Goal: Task Accomplishment & Management: Complete application form

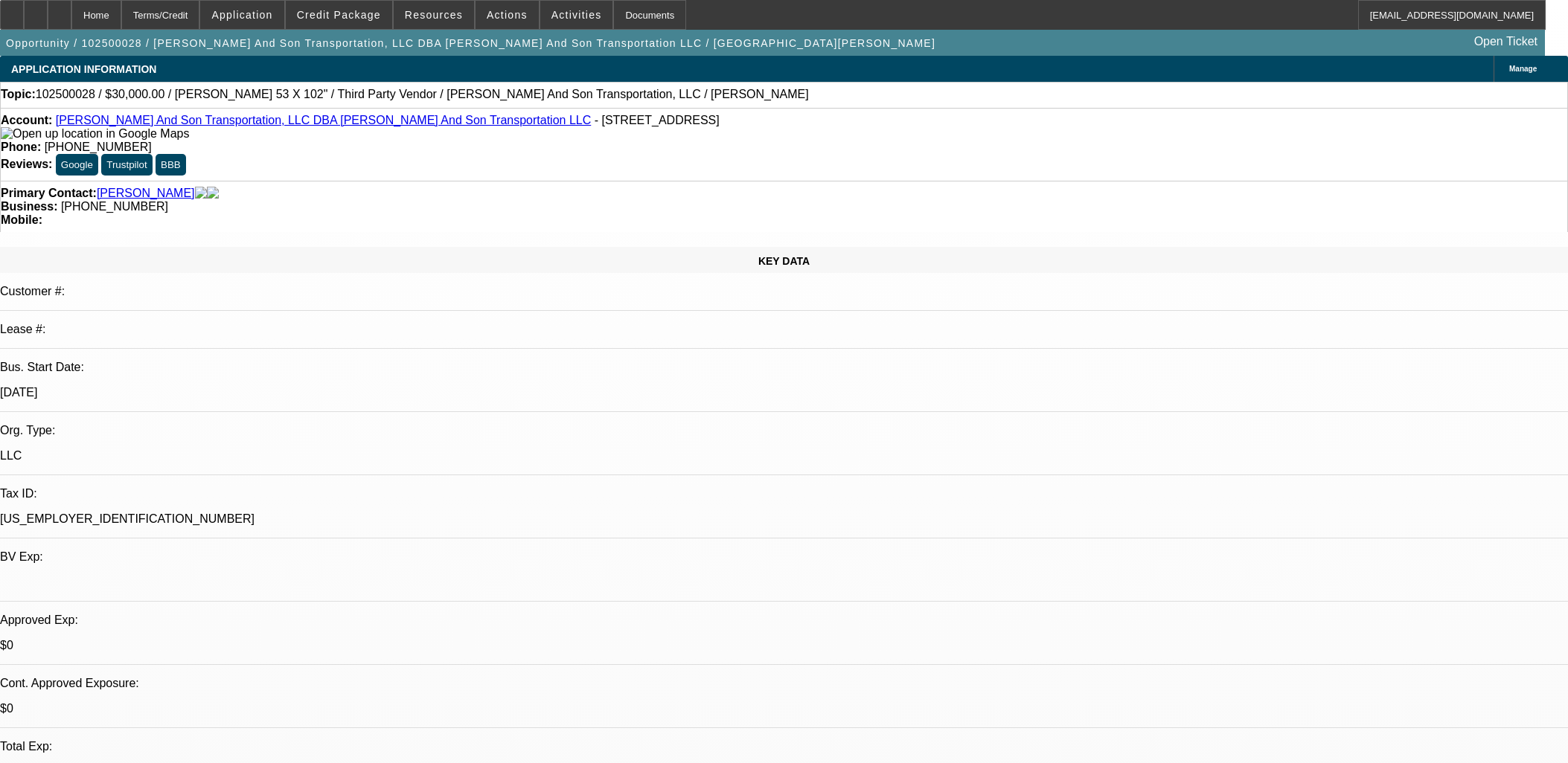
select select "0"
select select "3"
select select "0"
select select "6"
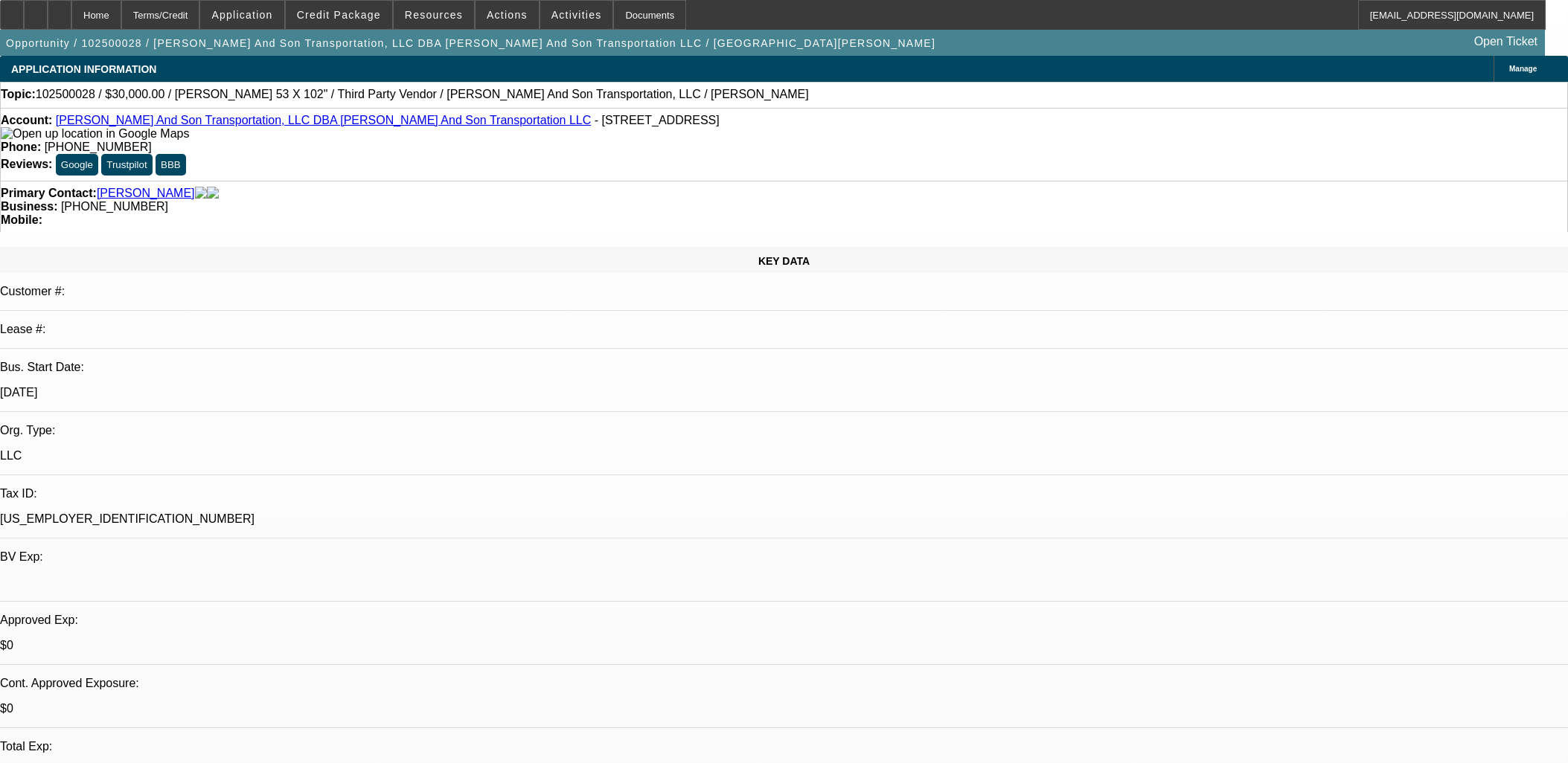
select select "0"
select select "2"
select select "0"
select select "6"
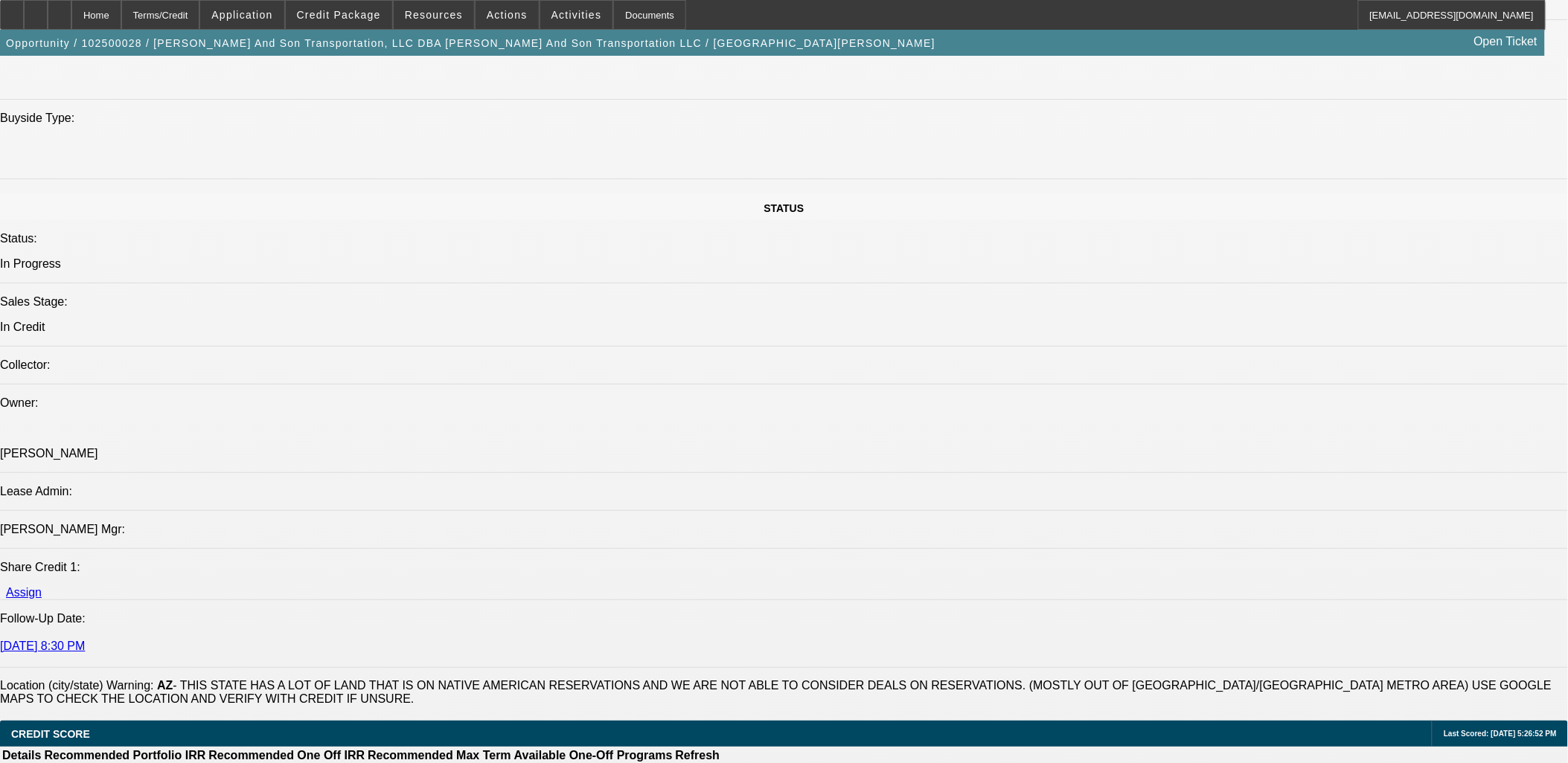
scroll to position [1818, 0]
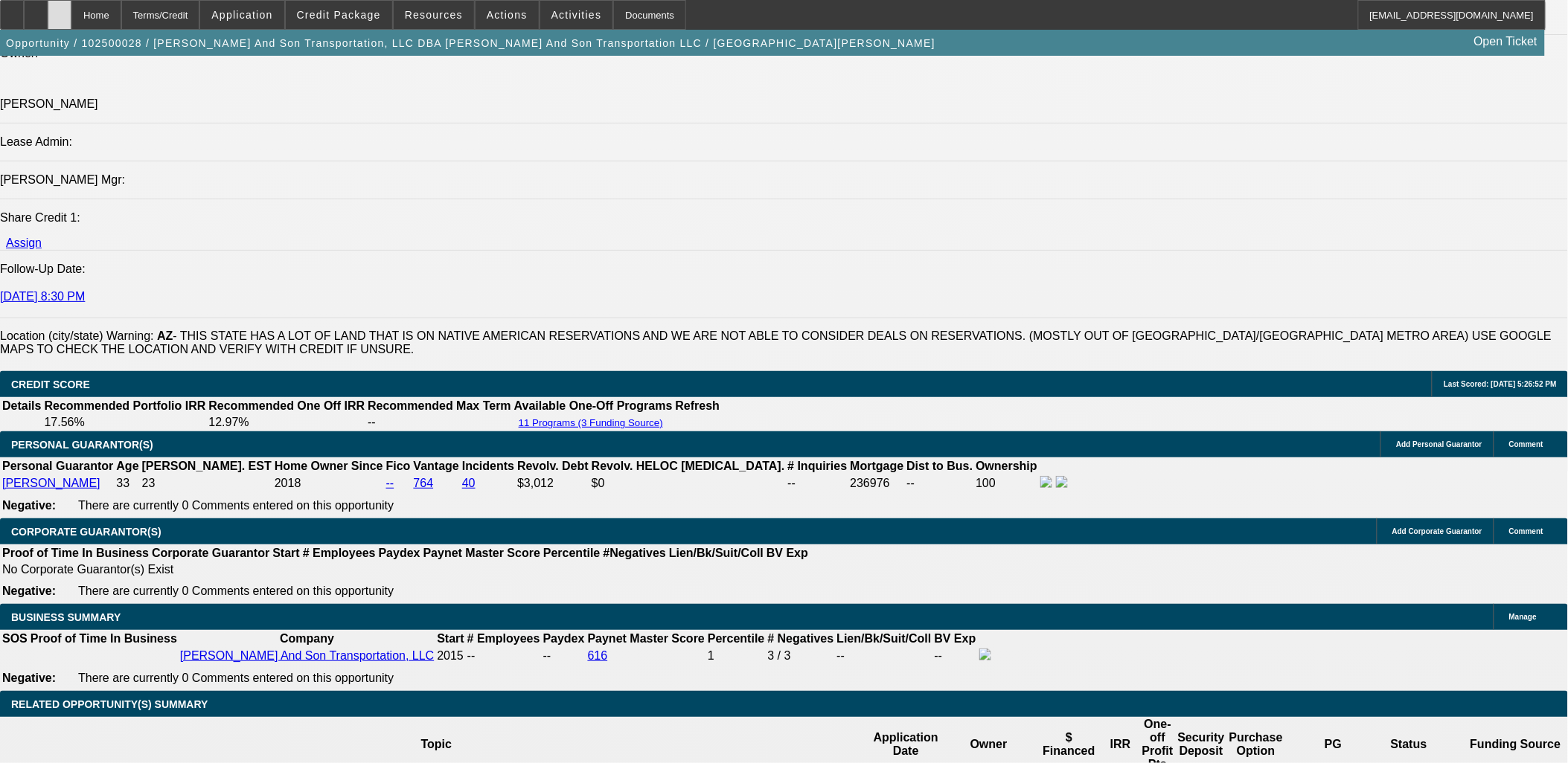
click at [60, 10] on icon at bounding box center [60, 10] width 0 height 0
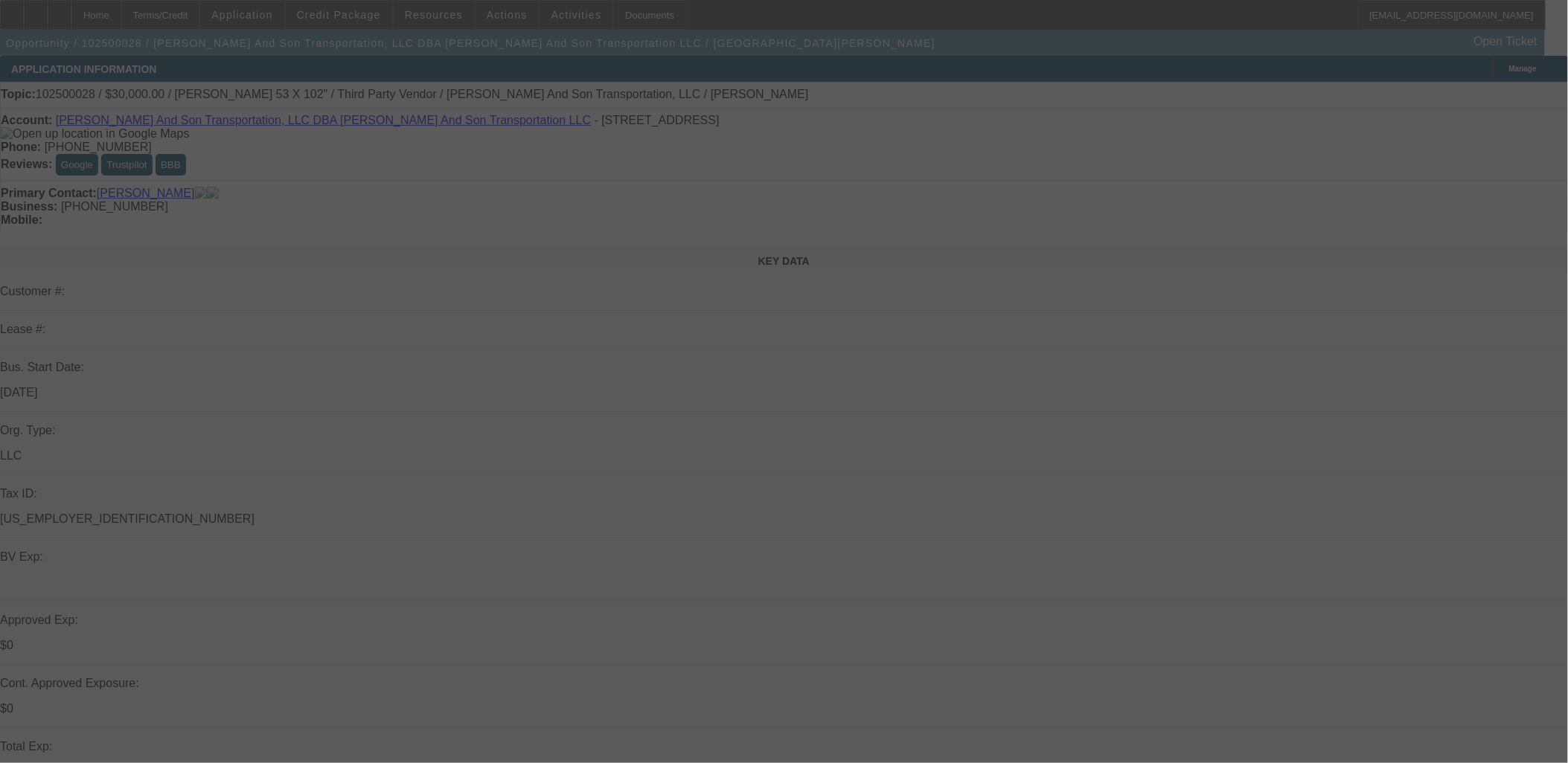
select select "0"
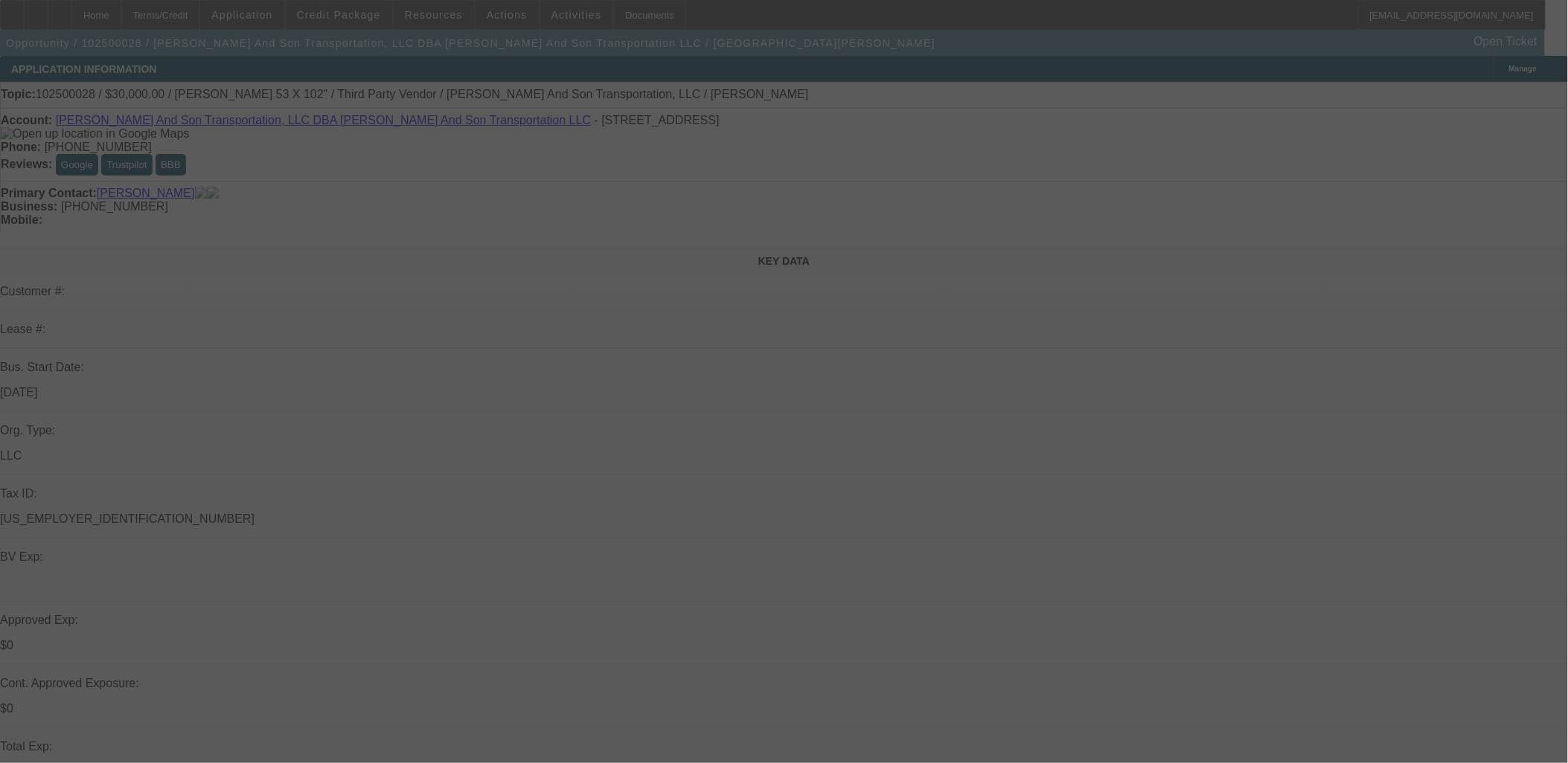
select select "0"
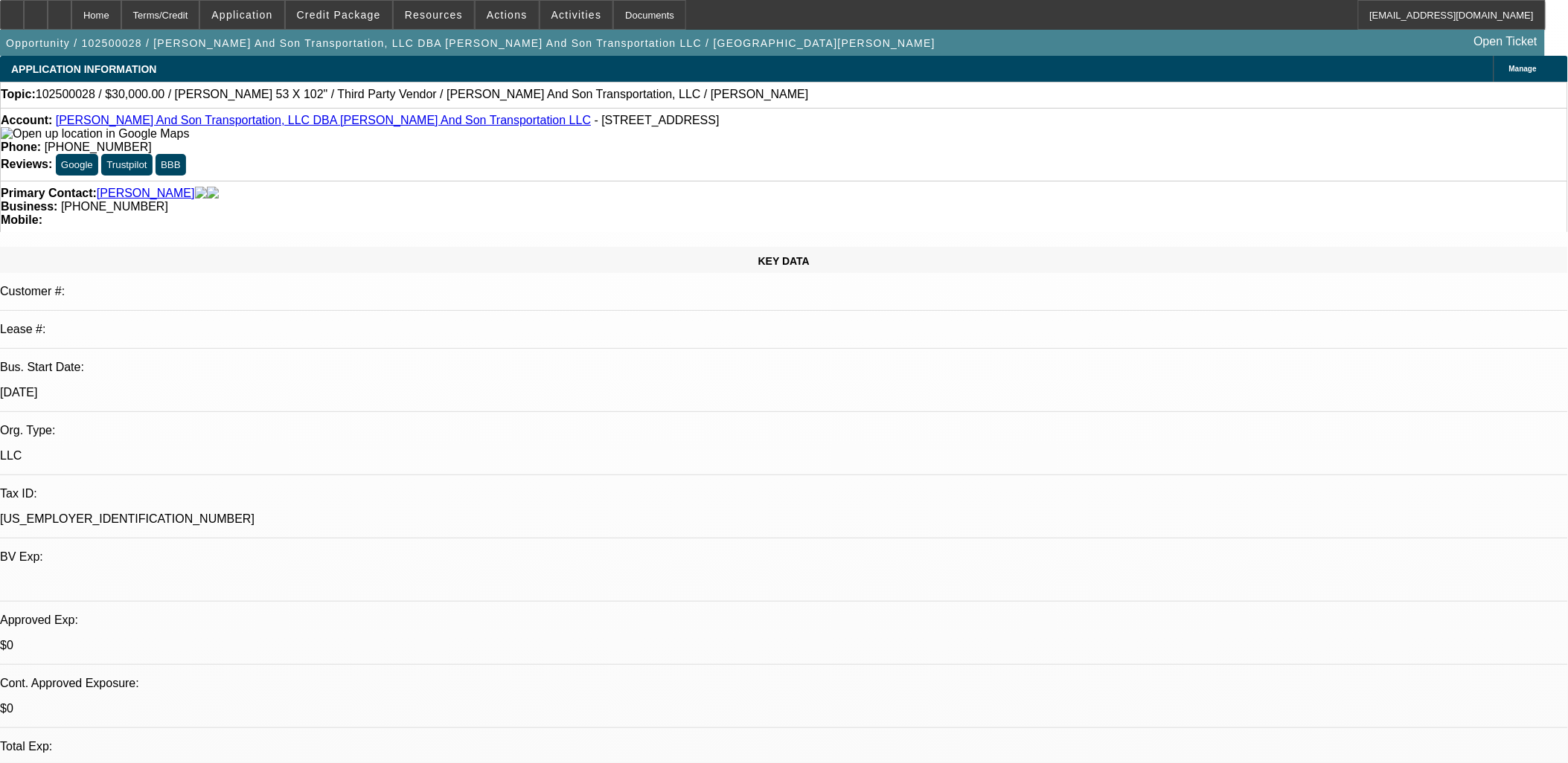
select select "1"
select select "3"
select select "6"
select select "1"
select select "2"
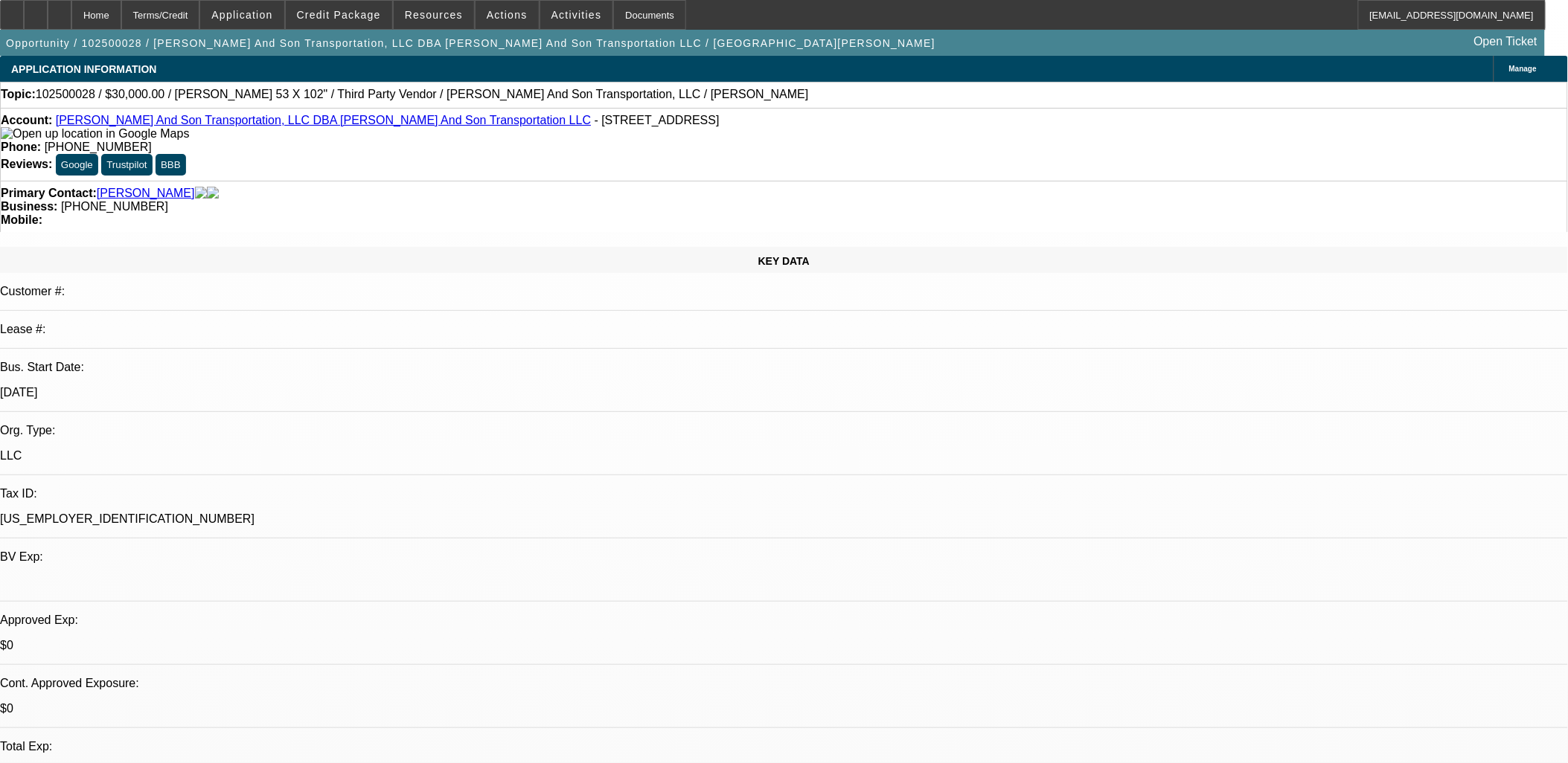
select select "6"
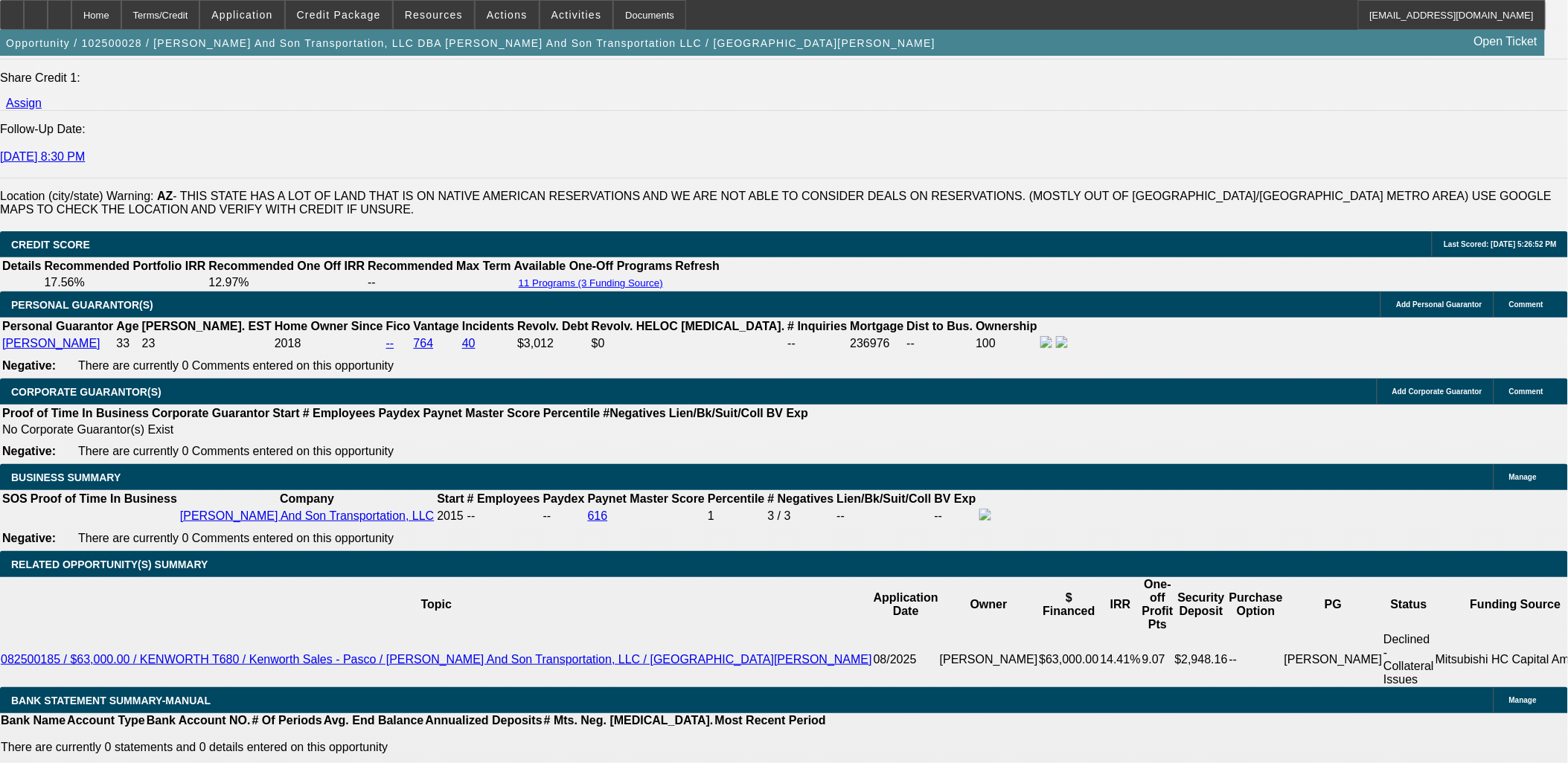
scroll to position [2069, 0]
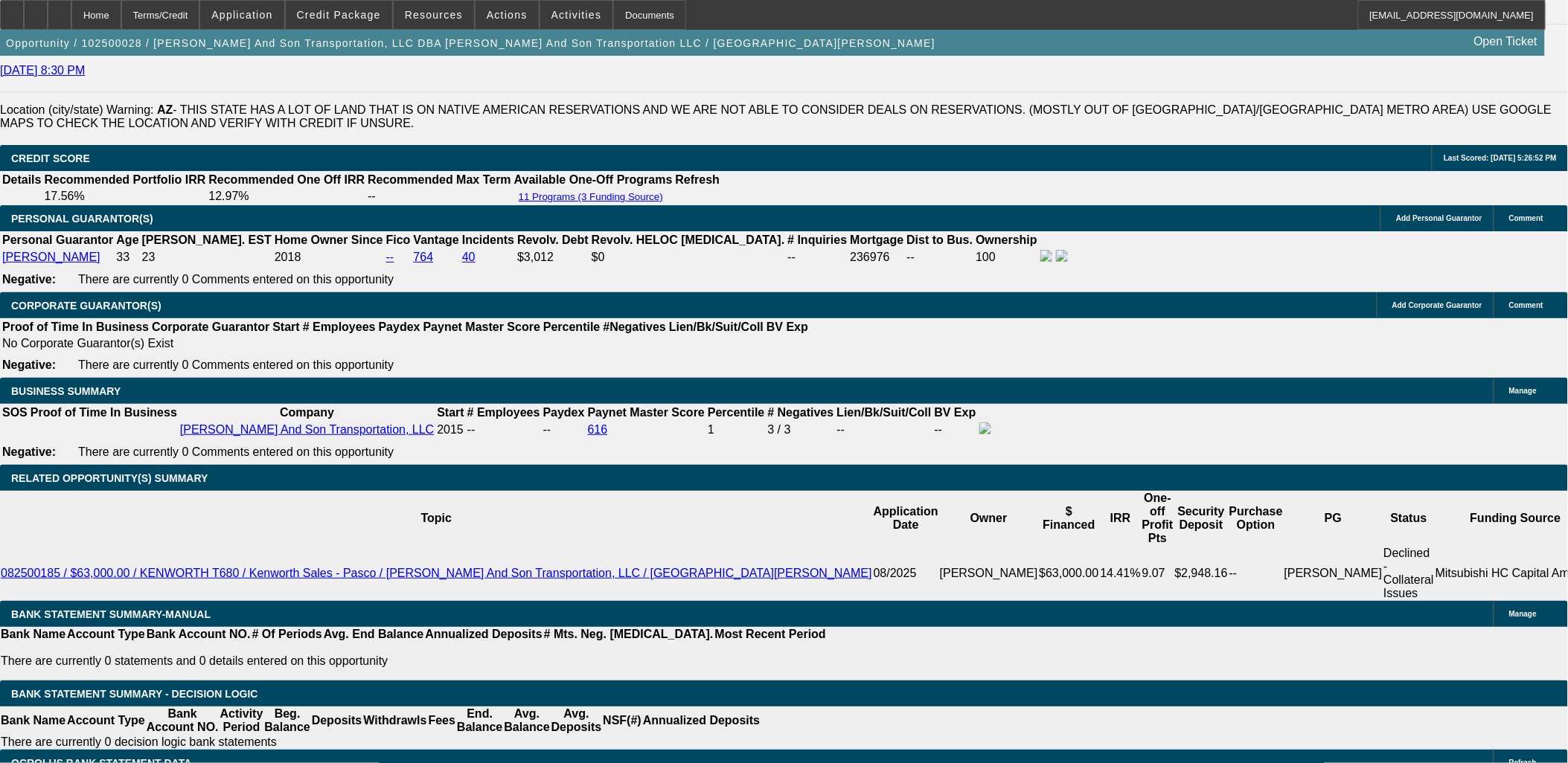
drag, startPoint x: 285, startPoint y: 363, endPoint x: 247, endPoint y: 368, distance: 38.3
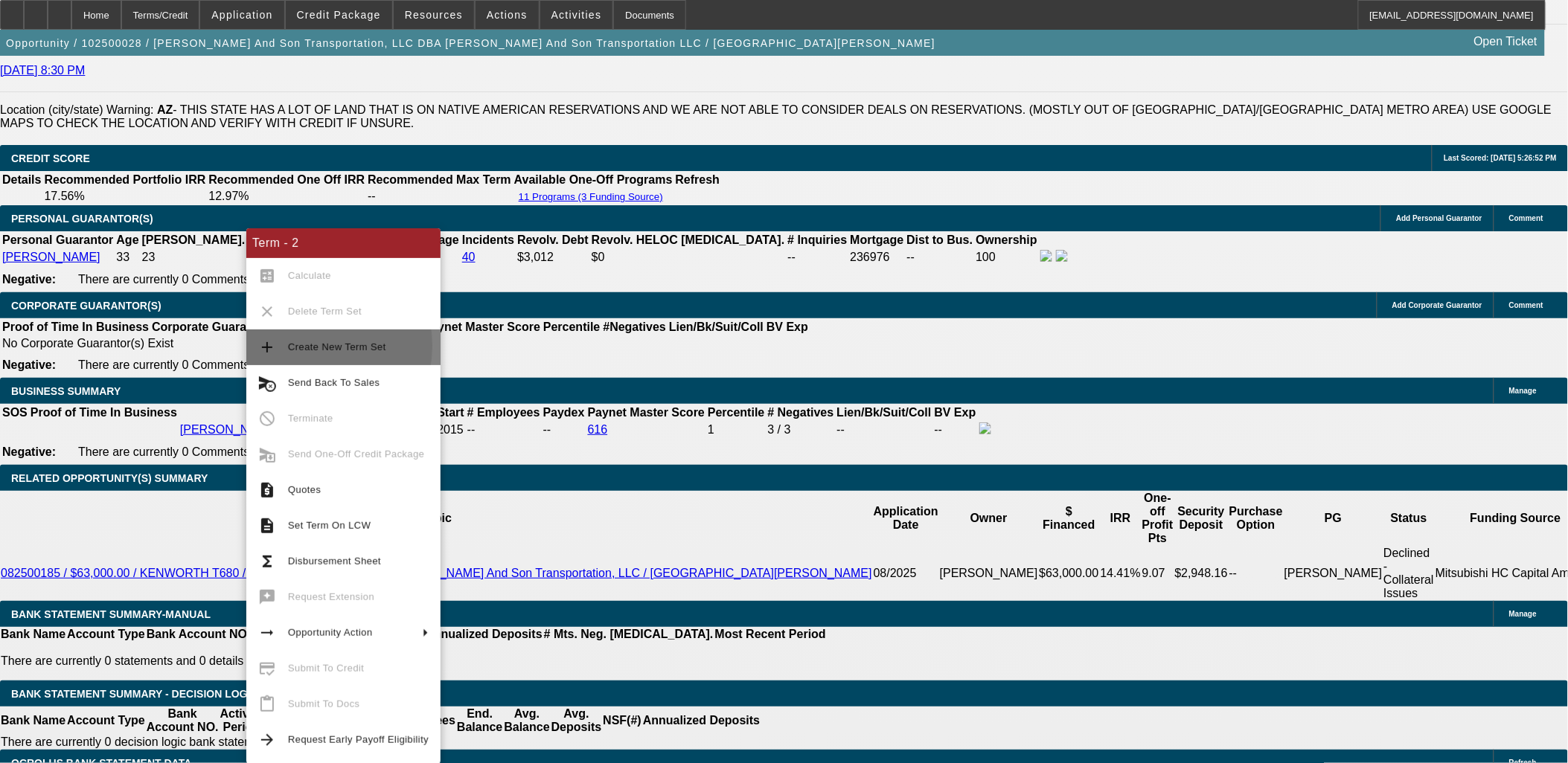
click at [298, 345] on span "Create New Term Set" at bounding box center [337, 347] width 98 height 11
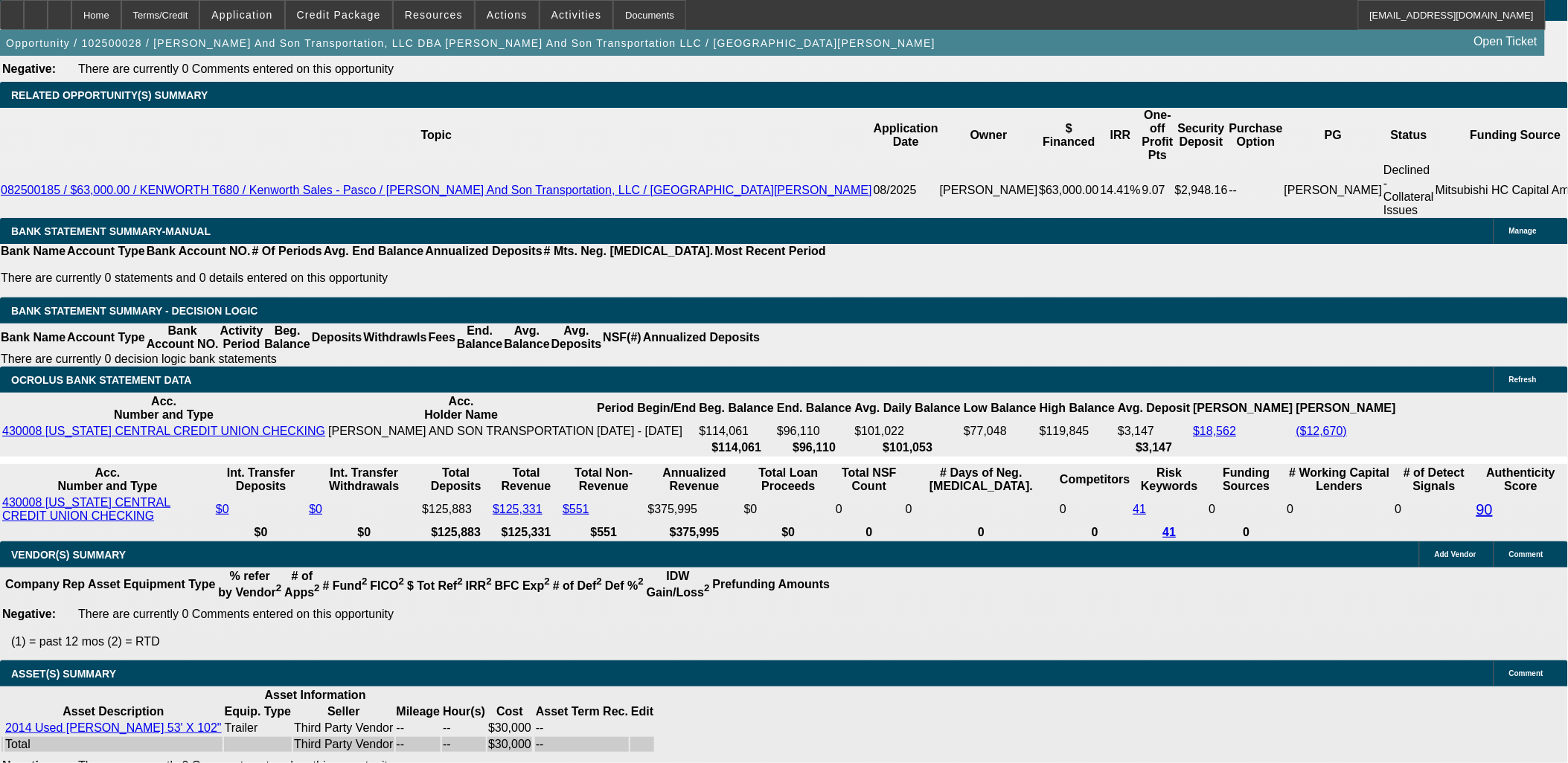
select select "0"
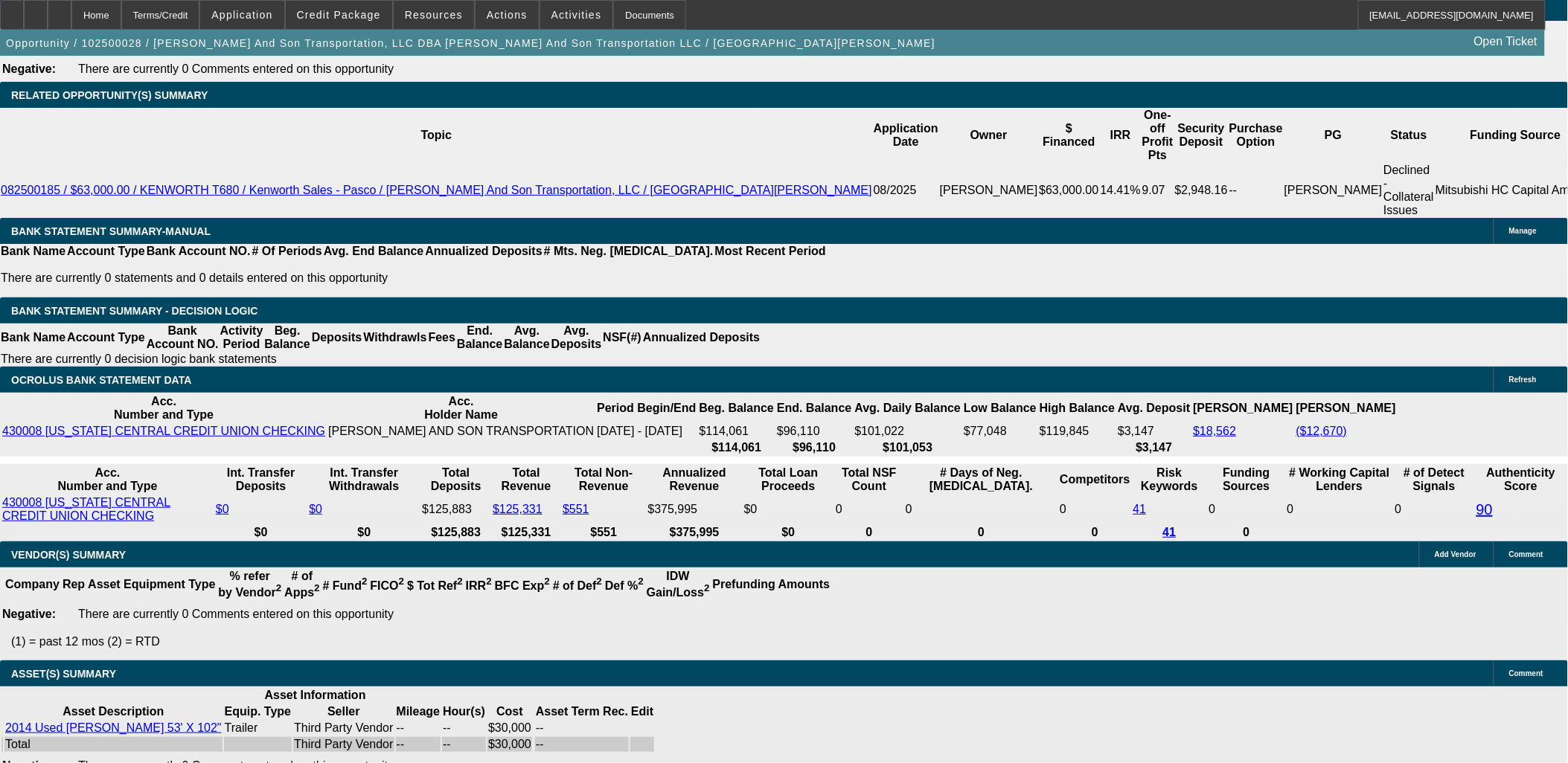
select select "0"
select select "1"
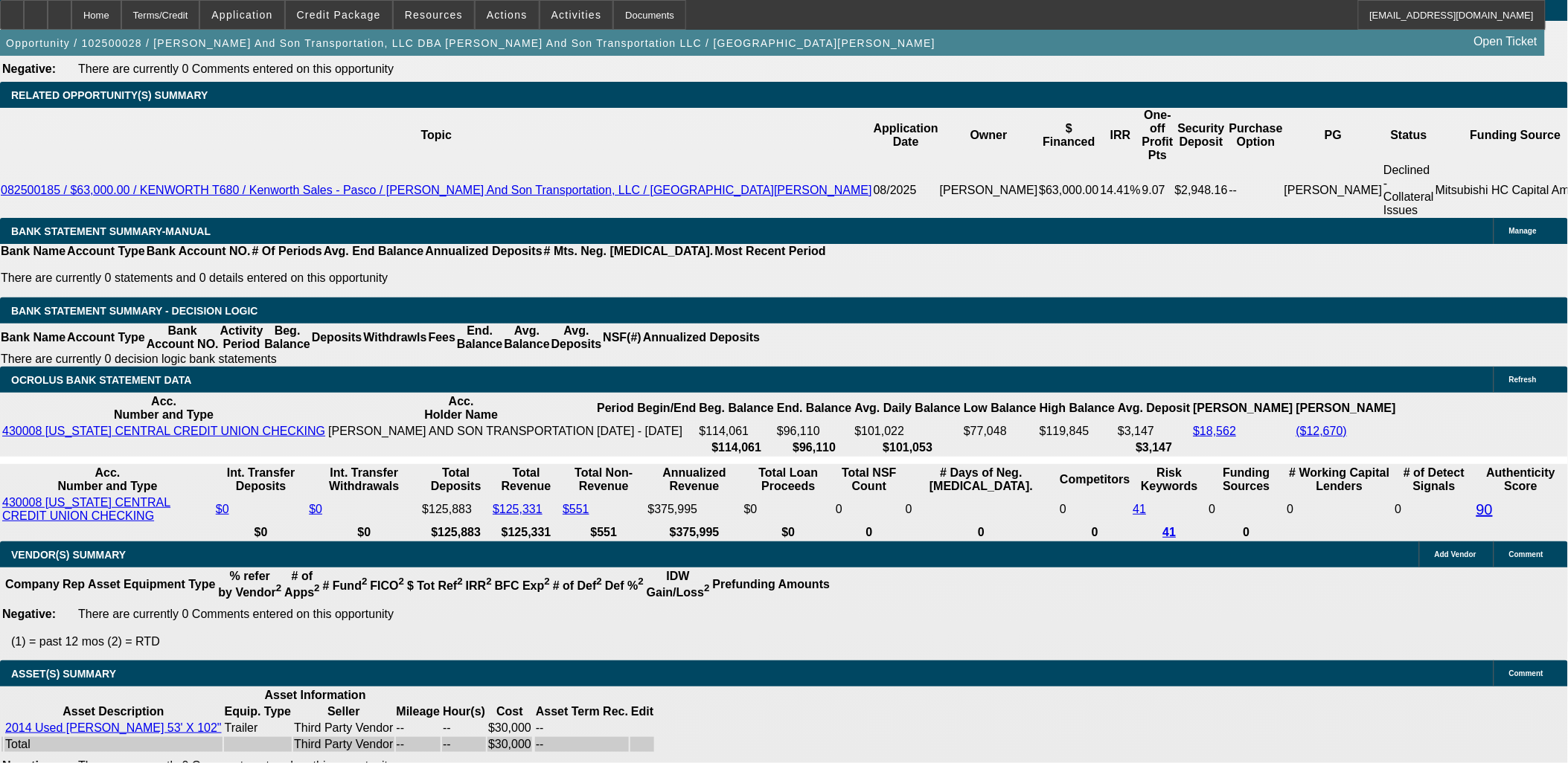
select select "3"
select select "6"
select select "1"
select select "3"
select select "6"
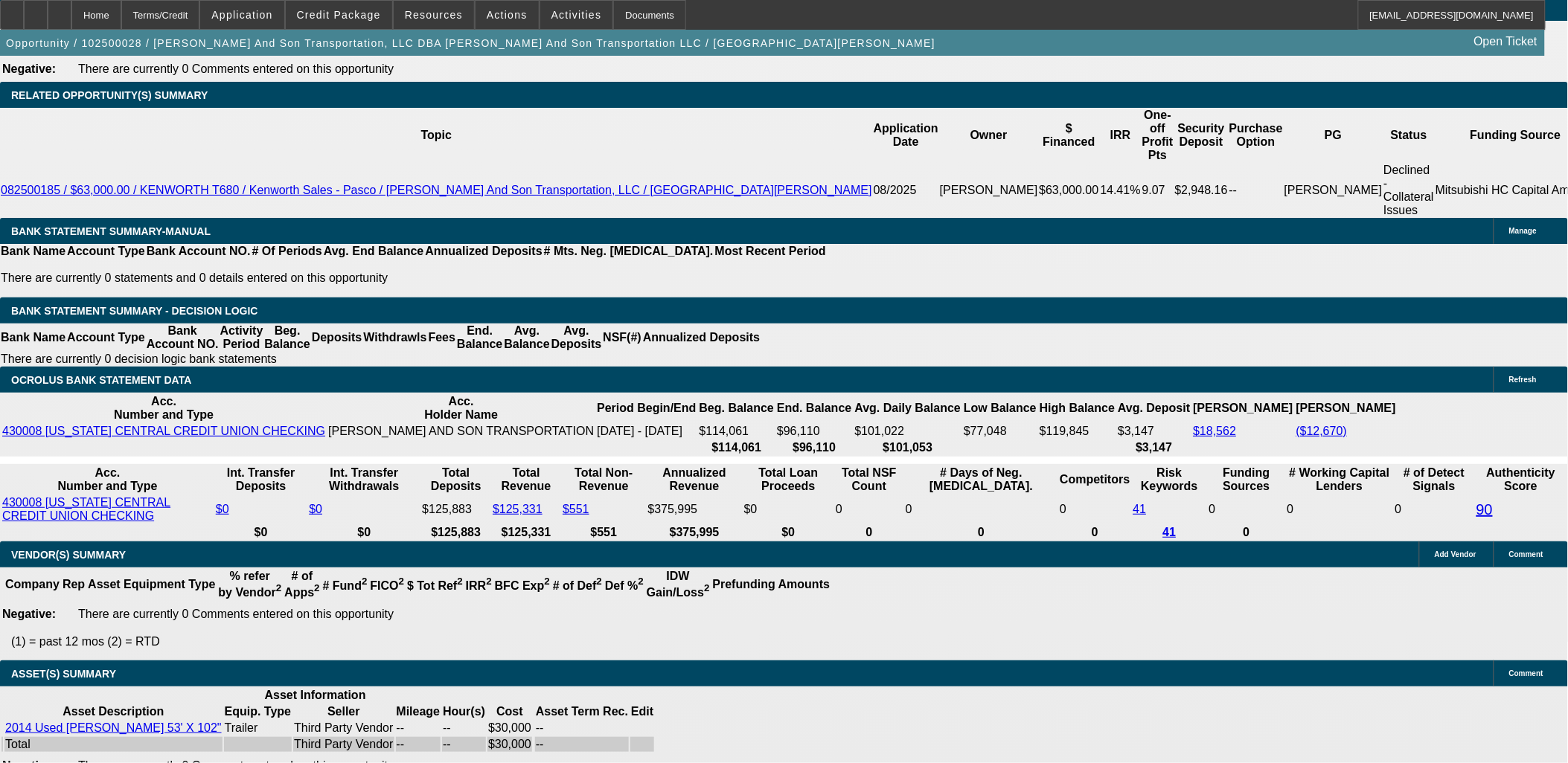
select select "1"
select select "2"
select select "6"
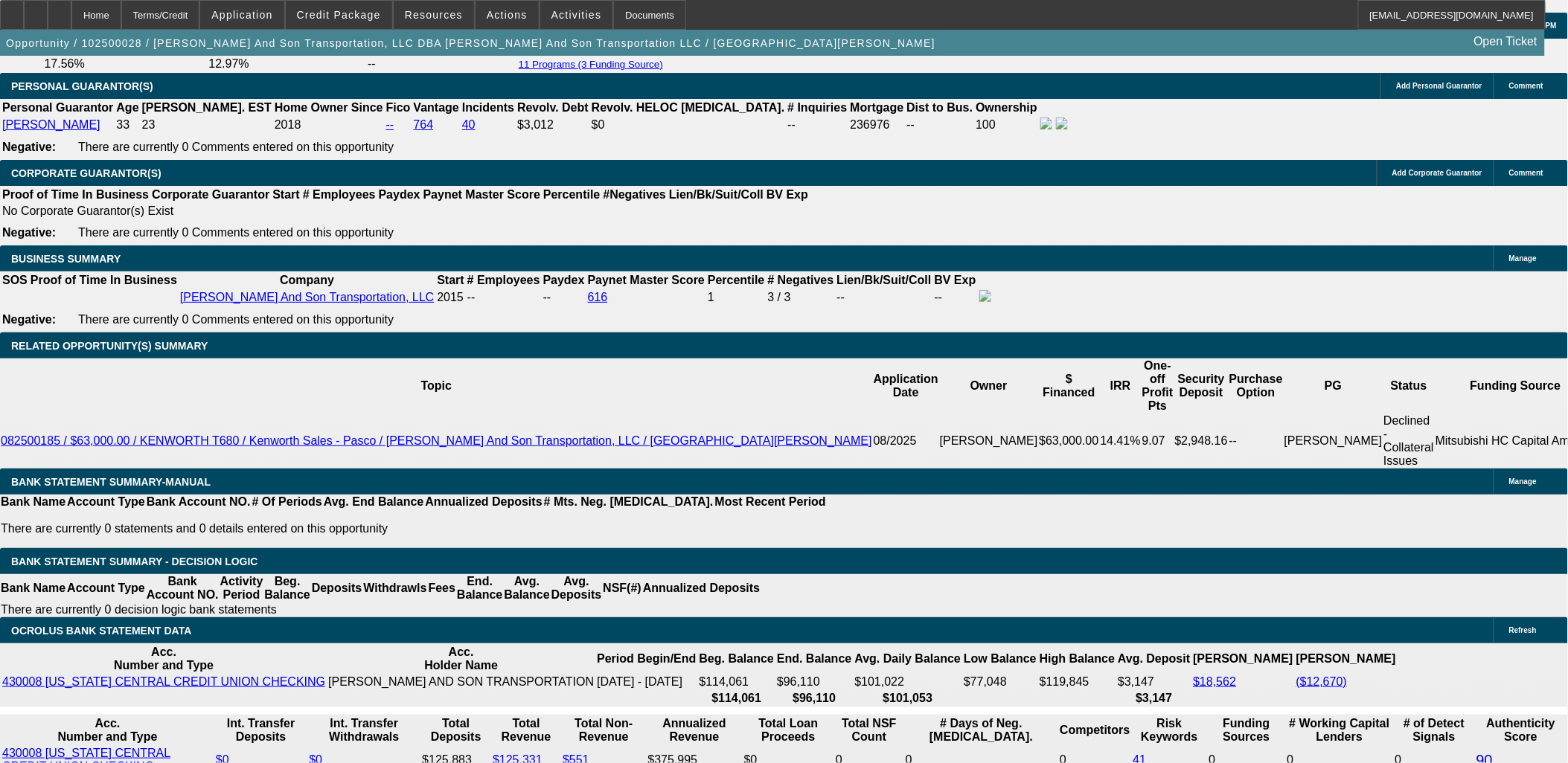
scroll to position [1989, 0]
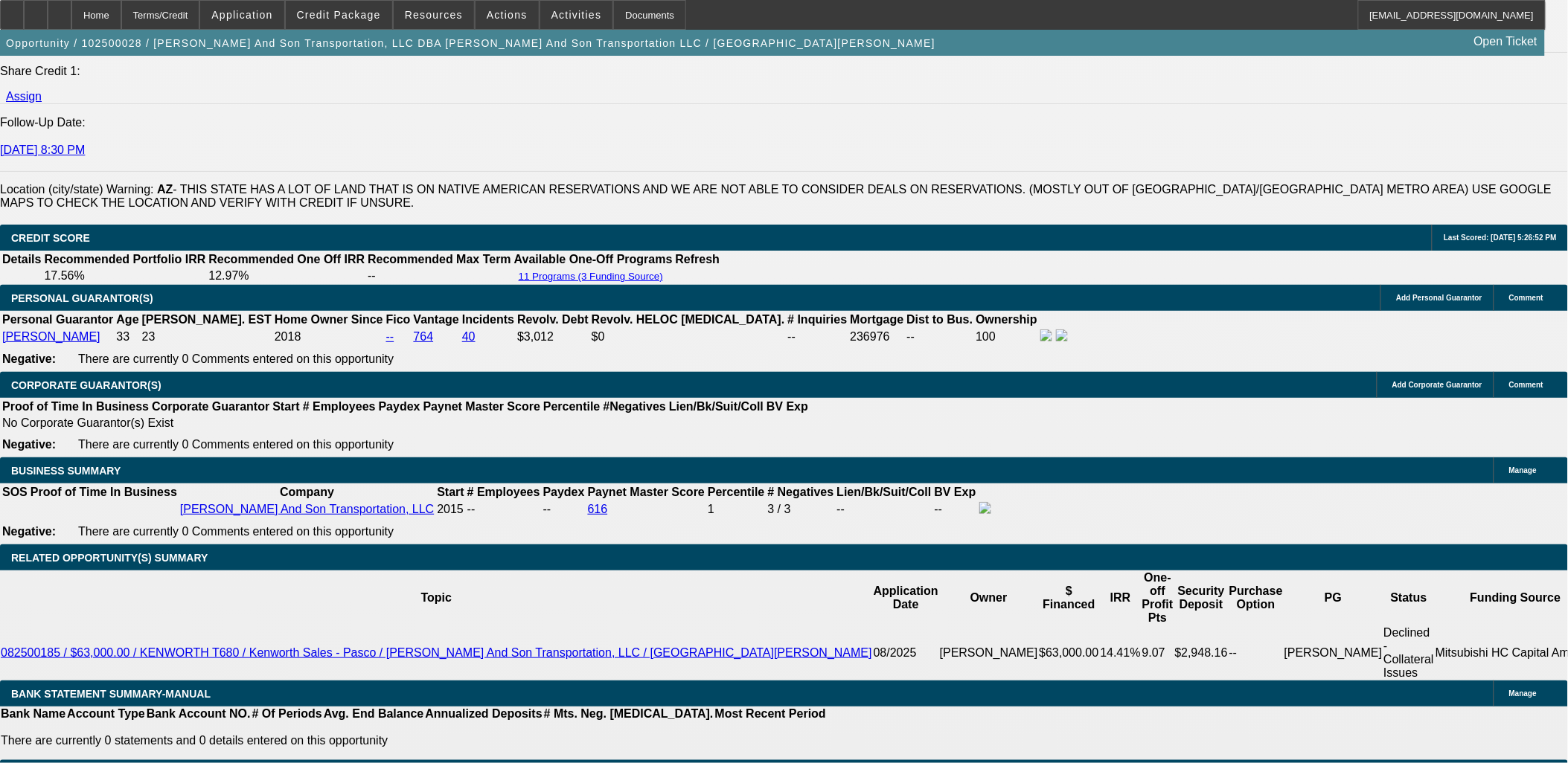
type input "3000"
type input "UNKNOWN"
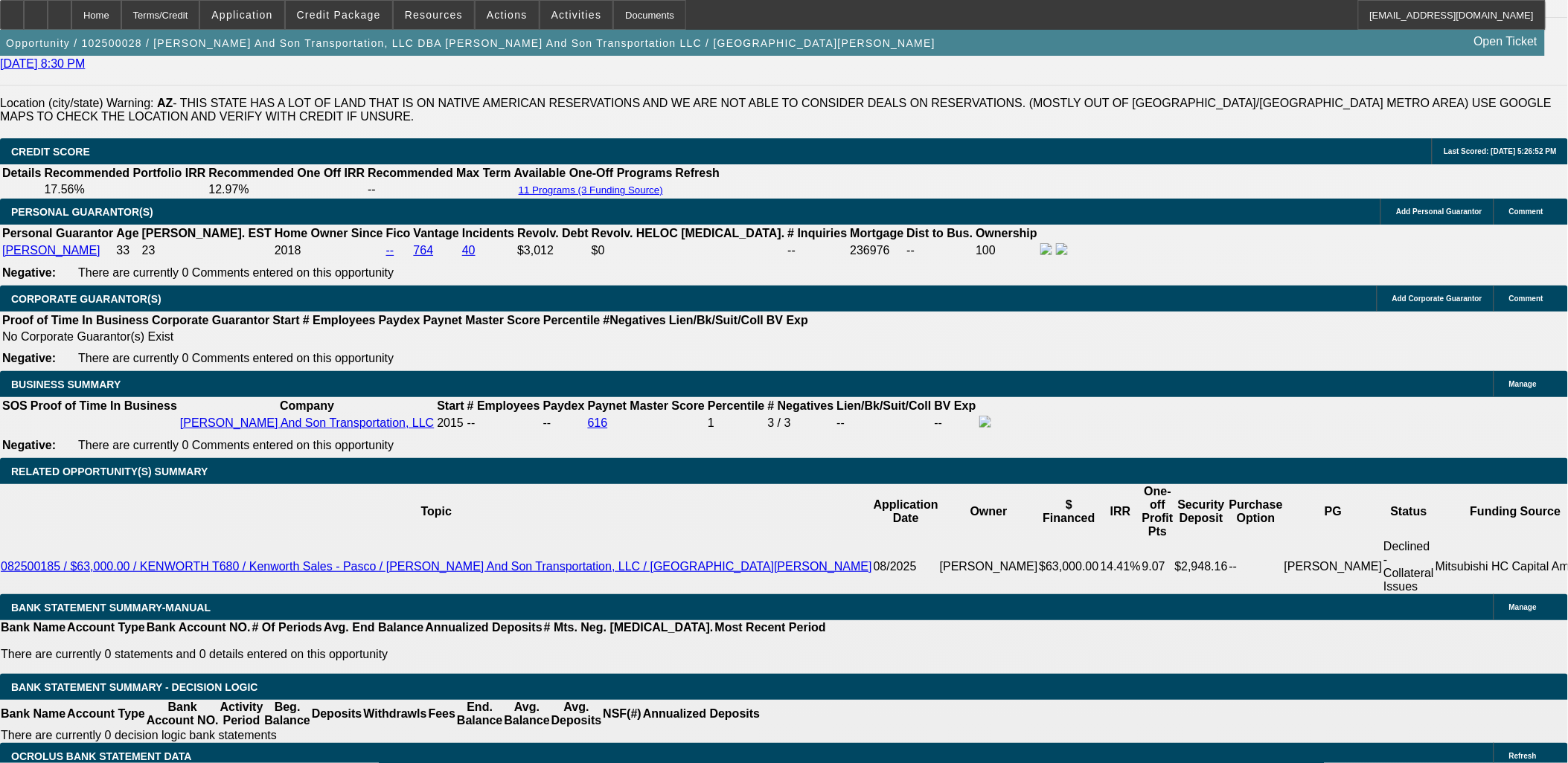
type input "$0.00"
type input "36"
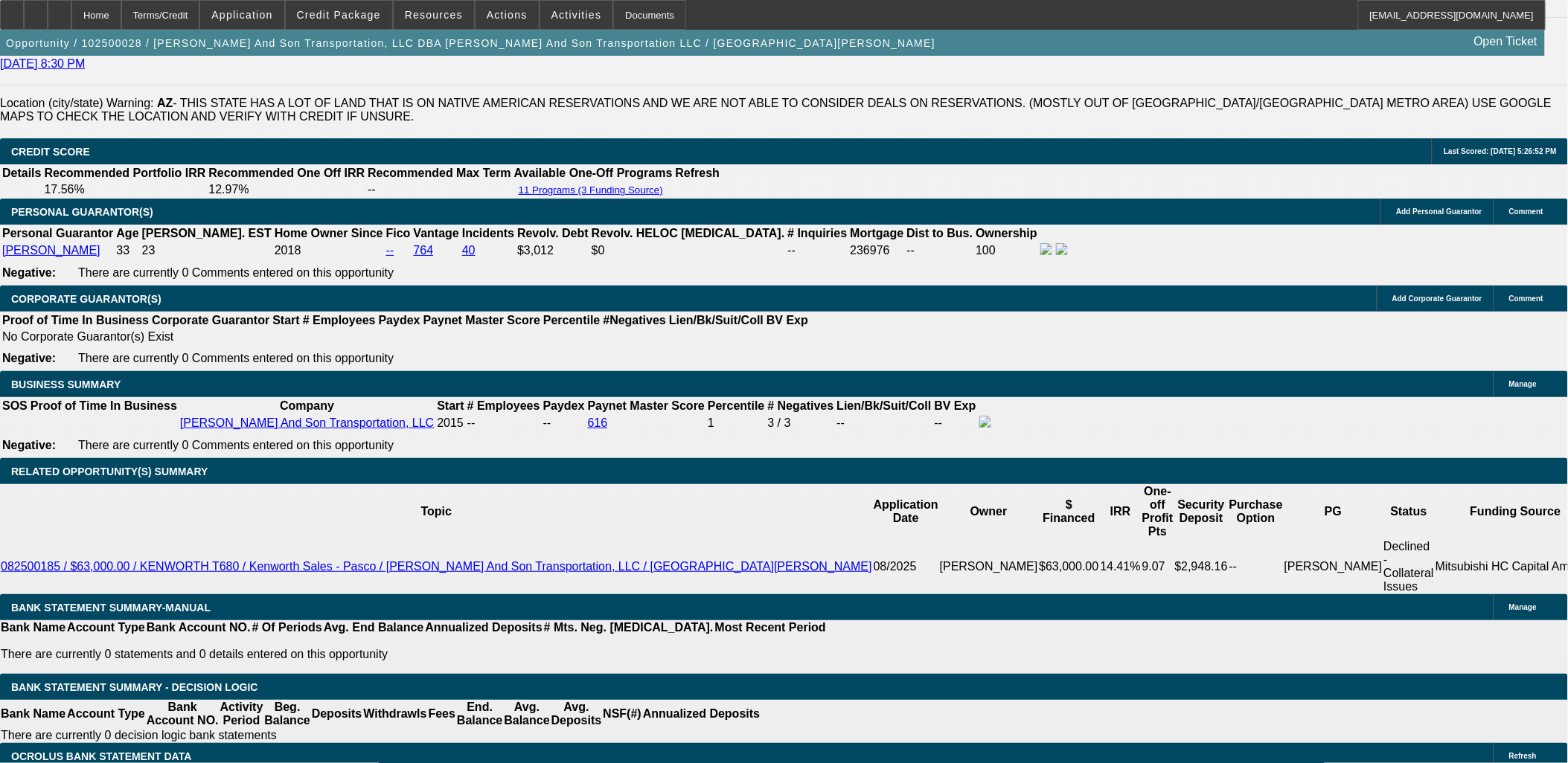
type input "$1,040.03"
type input "36"
type input "10"
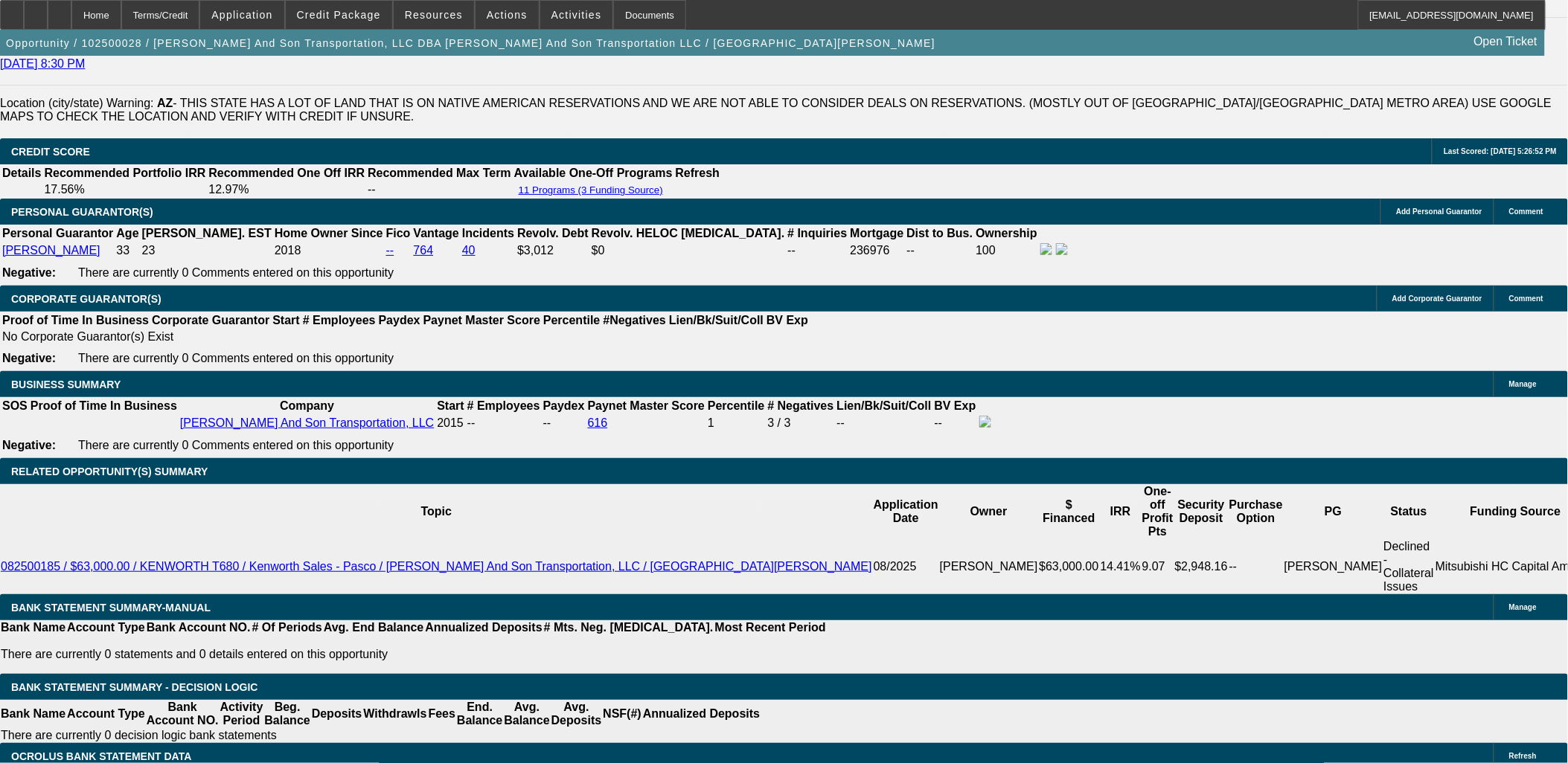
type input "1000"
type input "12.2"
type input "$1,000.00"
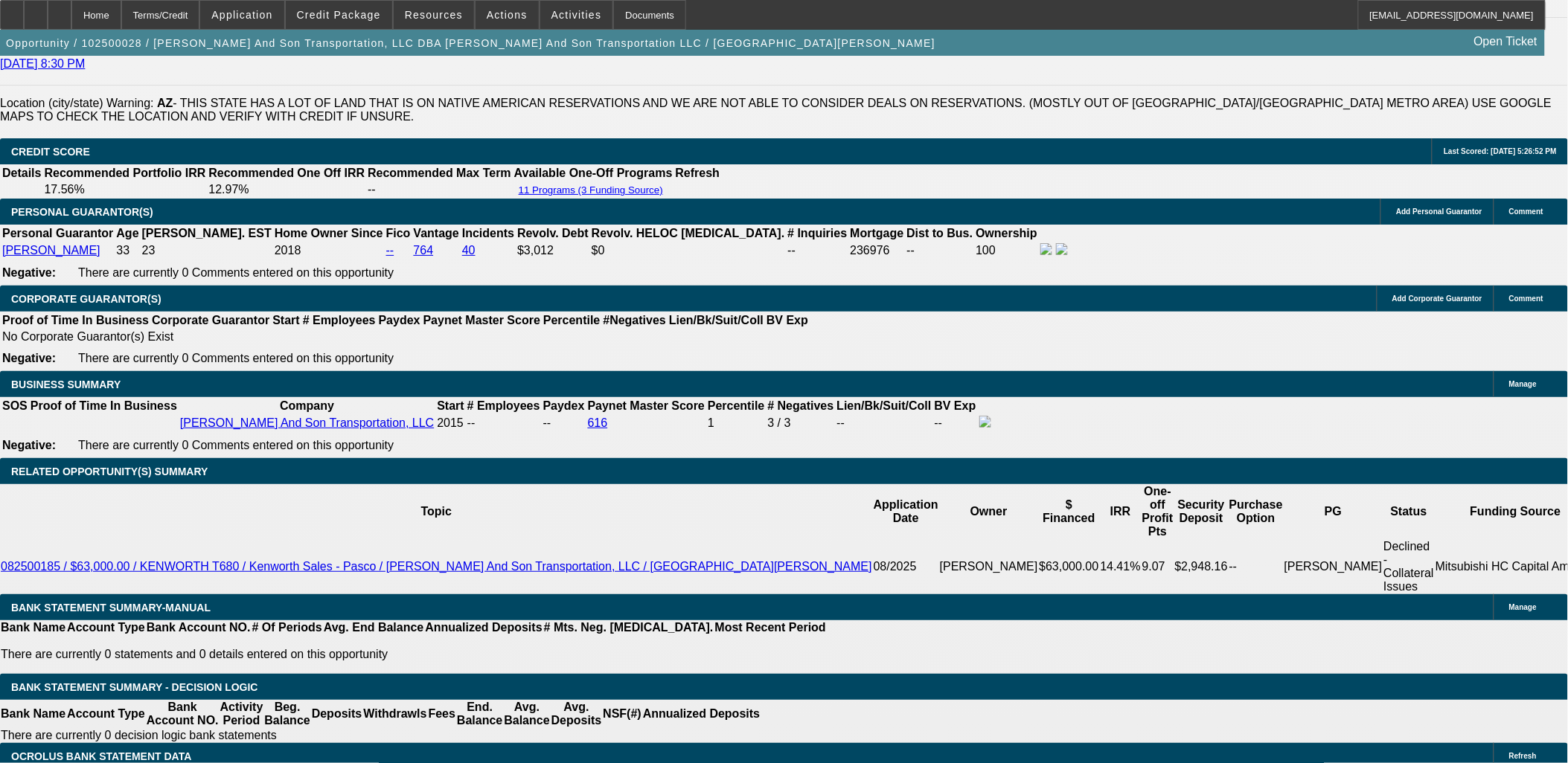
select select "2"
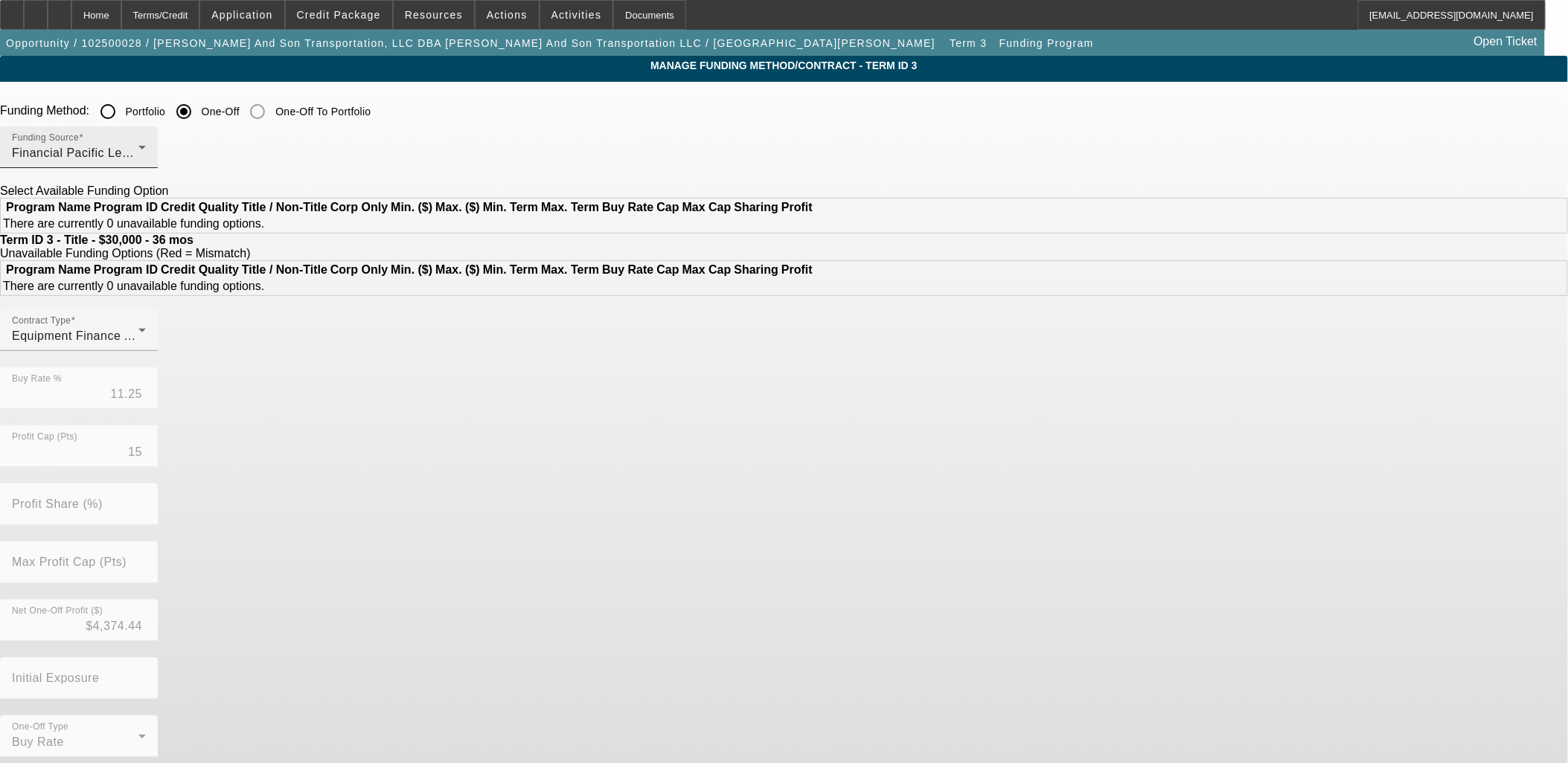
click at [139, 155] on div "Financial Pacific Leasing, Inc." at bounding box center [75, 153] width 127 height 18
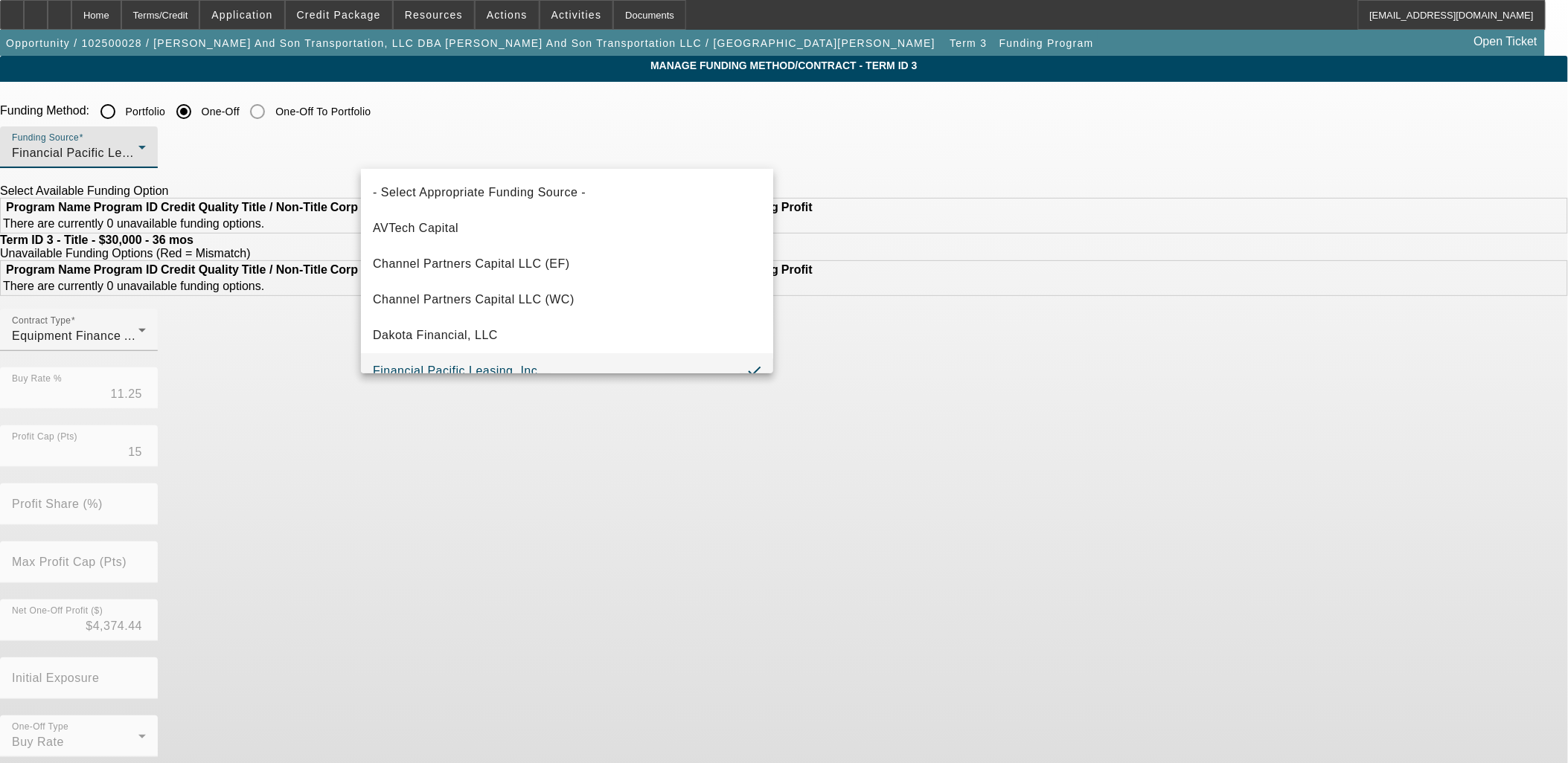
scroll to position [16, 0]
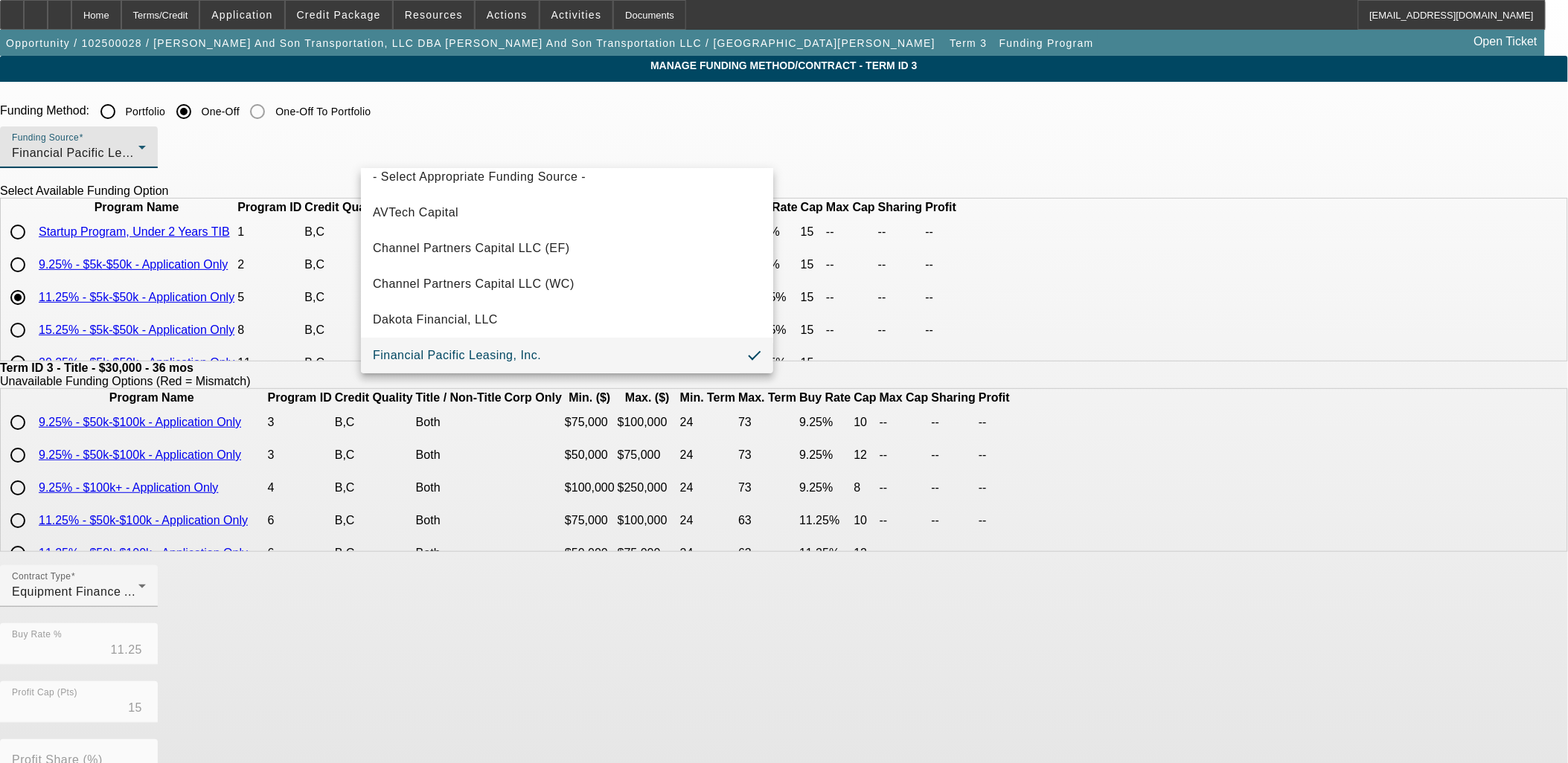
click at [468, 113] on div at bounding box center [784, 381] width 1568 height 763
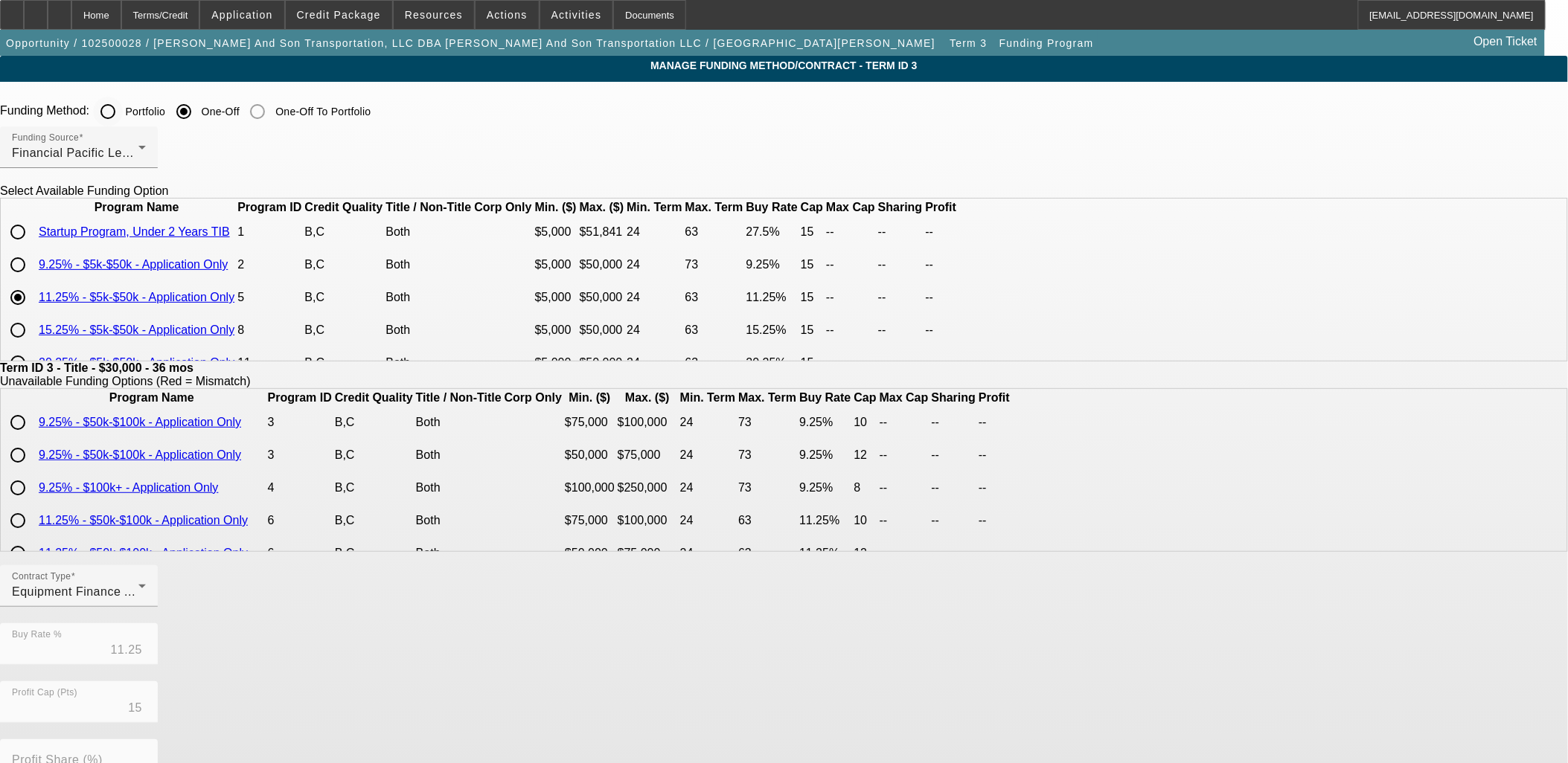
click at [123, 114] on input "Portfolio" at bounding box center [108, 111] width 29 height 29
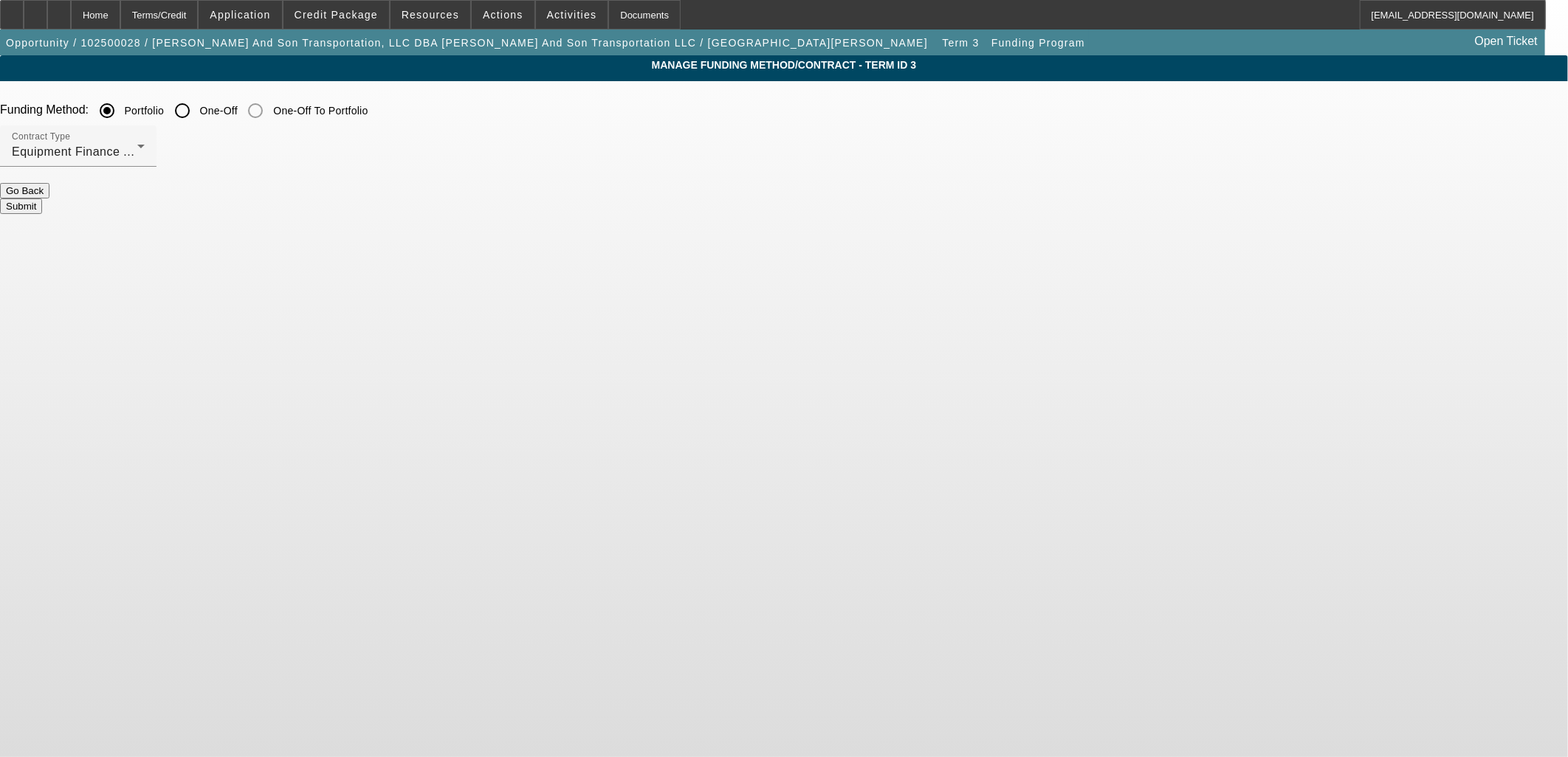
click at [42, 199] on button "Submit" at bounding box center [20, 207] width 42 height 16
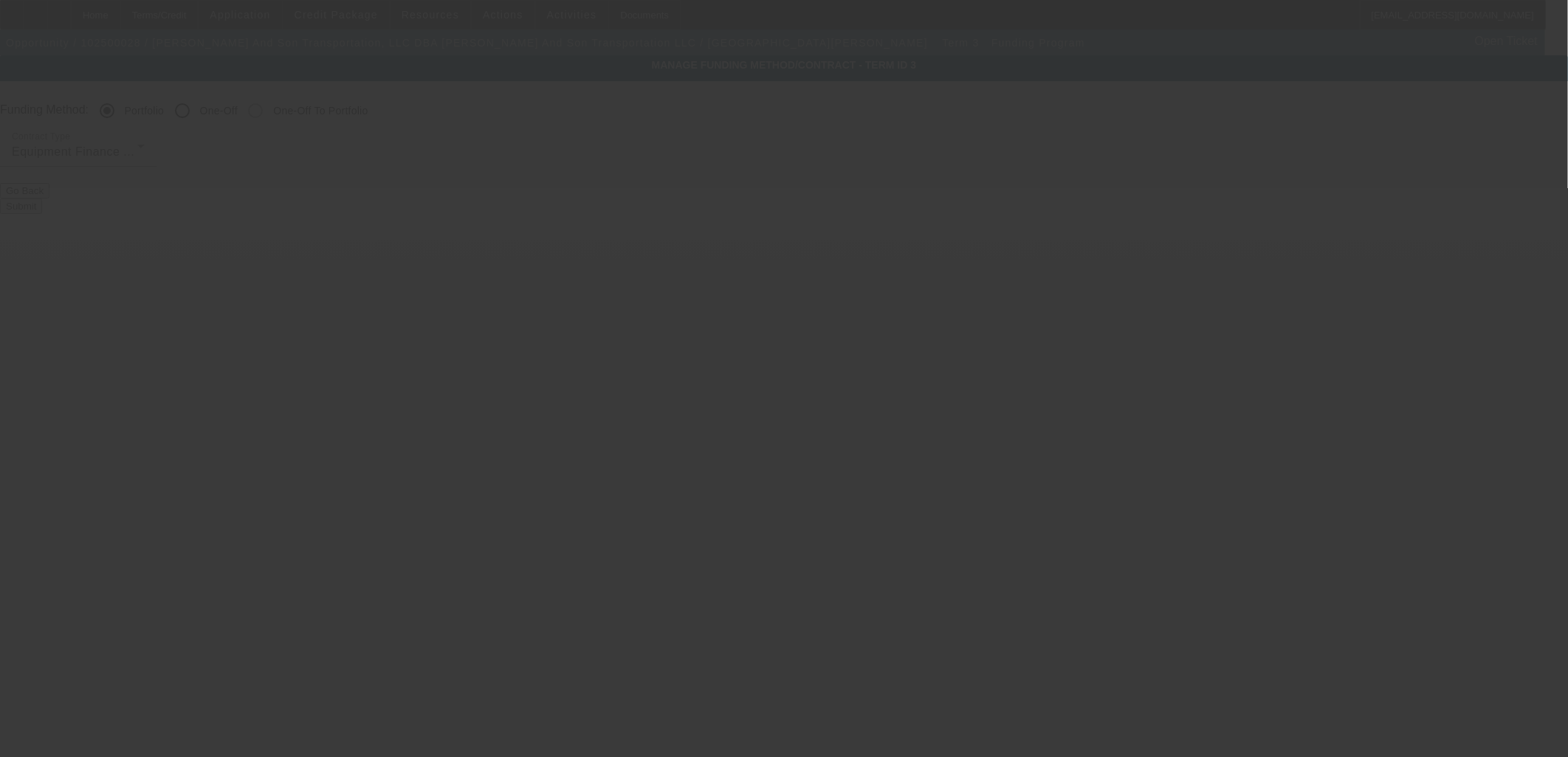
radio input "false"
radio input "true"
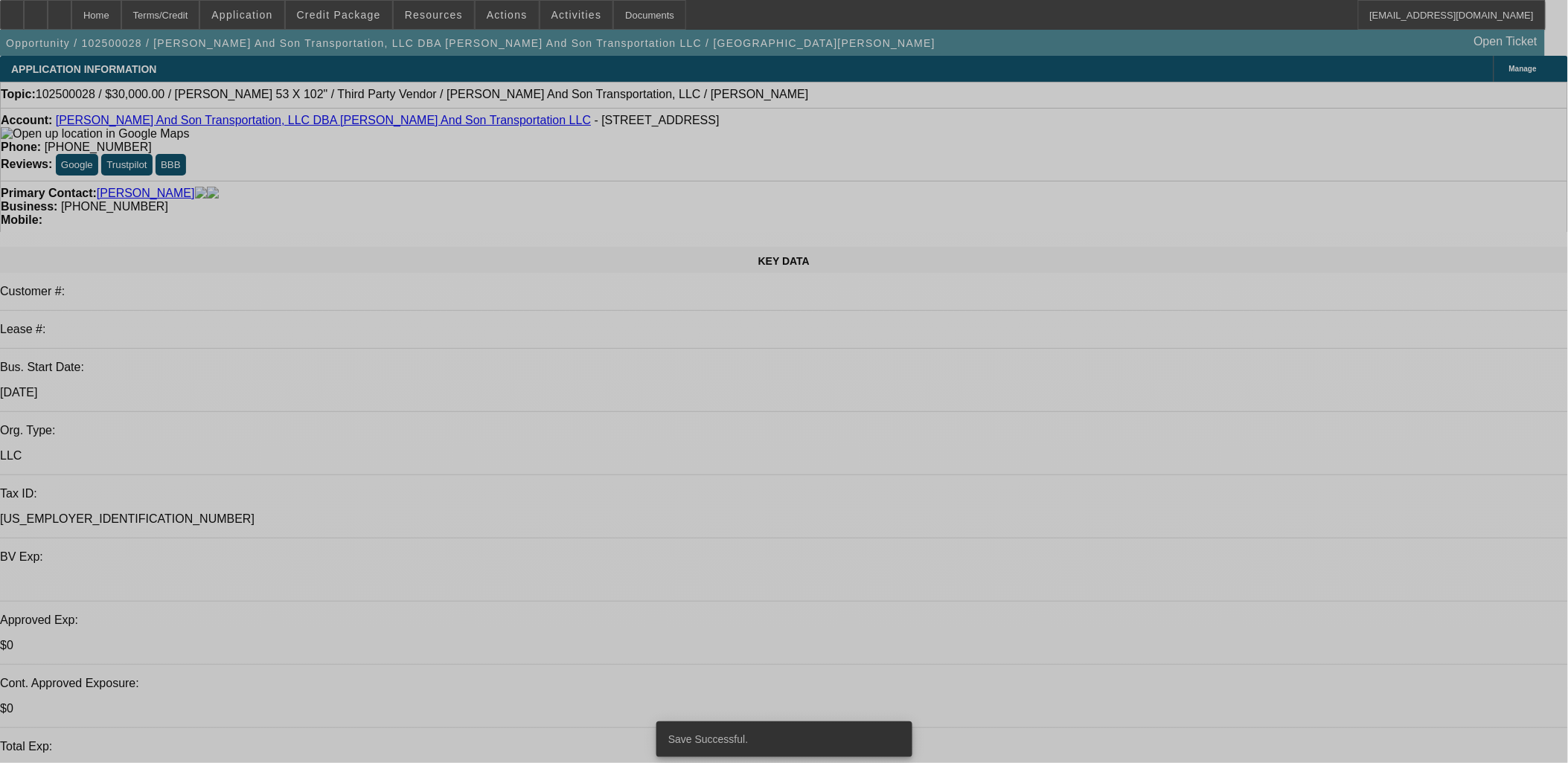
select select "0"
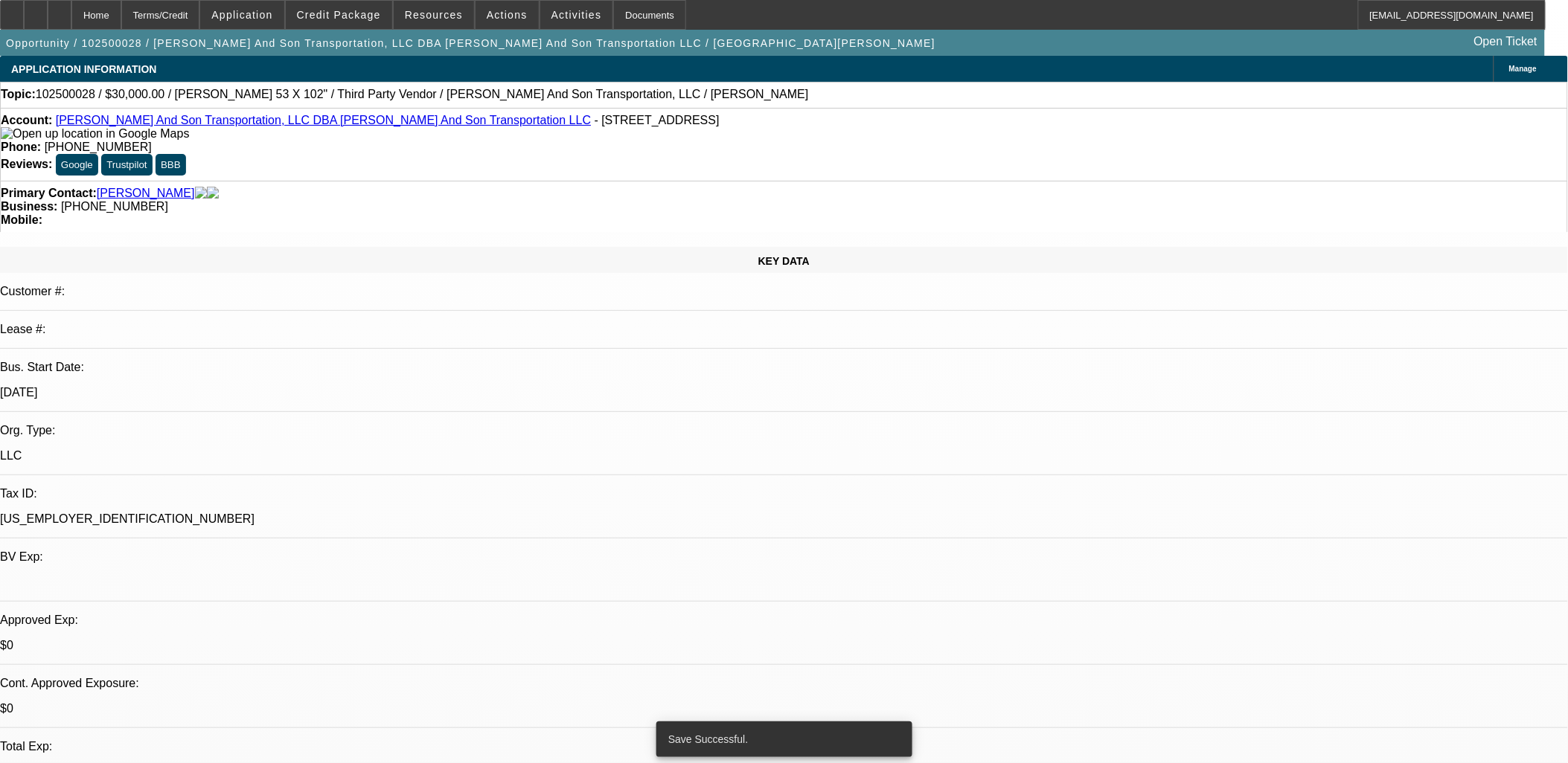
select select "0"
select select "2"
select select "0"
select select "6"
select select "0"
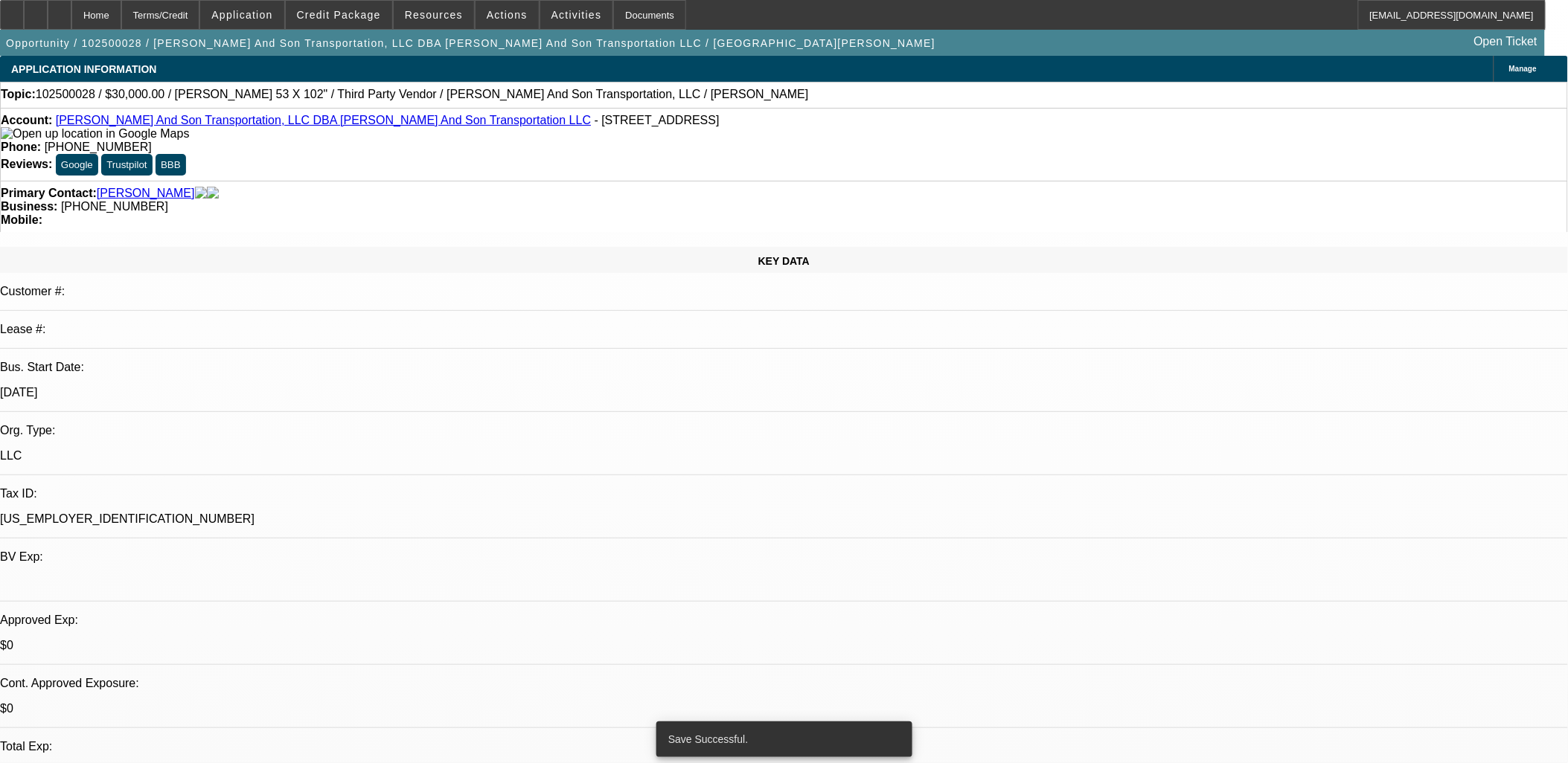
select select "0"
select select "3"
select select "0"
select select "6"
select select "0"
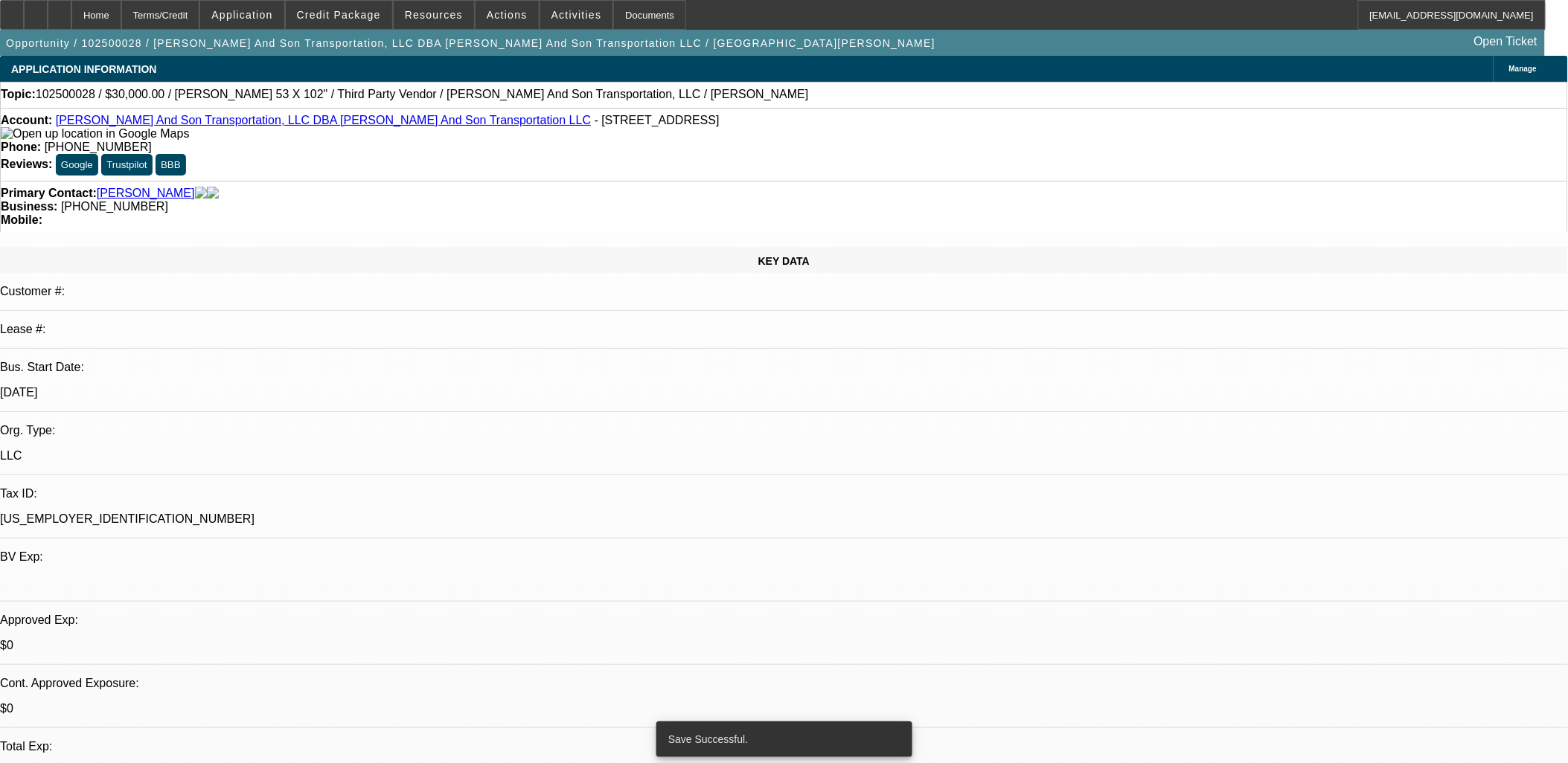
select select "0"
select select "2"
select select "0"
select select "6"
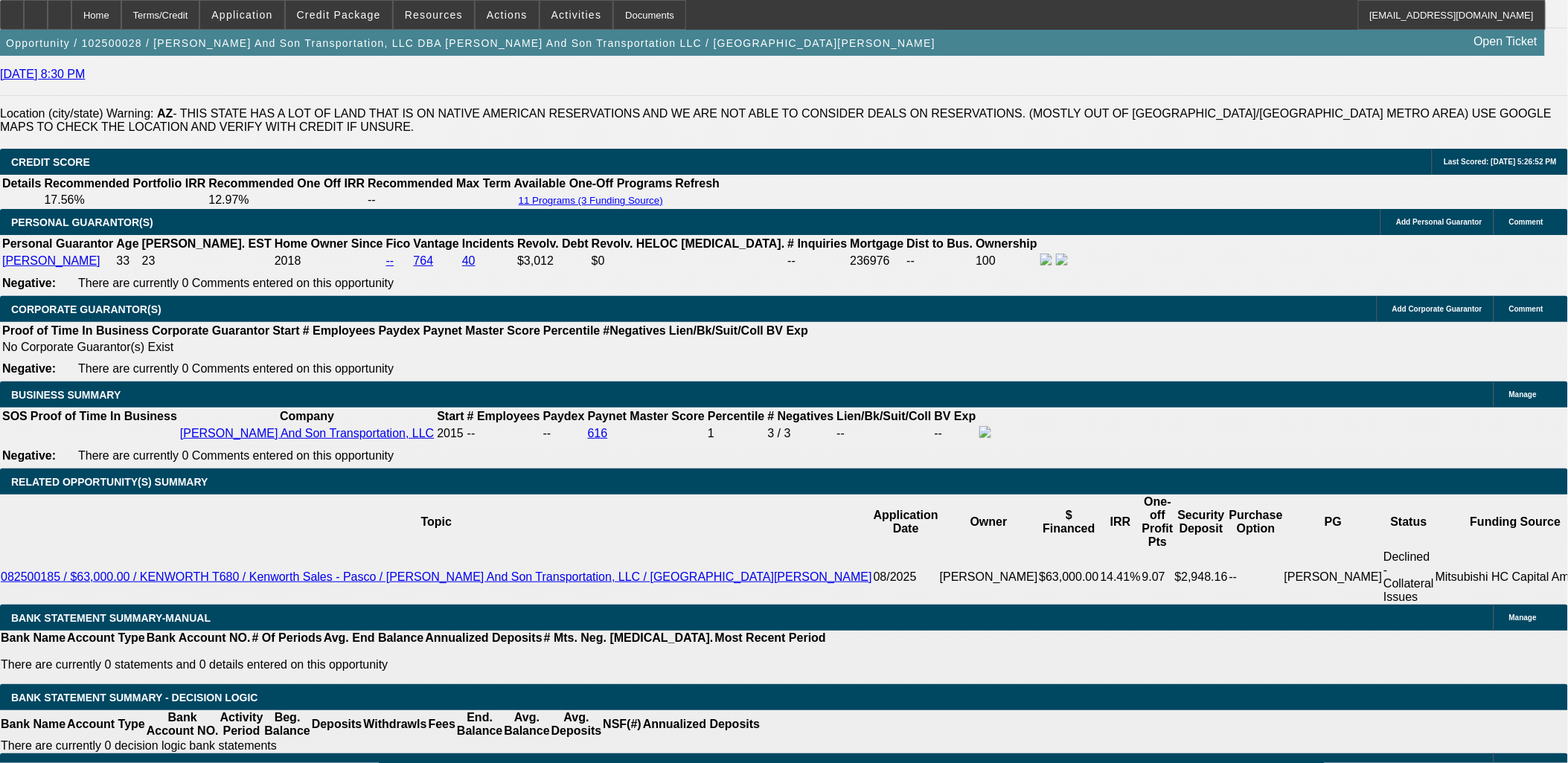
scroll to position [2151, 0]
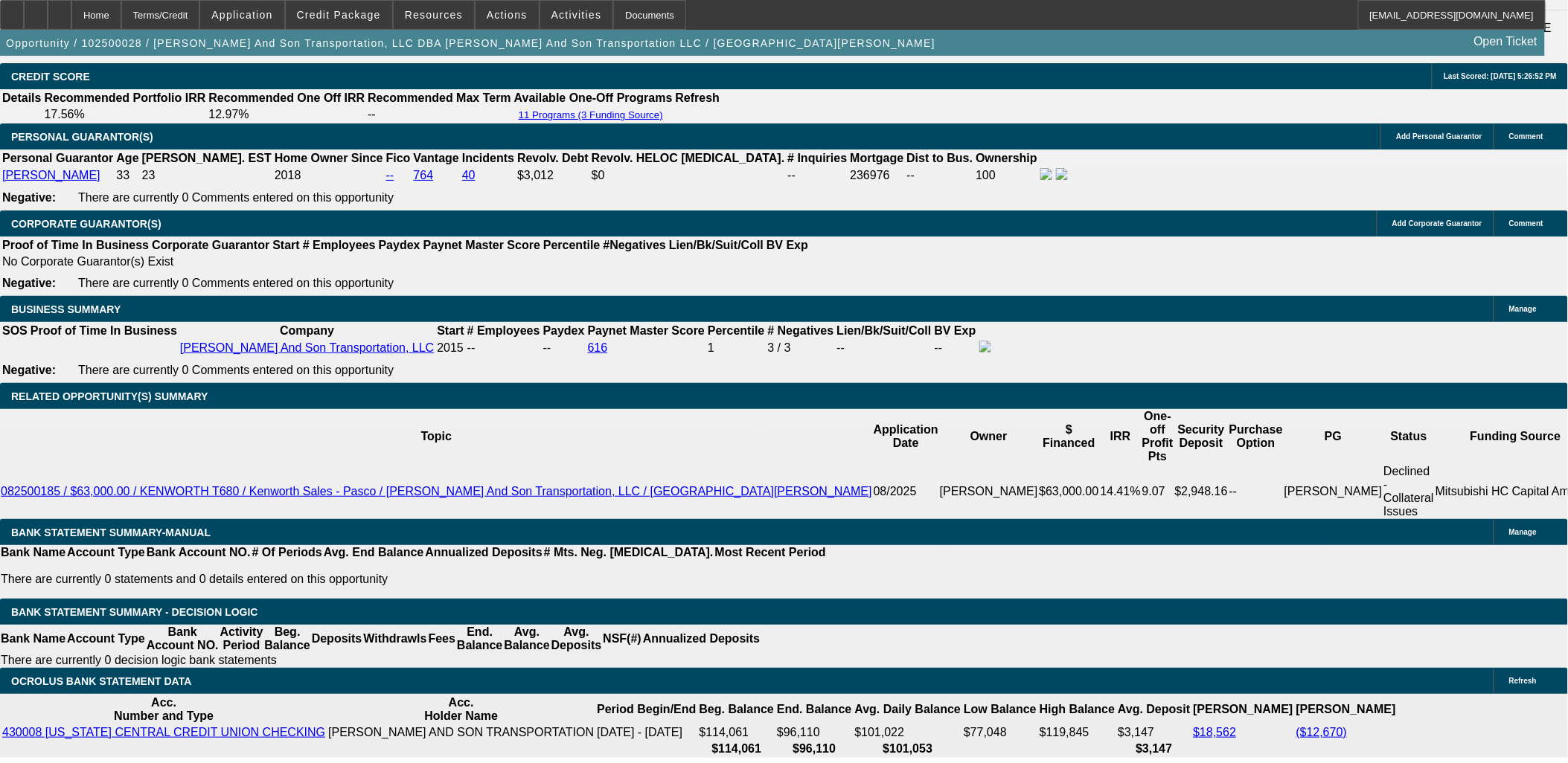
select select "2"
type input "$2,000.00"
type input "UNKNOWN"
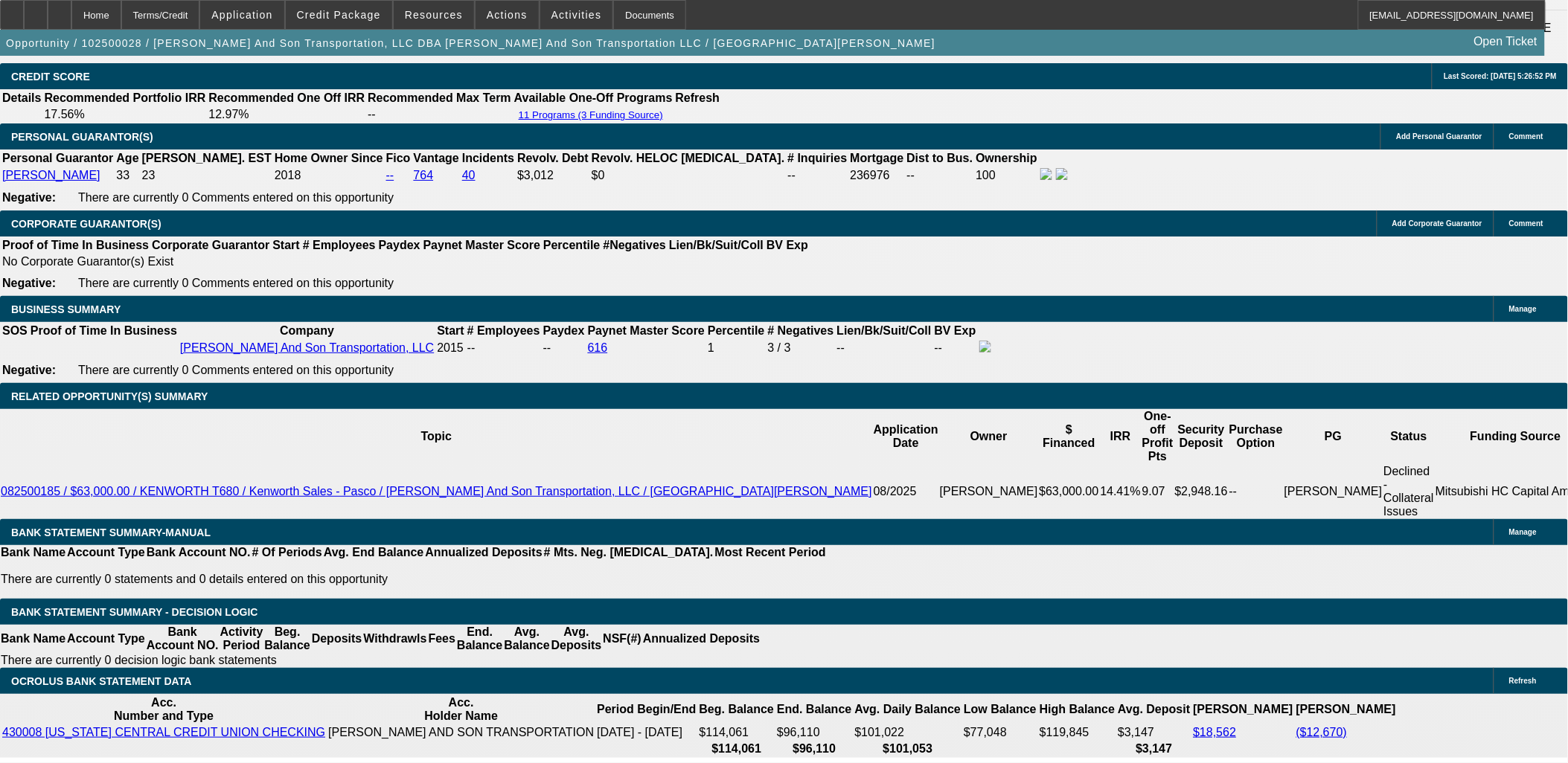
select select "0.1"
type input "$3,000.00"
type input "$1,800.00"
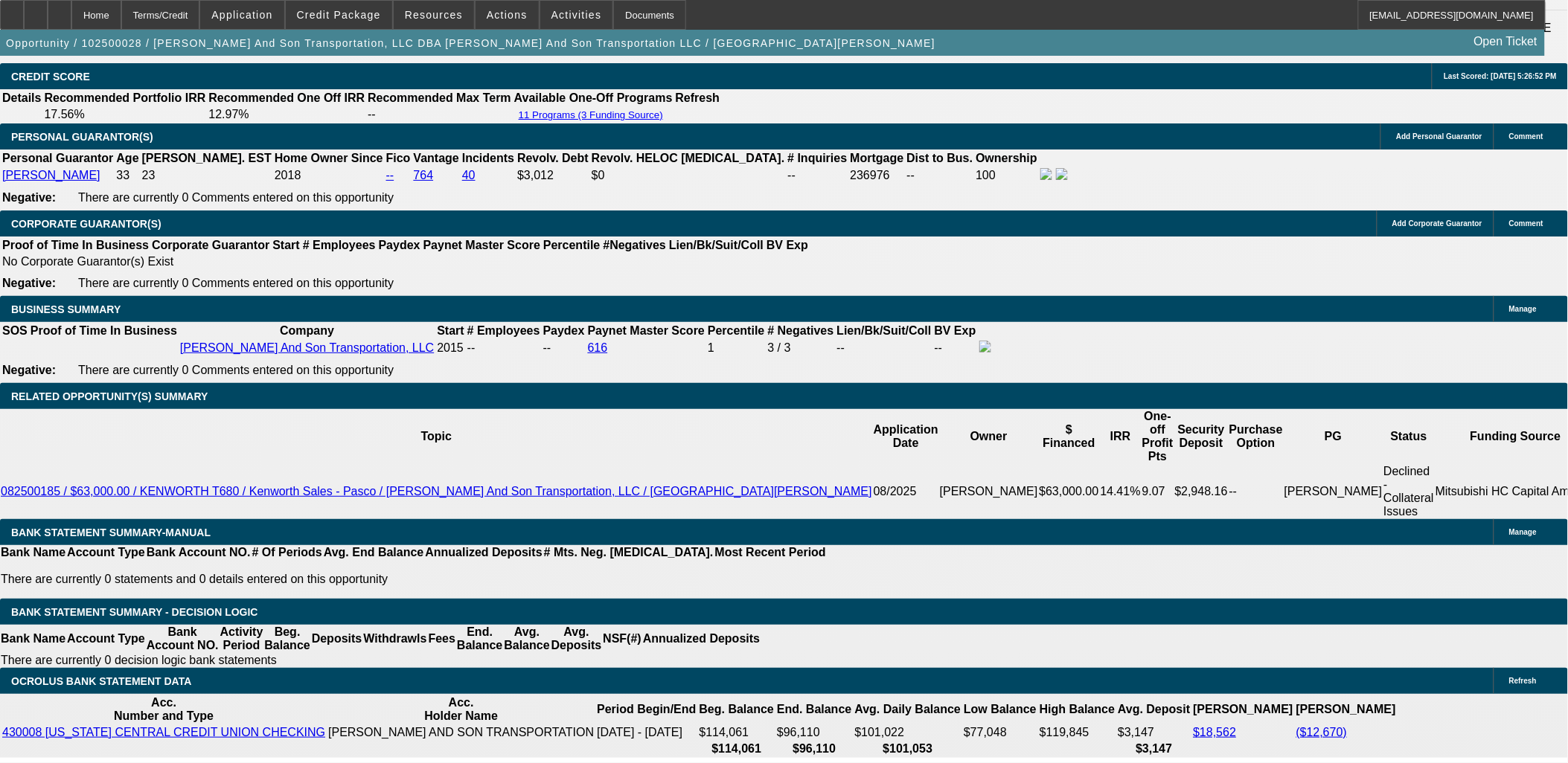
type input "10"
type input "$20.00"
type input "1000"
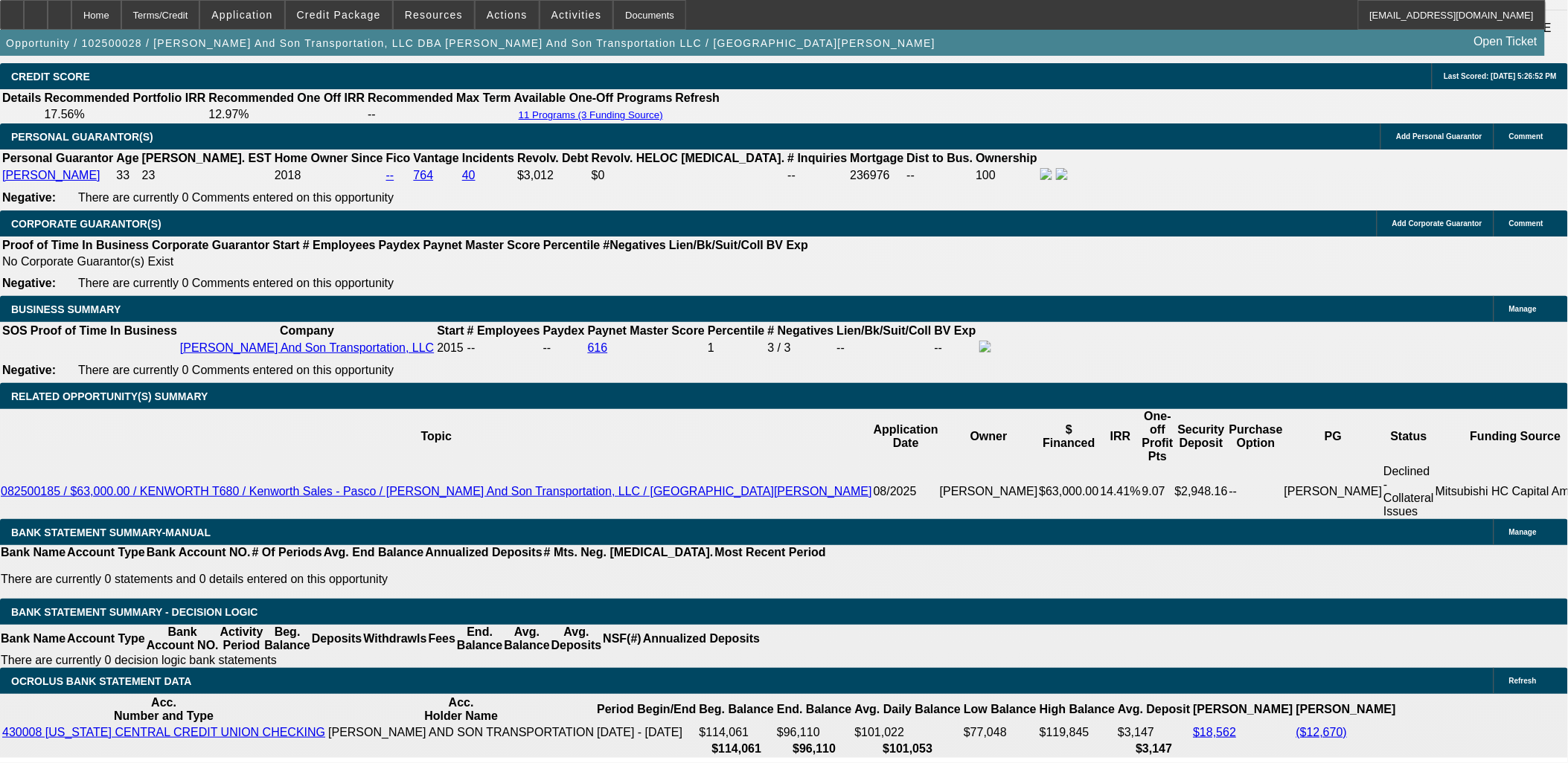
type input "$20,000.00"
type input "10000"
type input "444.4"
type input "1000"
type input "$2,000.00"
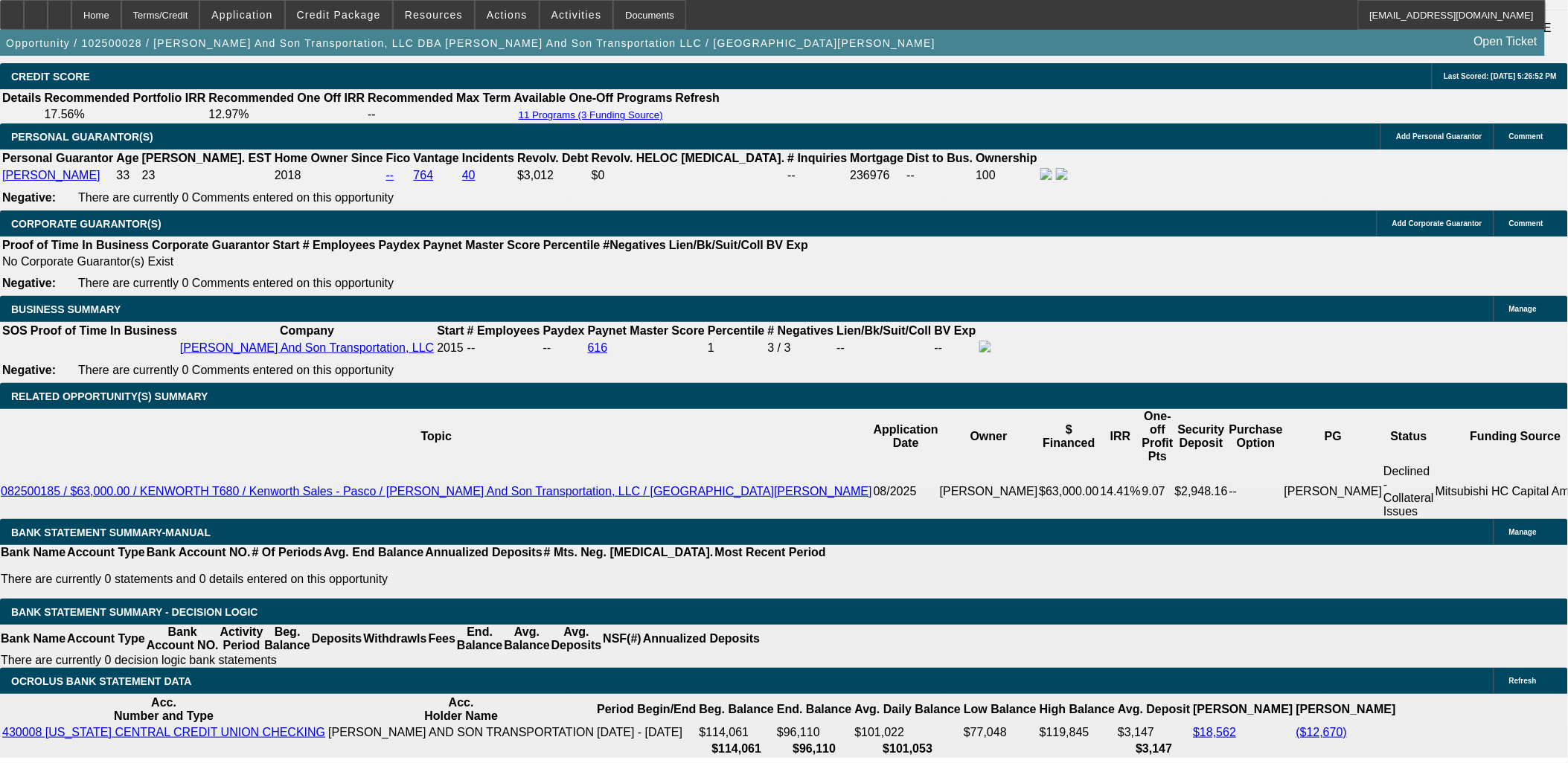
type input "19.8"
type input "$1,000.00"
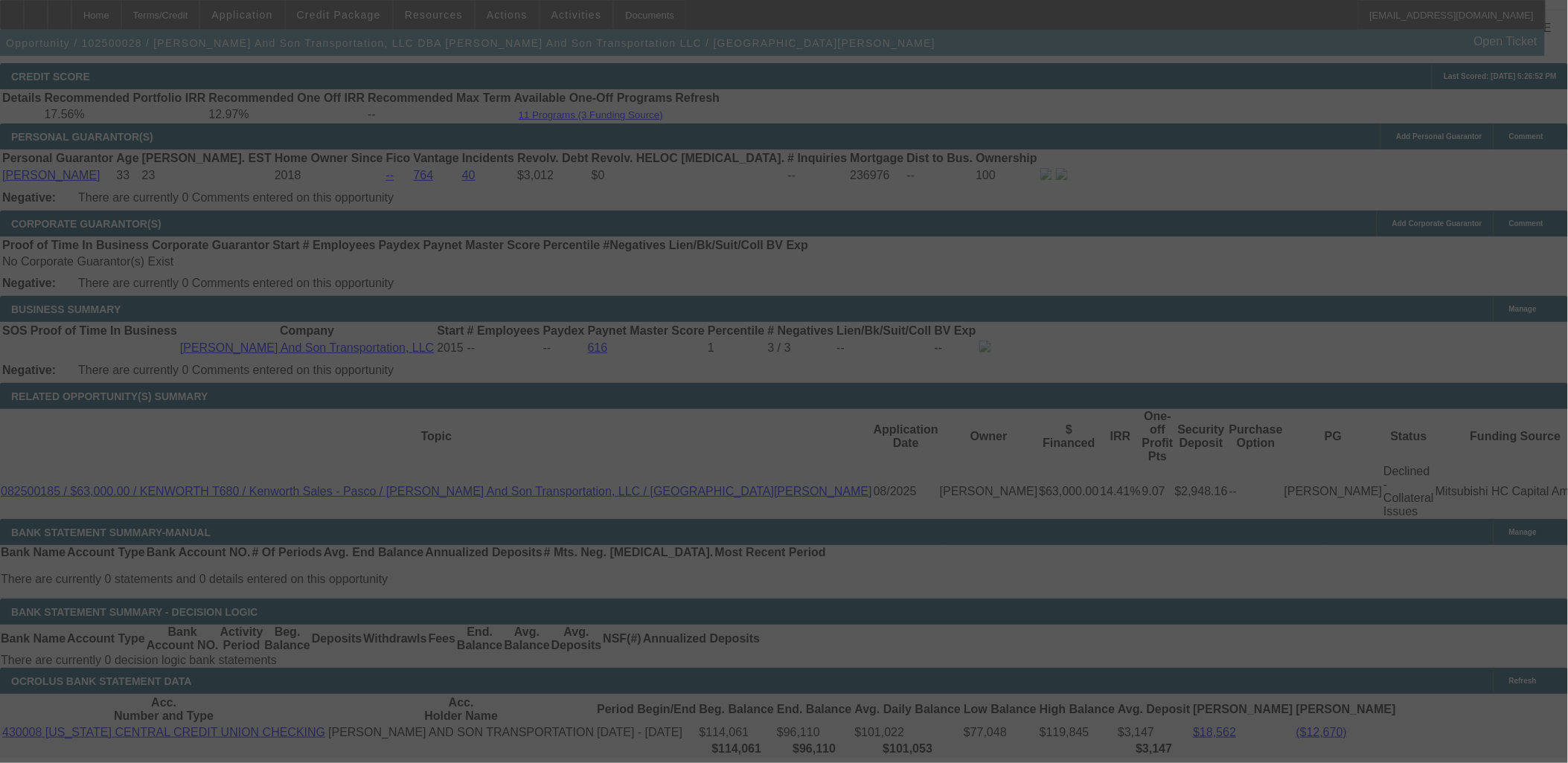
select select "0.1"
select select "2"
select select "0"
select select "6"
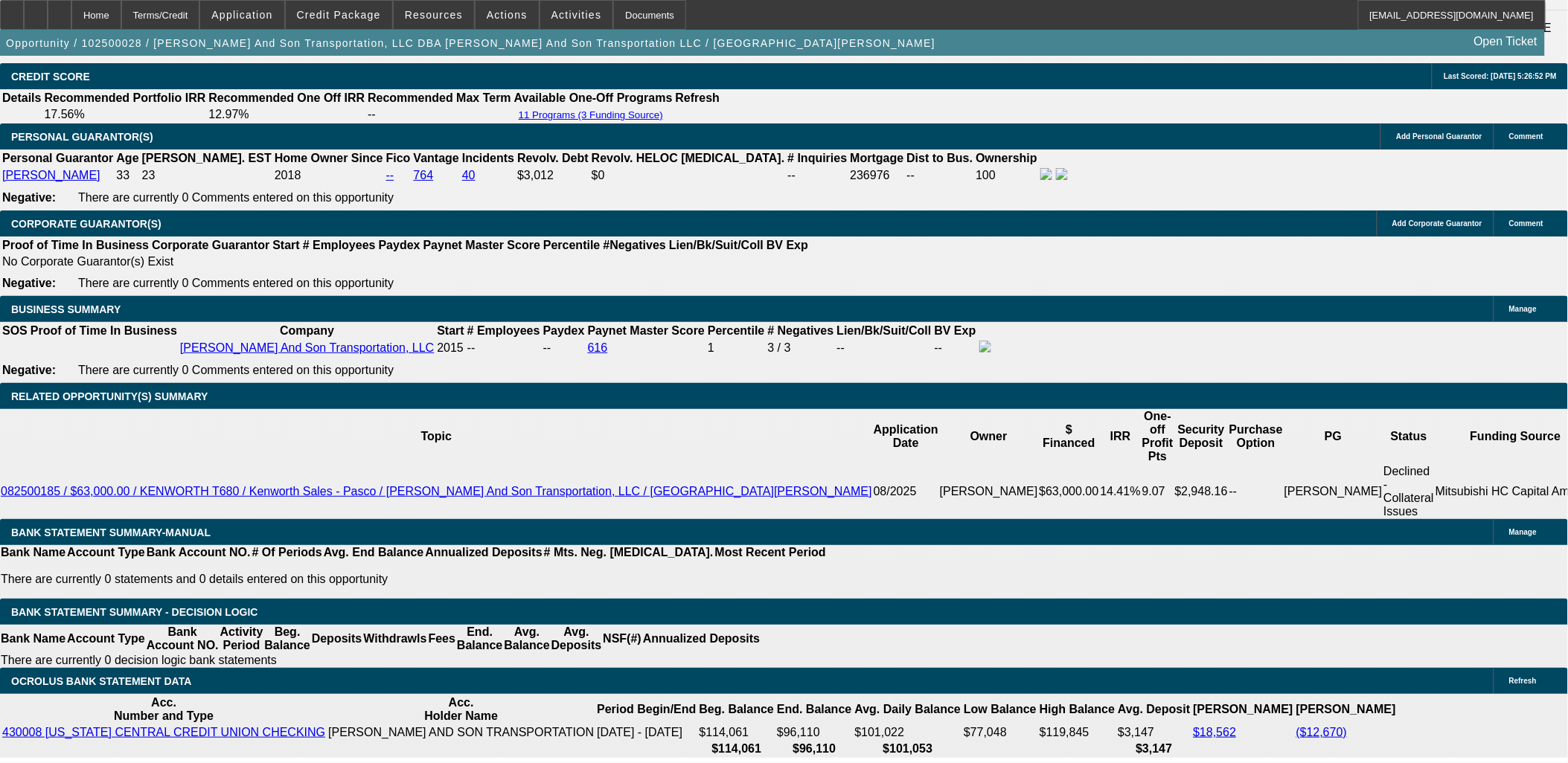
drag, startPoint x: 286, startPoint y: 277, endPoint x: 164, endPoint y: 338, distance: 136.4
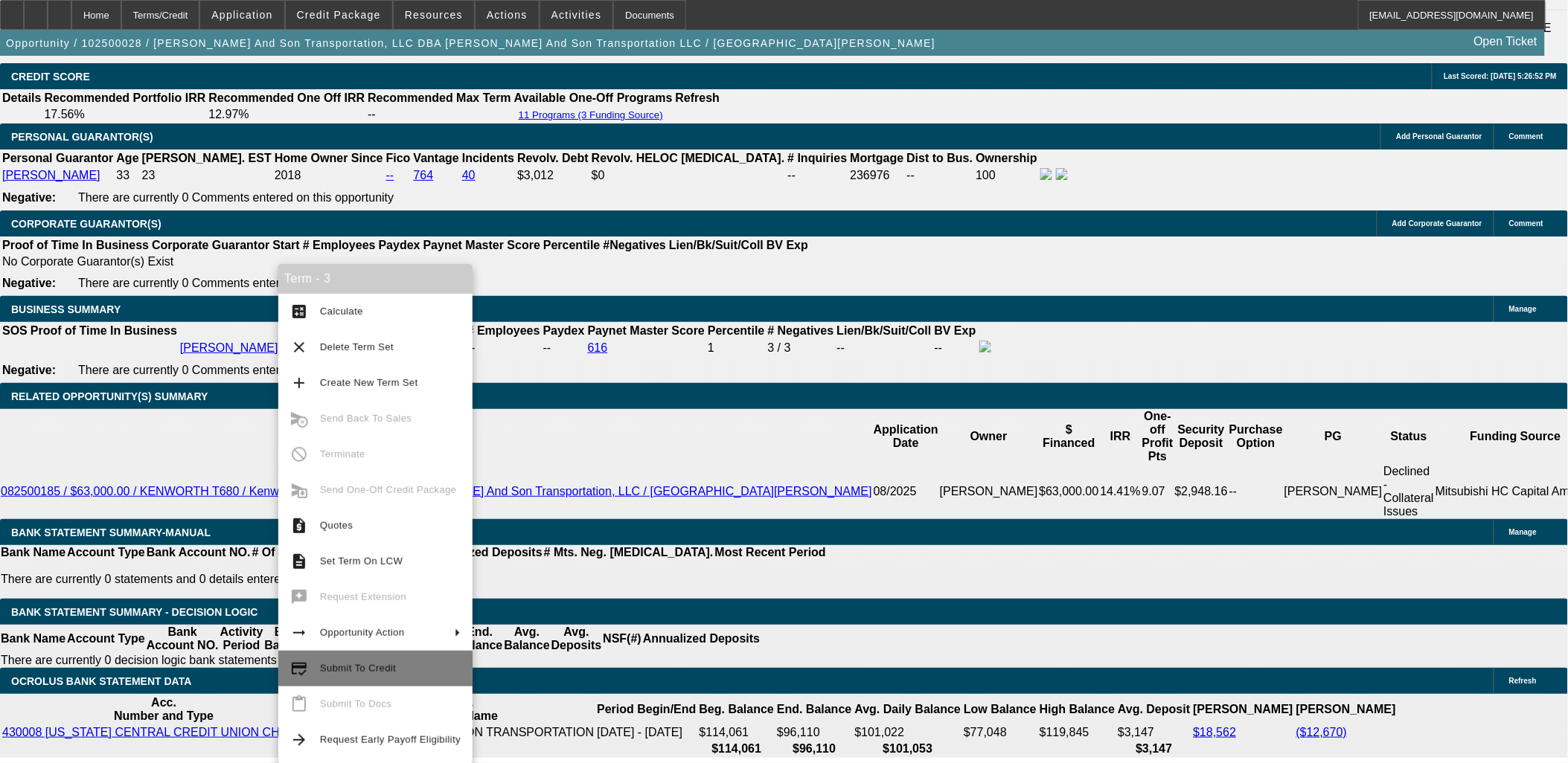
click at [356, 678] on button "credit_score Submit To Credit" at bounding box center [375, 669] width 195 height 35
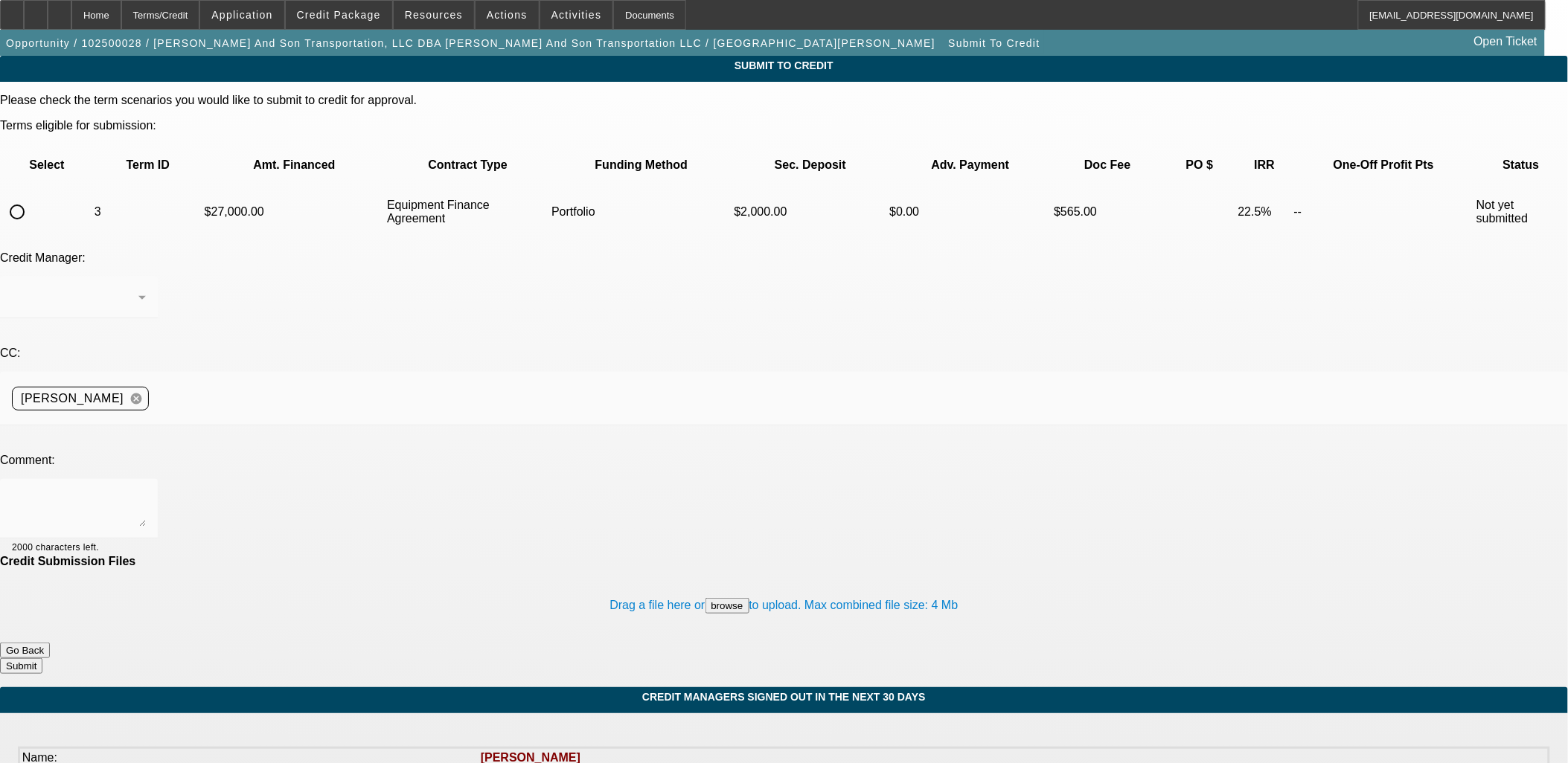
click at [35, 194] on div at bounding box center [17, 212] width 35 height 35
radio input "true"
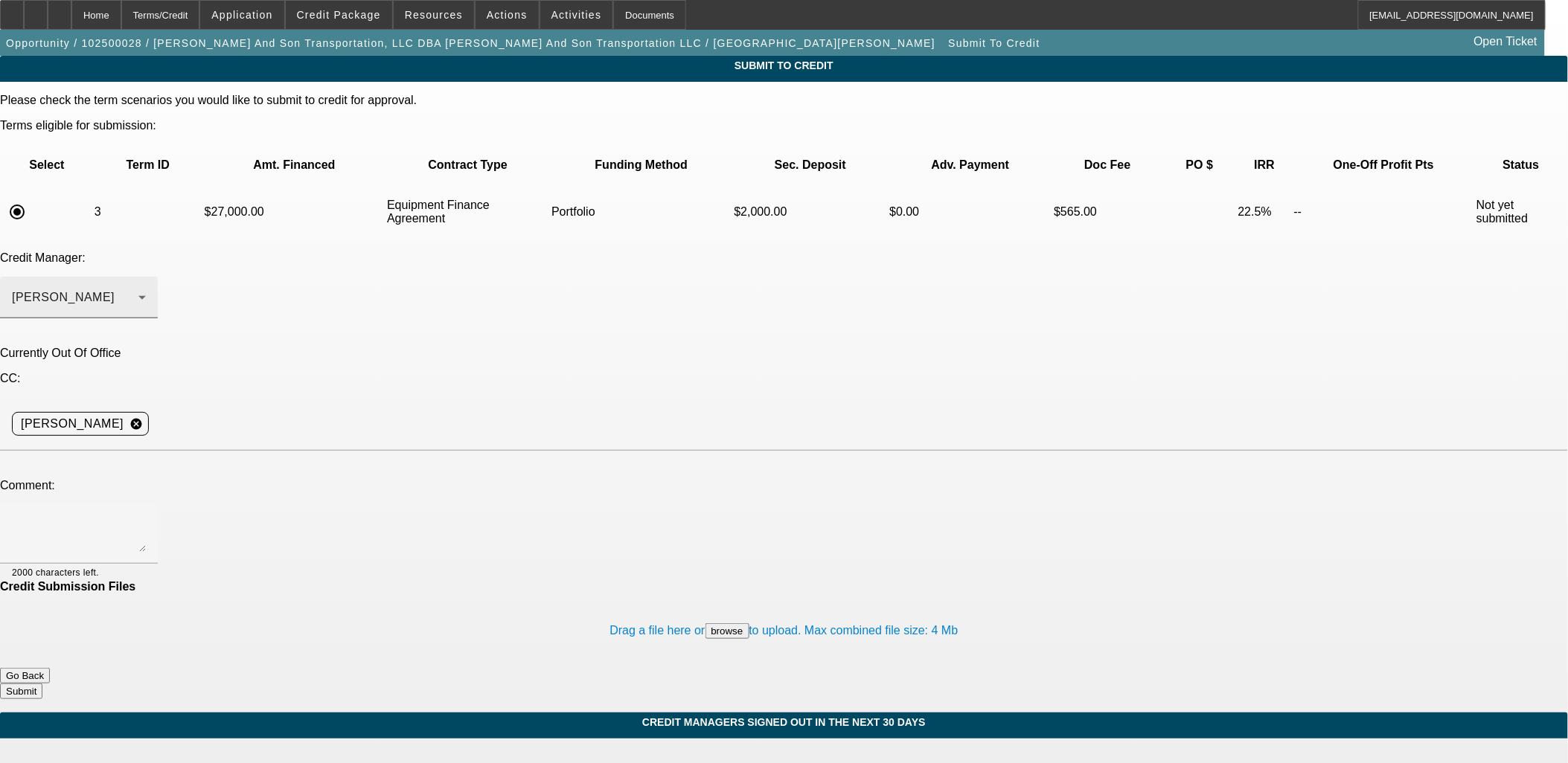
click at [139, 289] on div "Arida, George" at bounding box center [75, 298] width 127 height 18
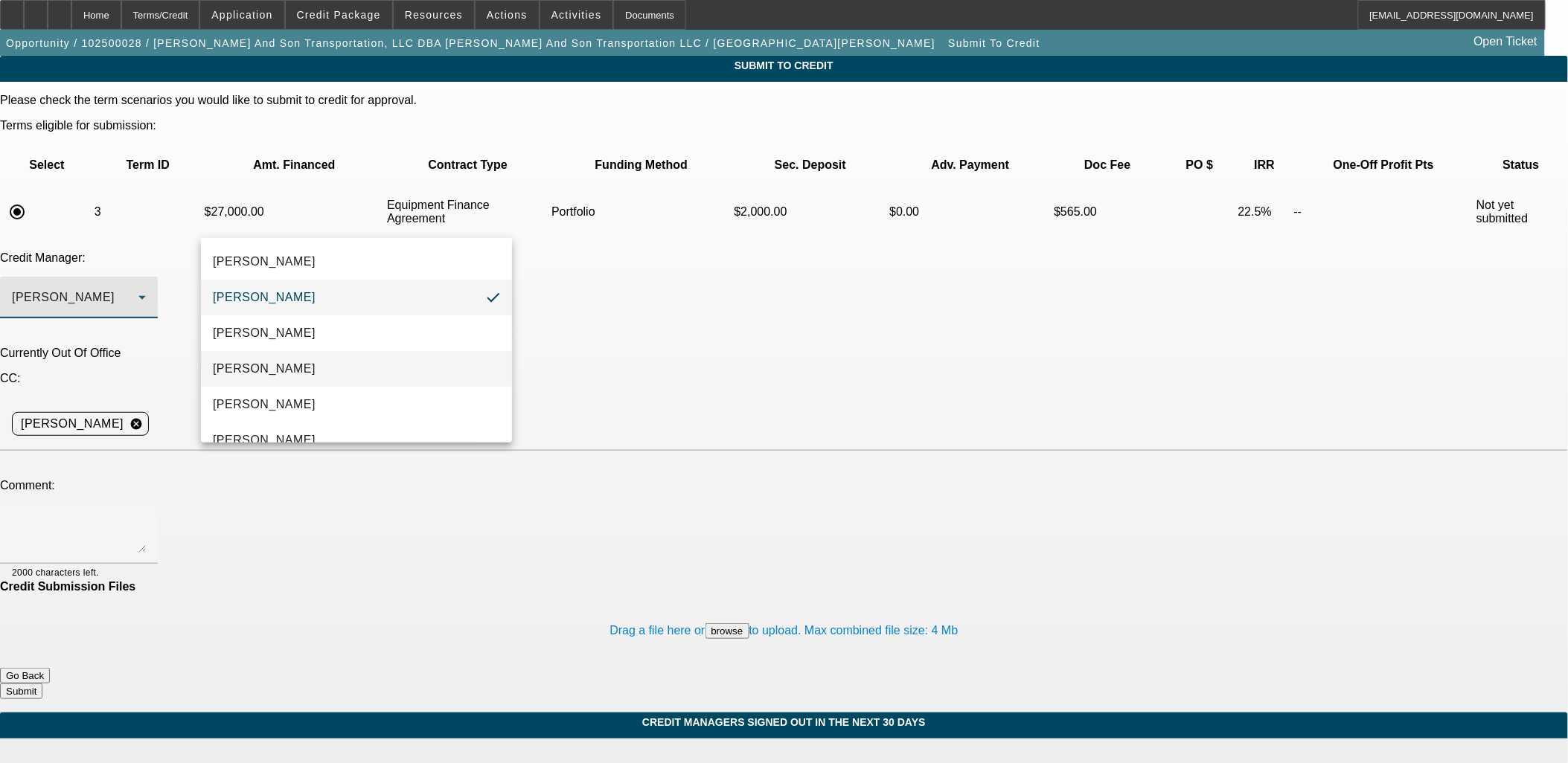
click at [339, 375] on mat-option "[PERSON_NAME]" at bounding box center [356, 368] width 311 height 35
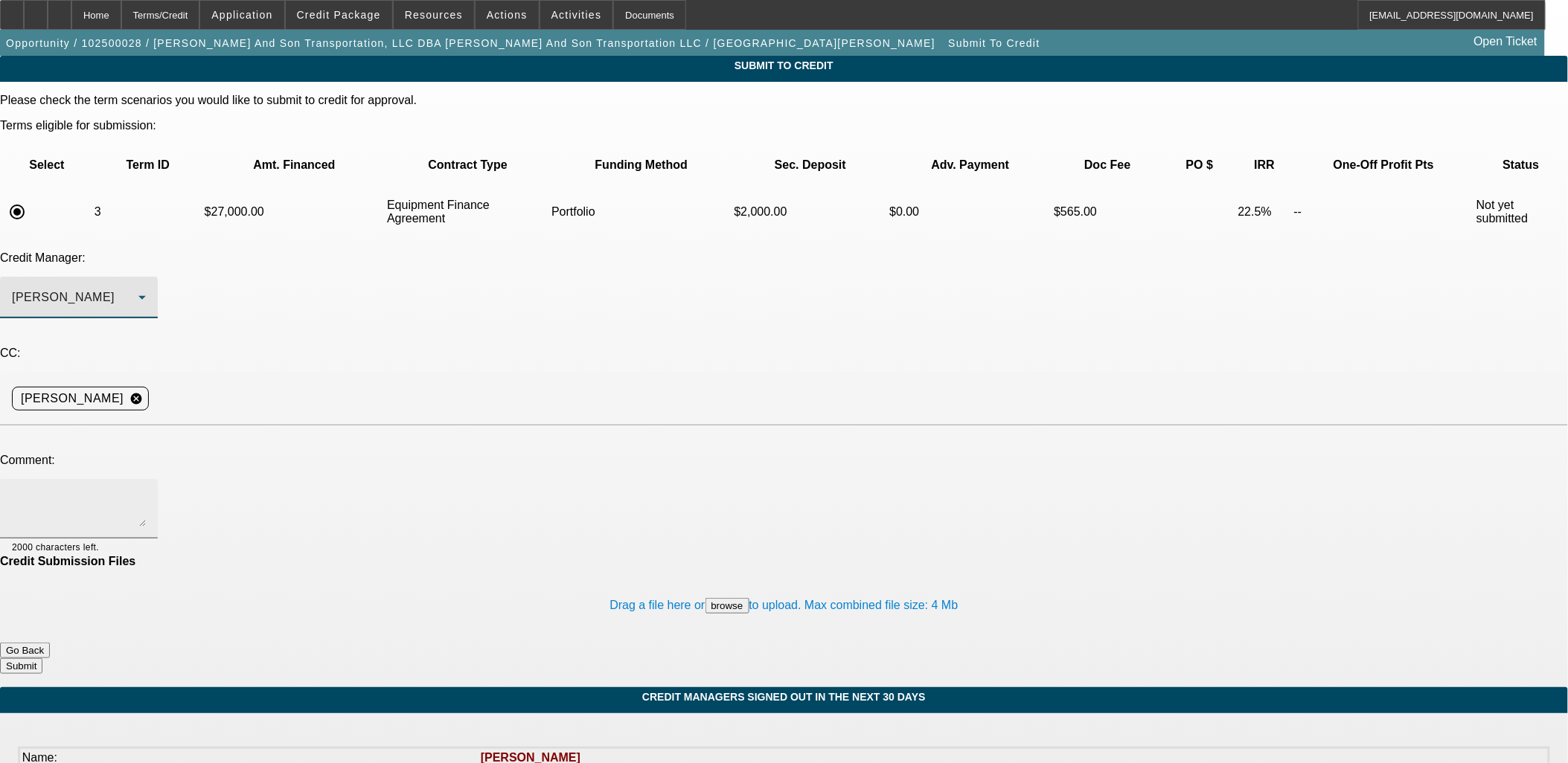
click at [145, 491] on textarea at bounding box center [79, 509] width 134 height 35
type textarea "Given the personal credit profile, would you consider a structure in house?"
click at [42, 658] on button "Submit" at bounding box center [21, 666] width 42 height 16
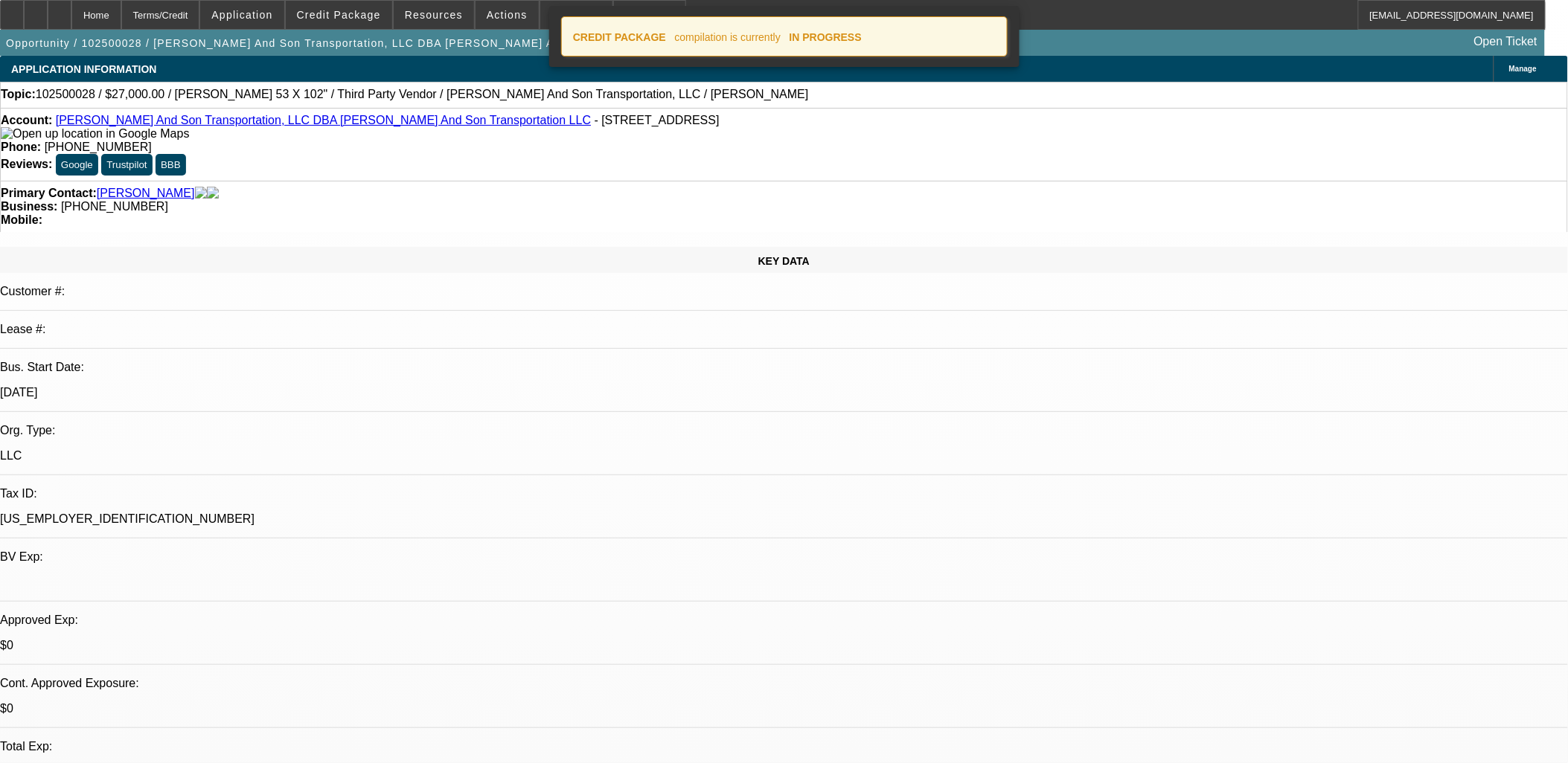
select select "0.1"
select select "2"
select select "0"
select select "6"
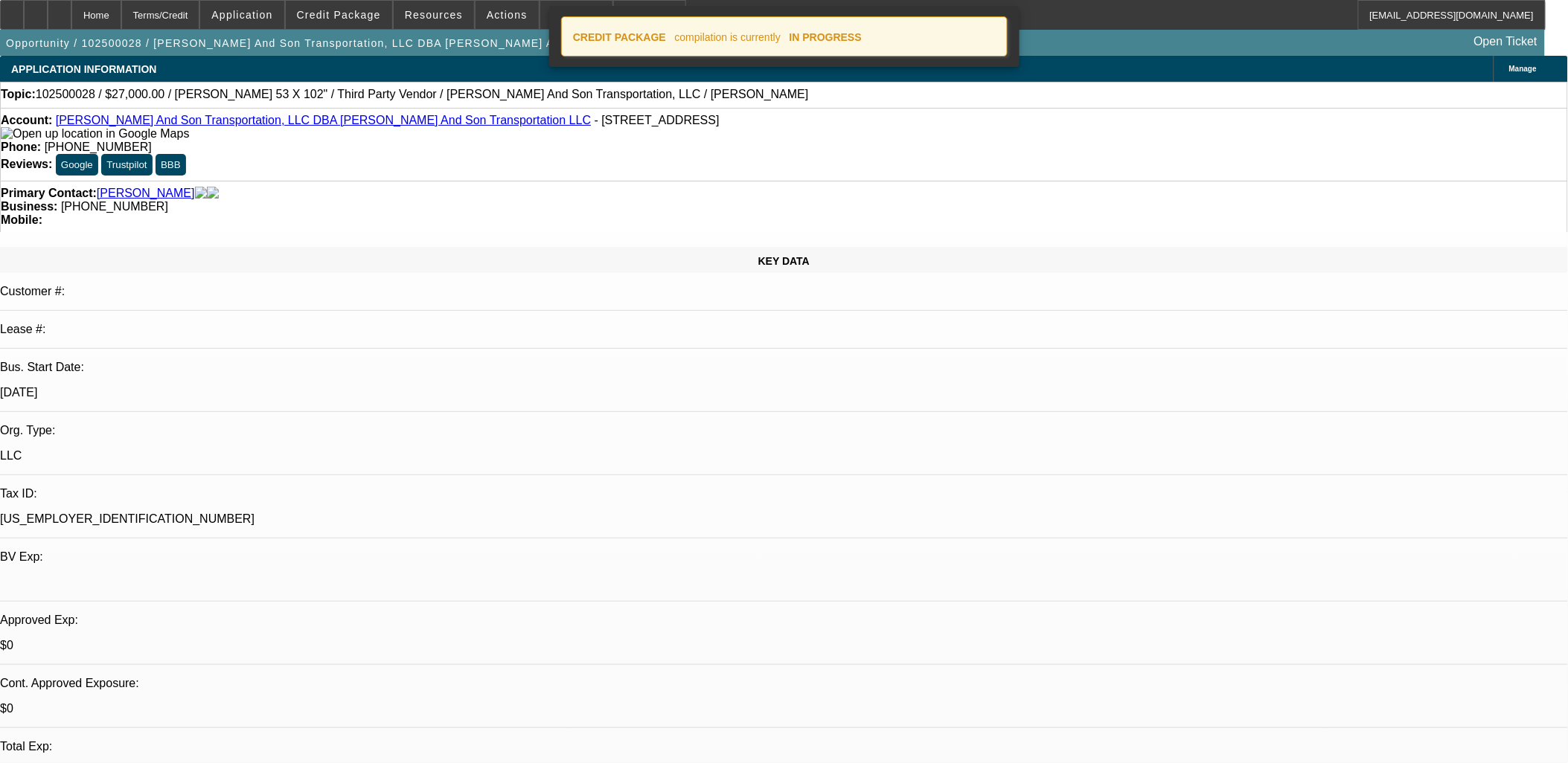
select select "0"
select select "3"
select select "0"
select select "6"
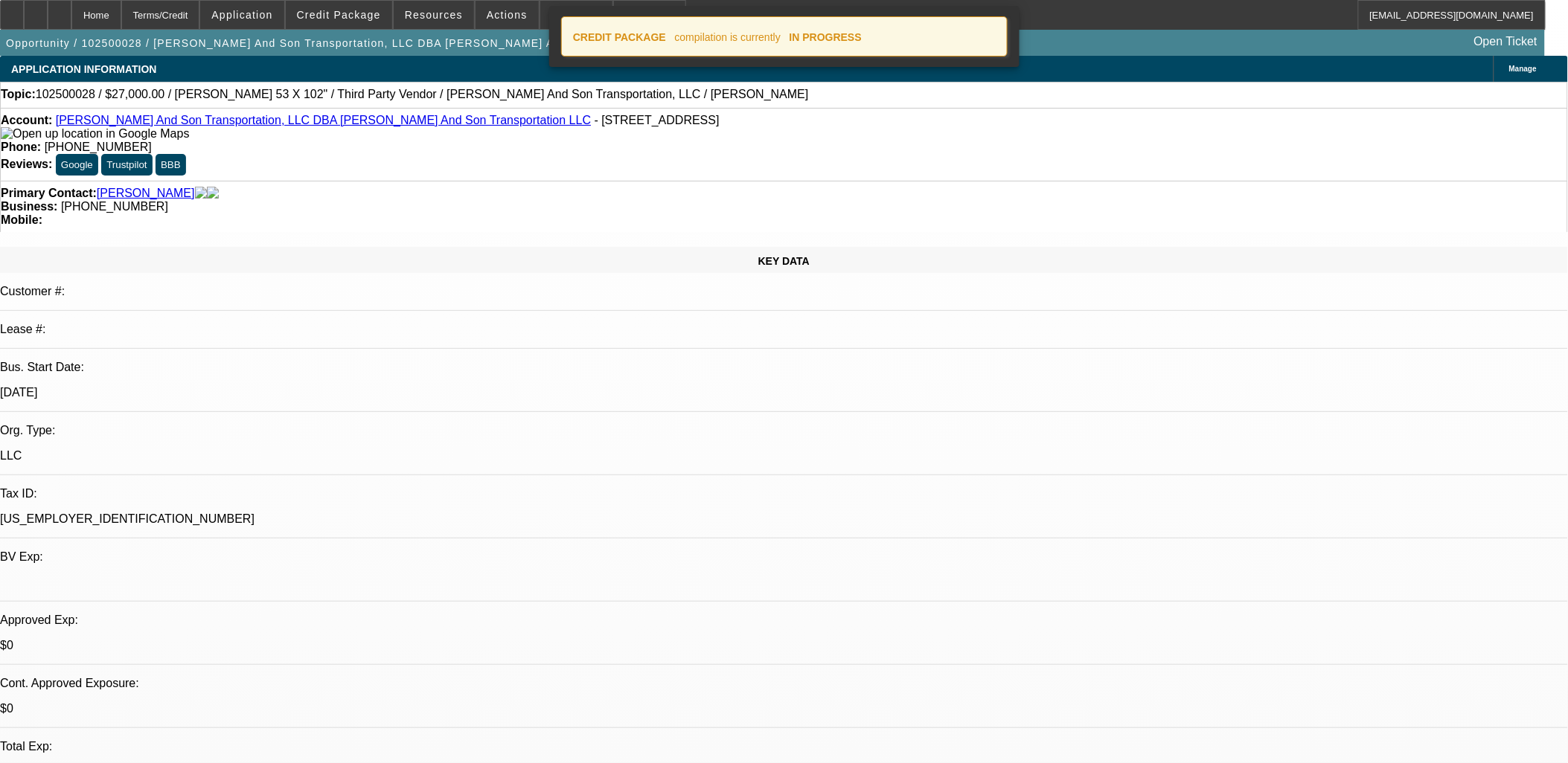
select select "0"
select select "2"
select select "0"
select select "6"
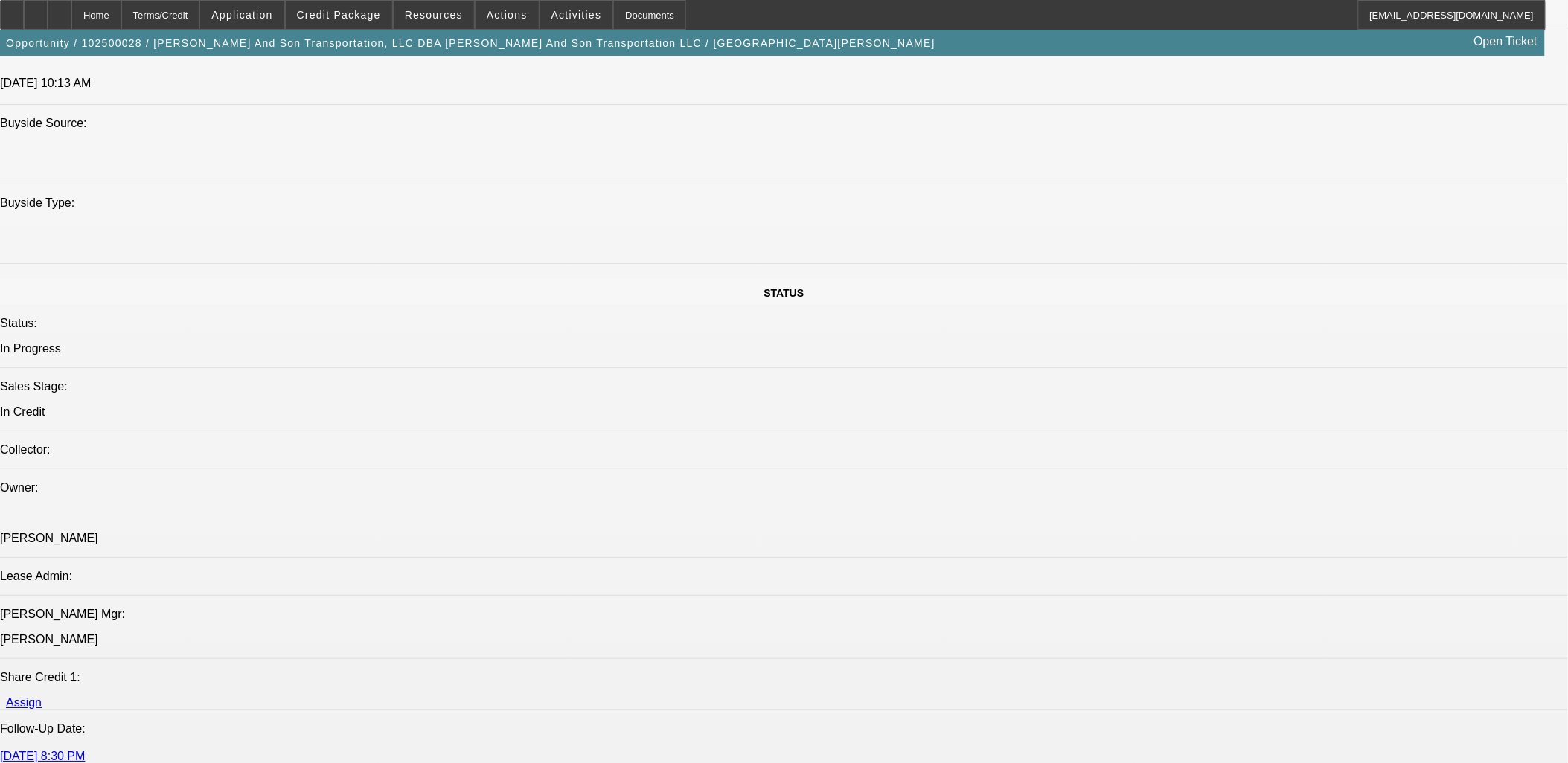
scroll to position [1735, 0]
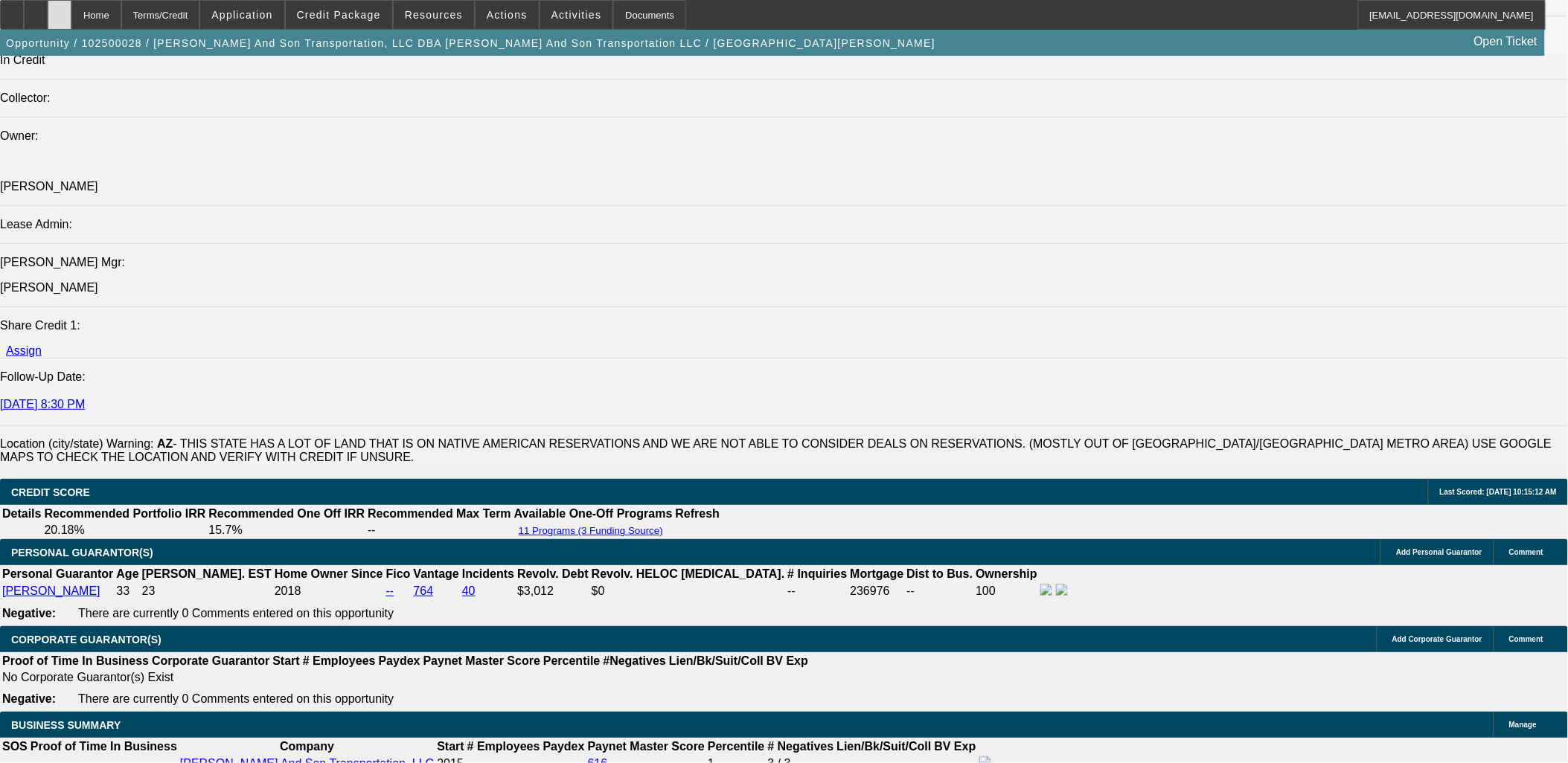
click at [60, 10] on icon at bounding box center [60, 10] width 0 height 0
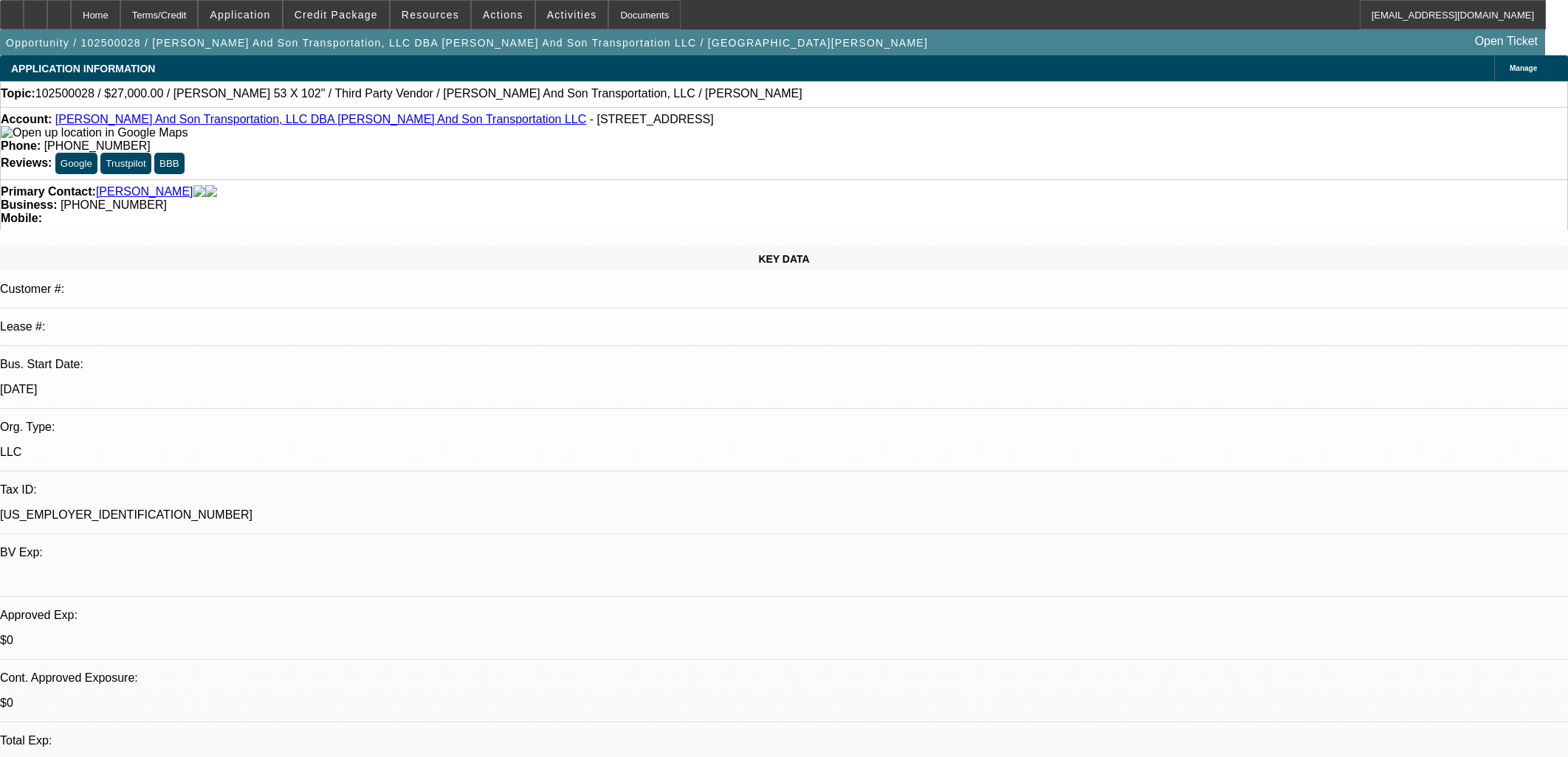
select select "0.1"
select select "2"
select select "0"
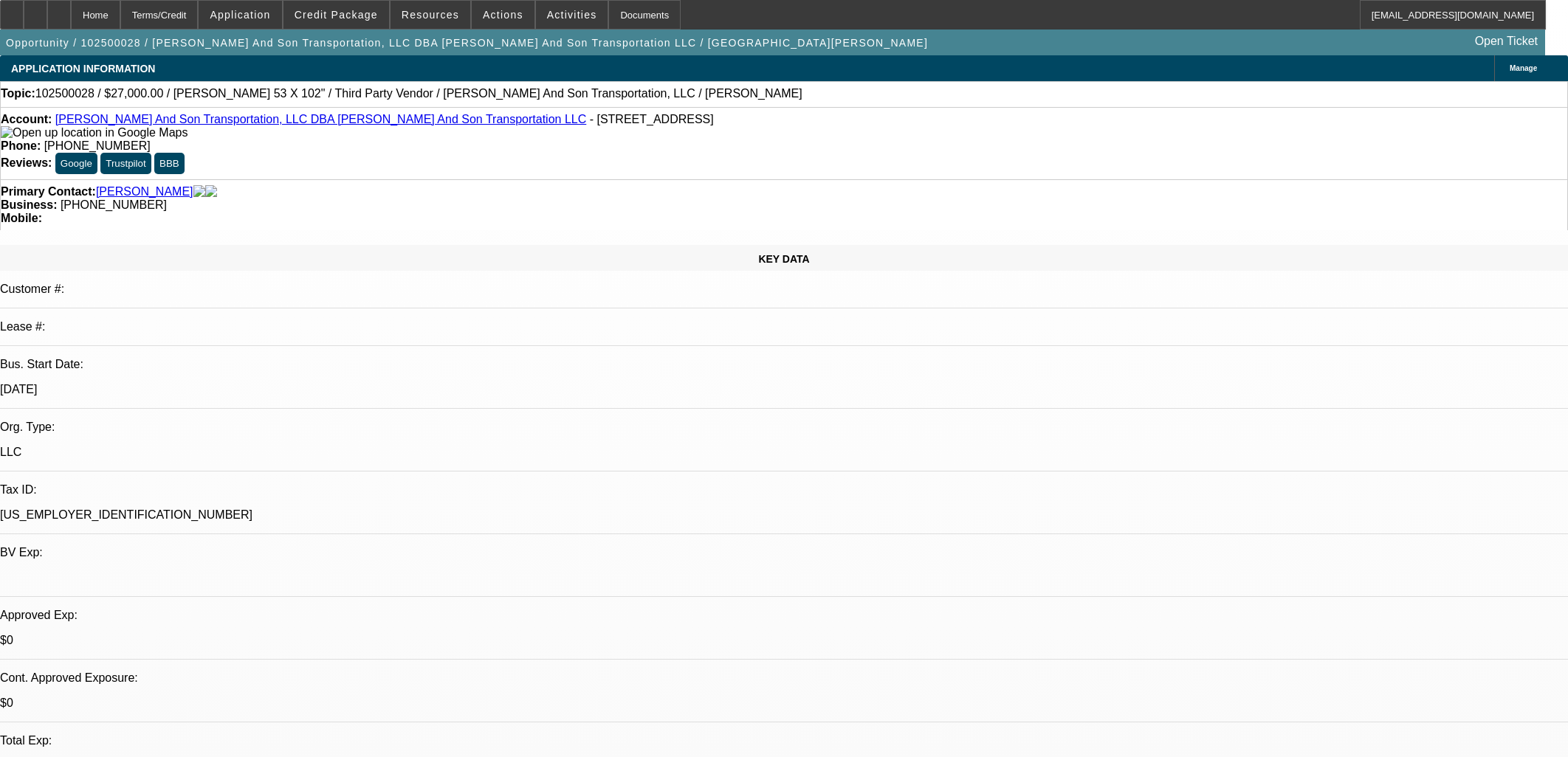
select select "0"
select select "1"
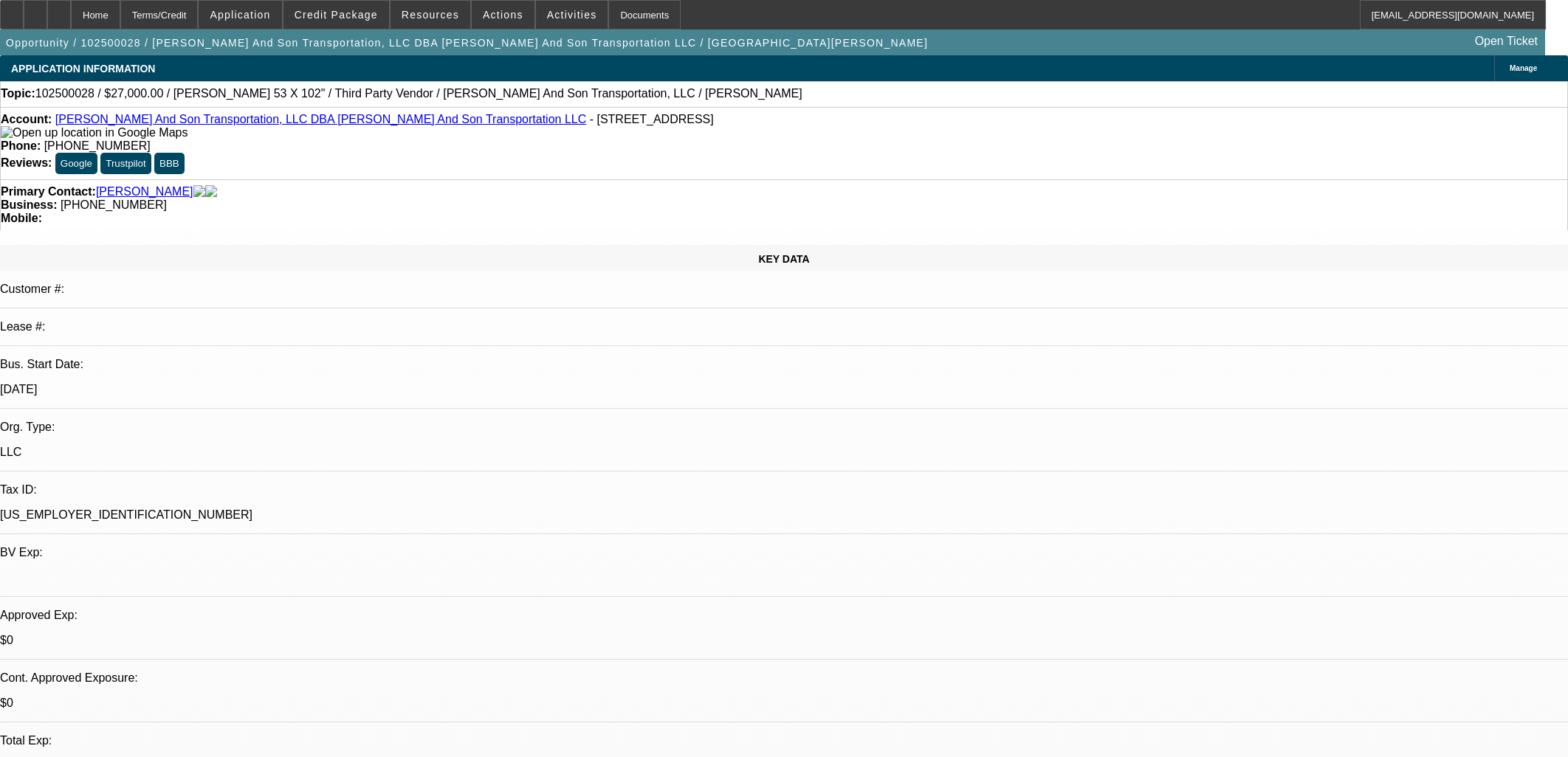
select select "2"
select select "6"
select select "1"
select select "3"
select select "6"
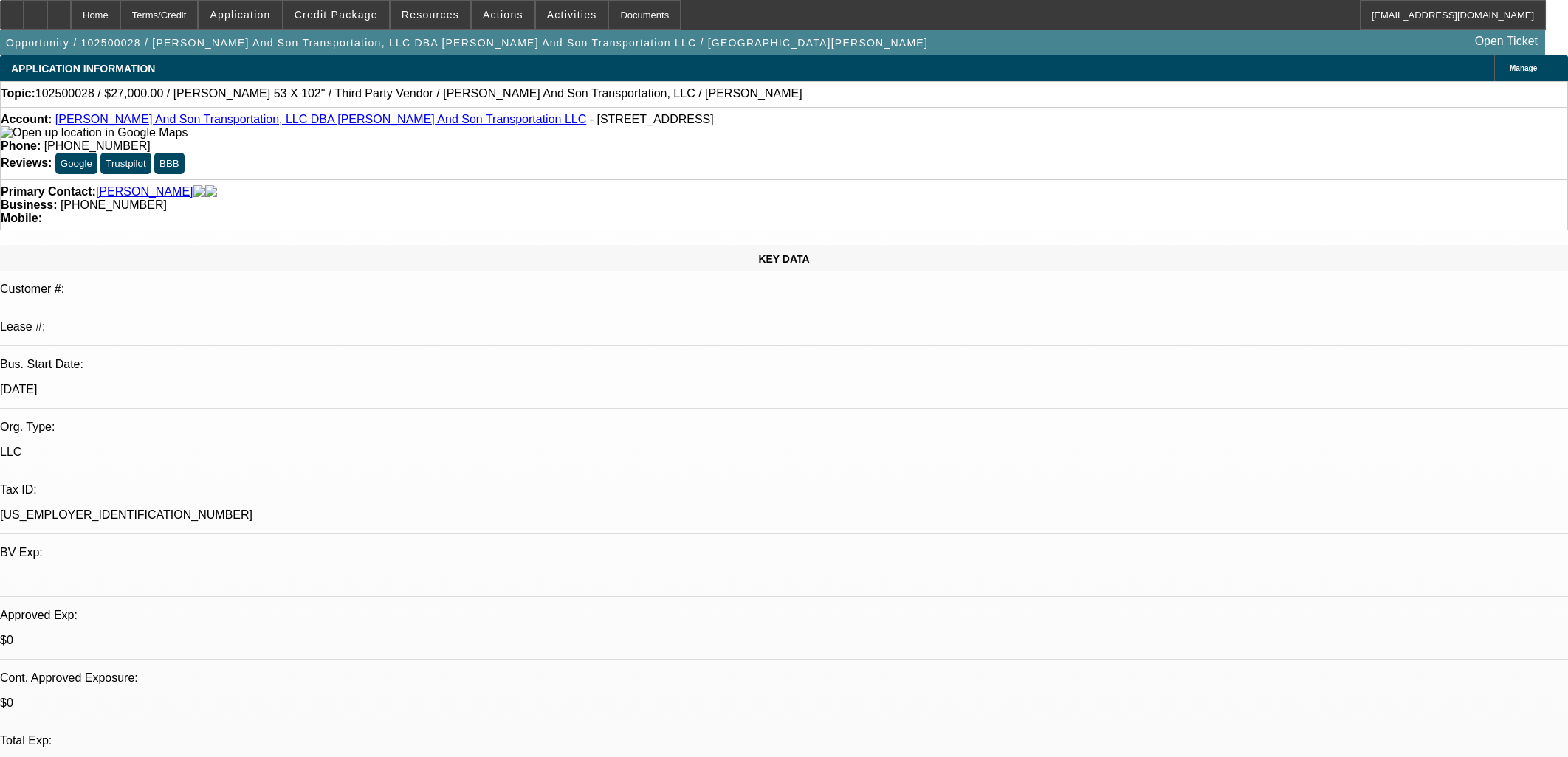
select select "1"
select select "2"
select select "6"
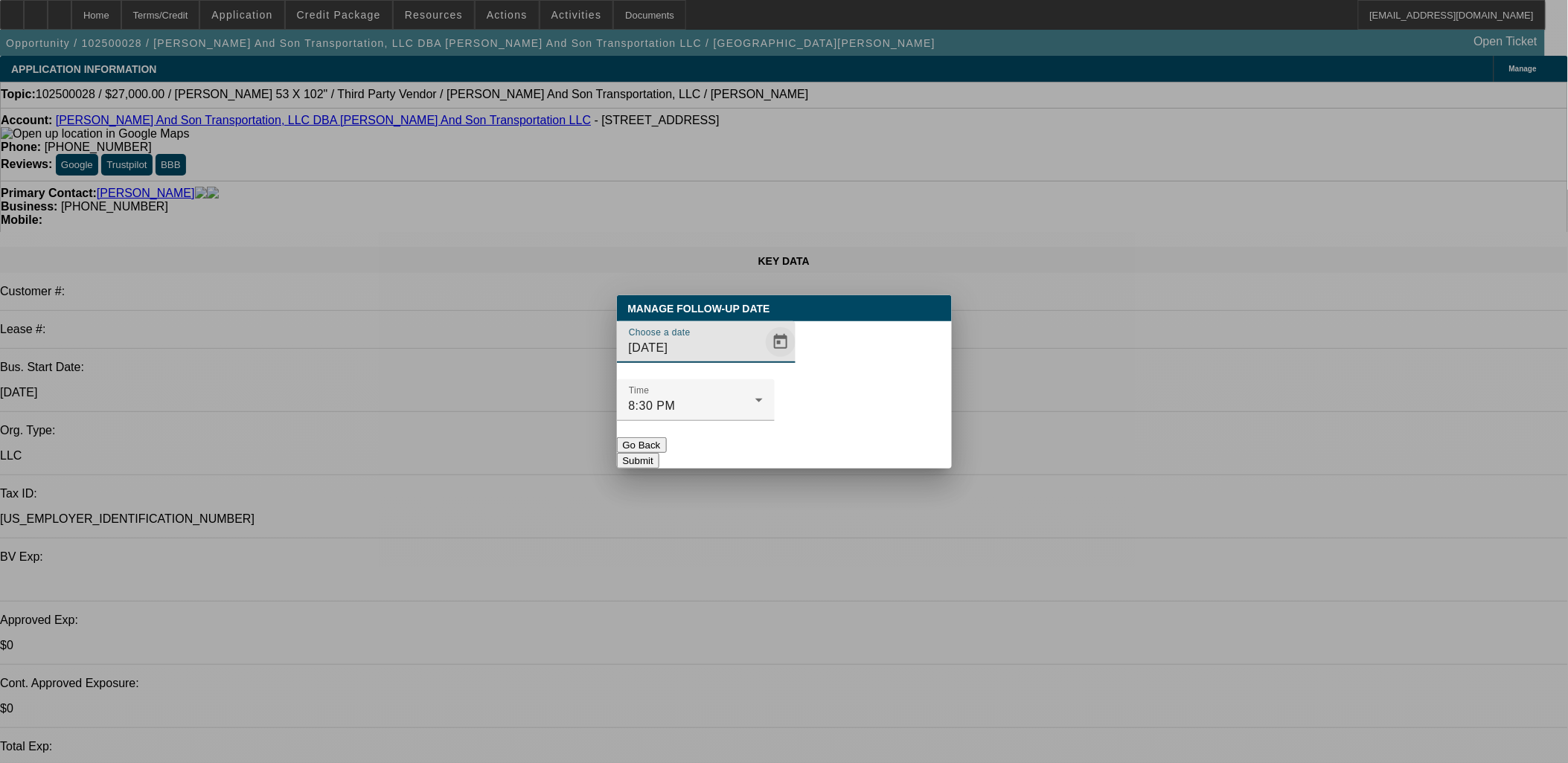
click at [762, 360] on span "Open calendar" at bounding box center [780, 342] width 35 height 35
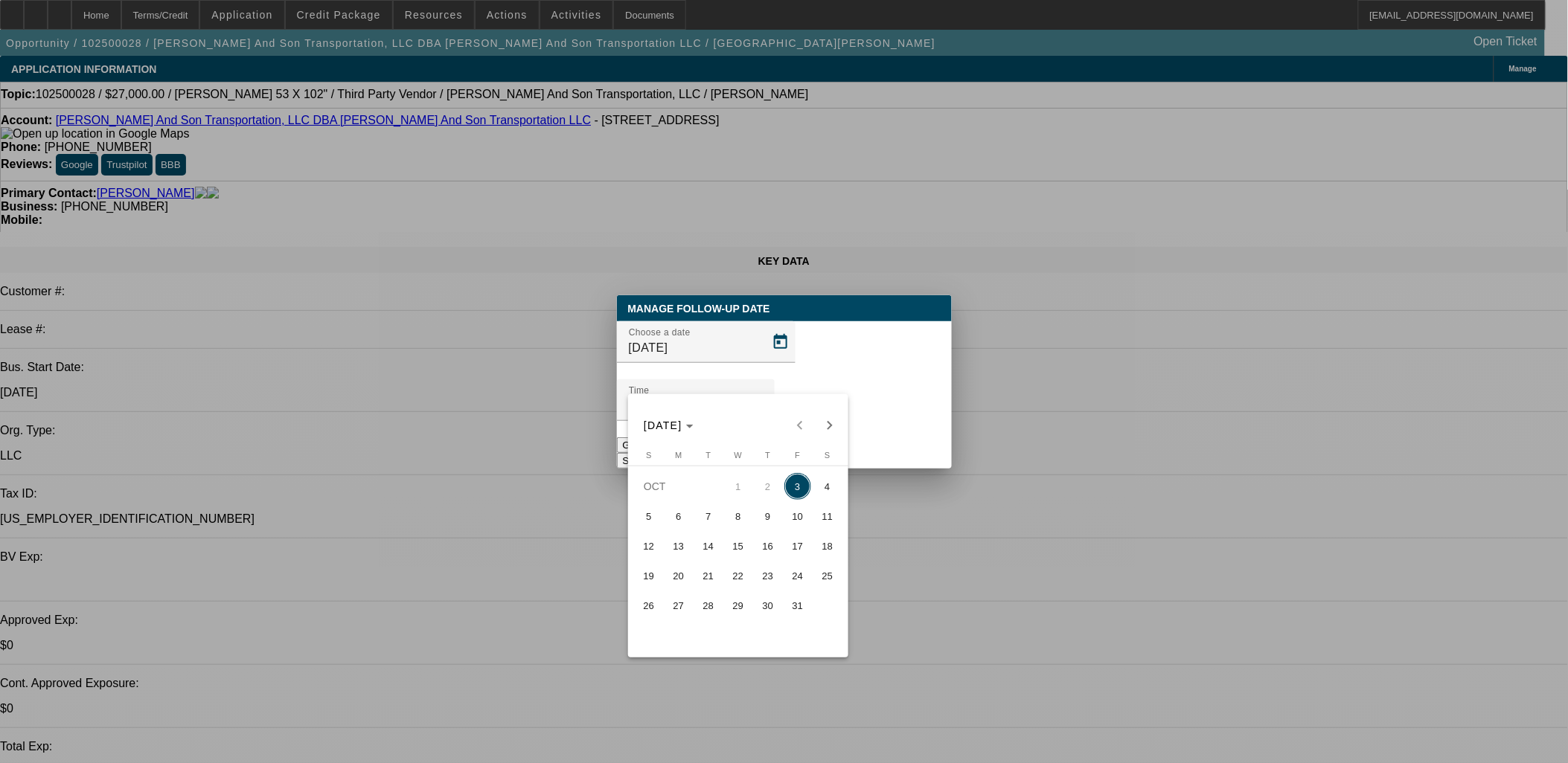
click at [705, 518] on span "7" at bounding box center [707, 516] width 27 height 27
type input "10/7/2025"
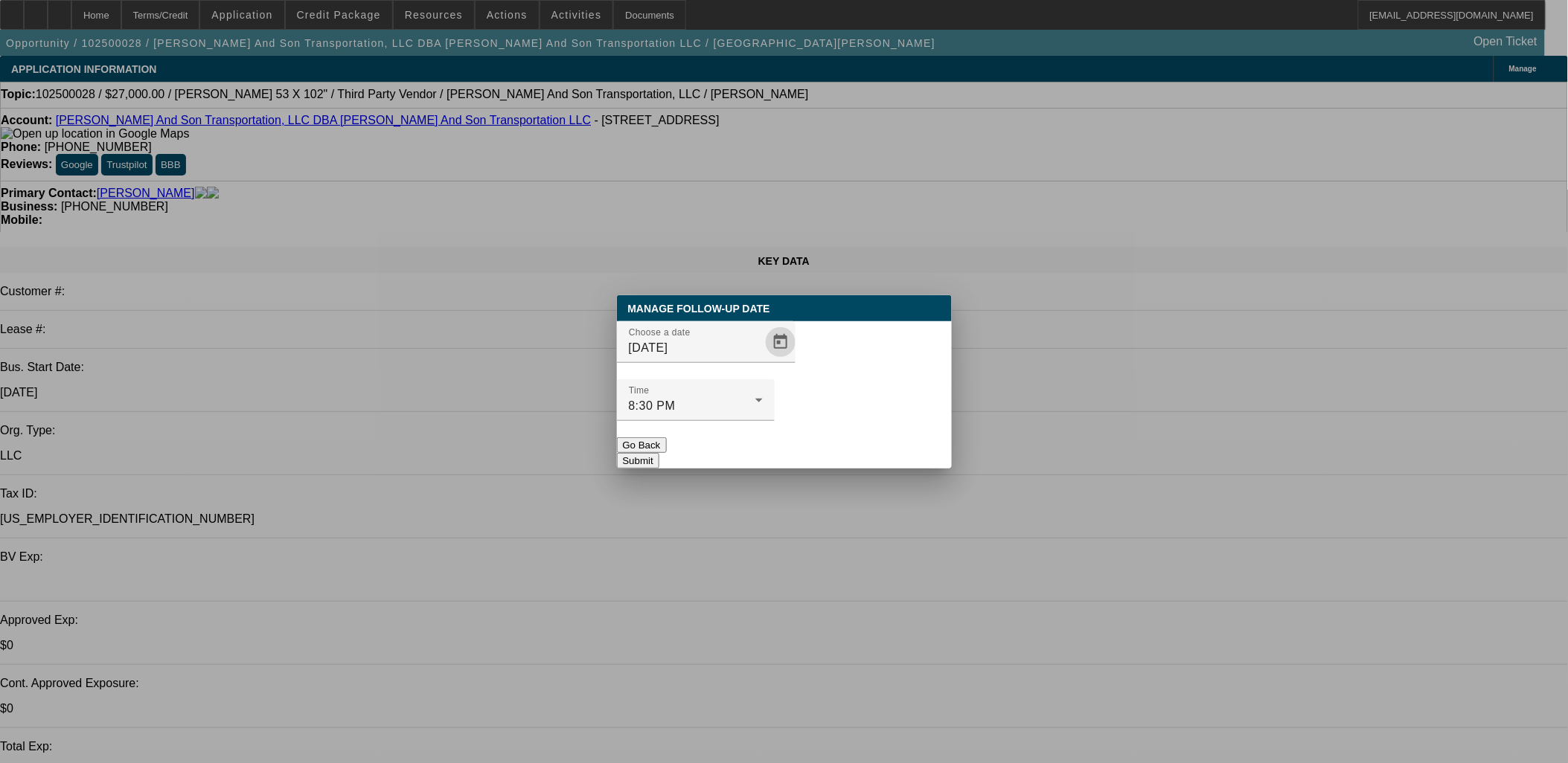
click at [659, 453] on button "Submit" at bounding box center [638, 461] width 42 height 16
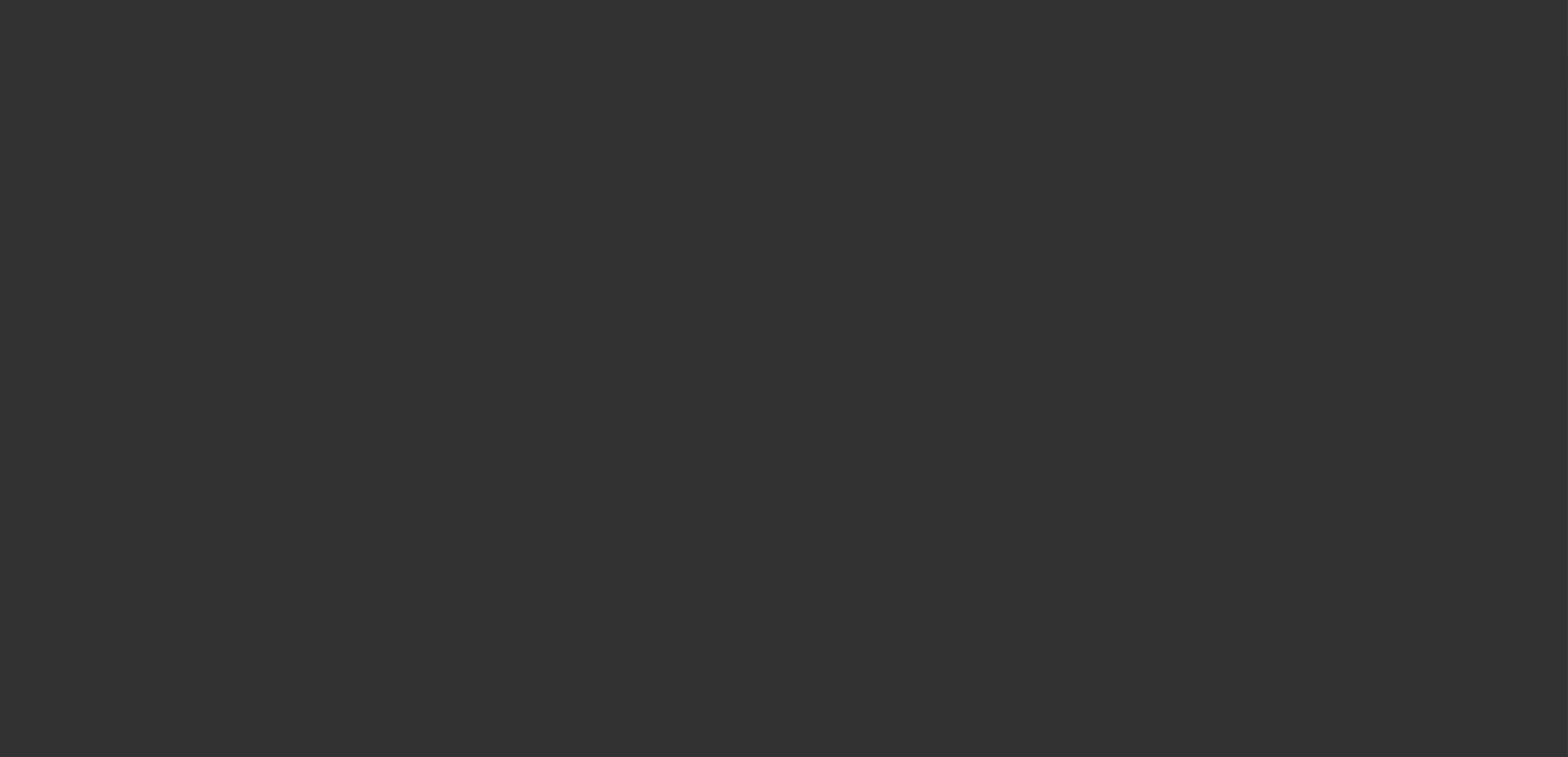
select select "0"
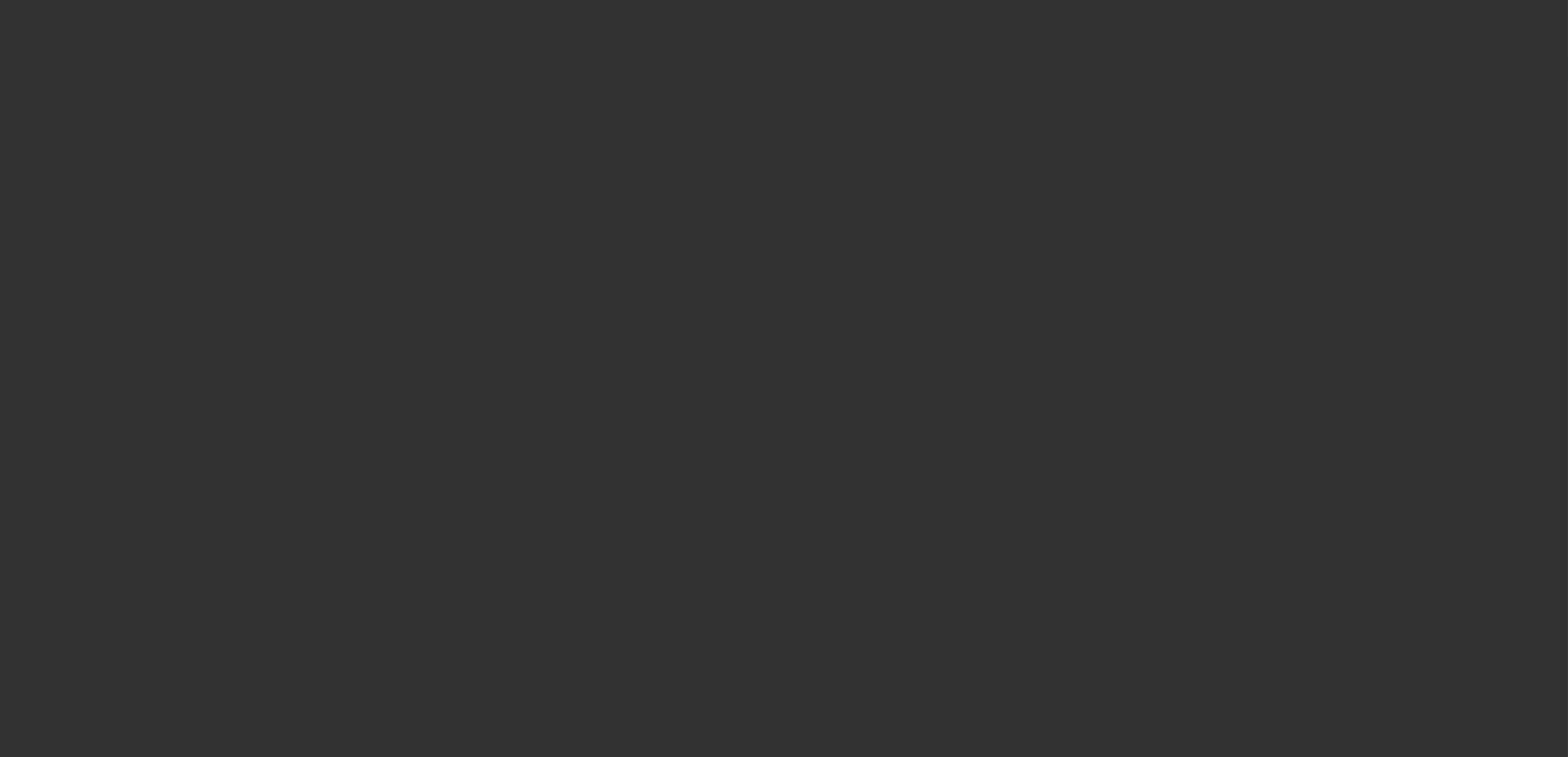
select select "0"
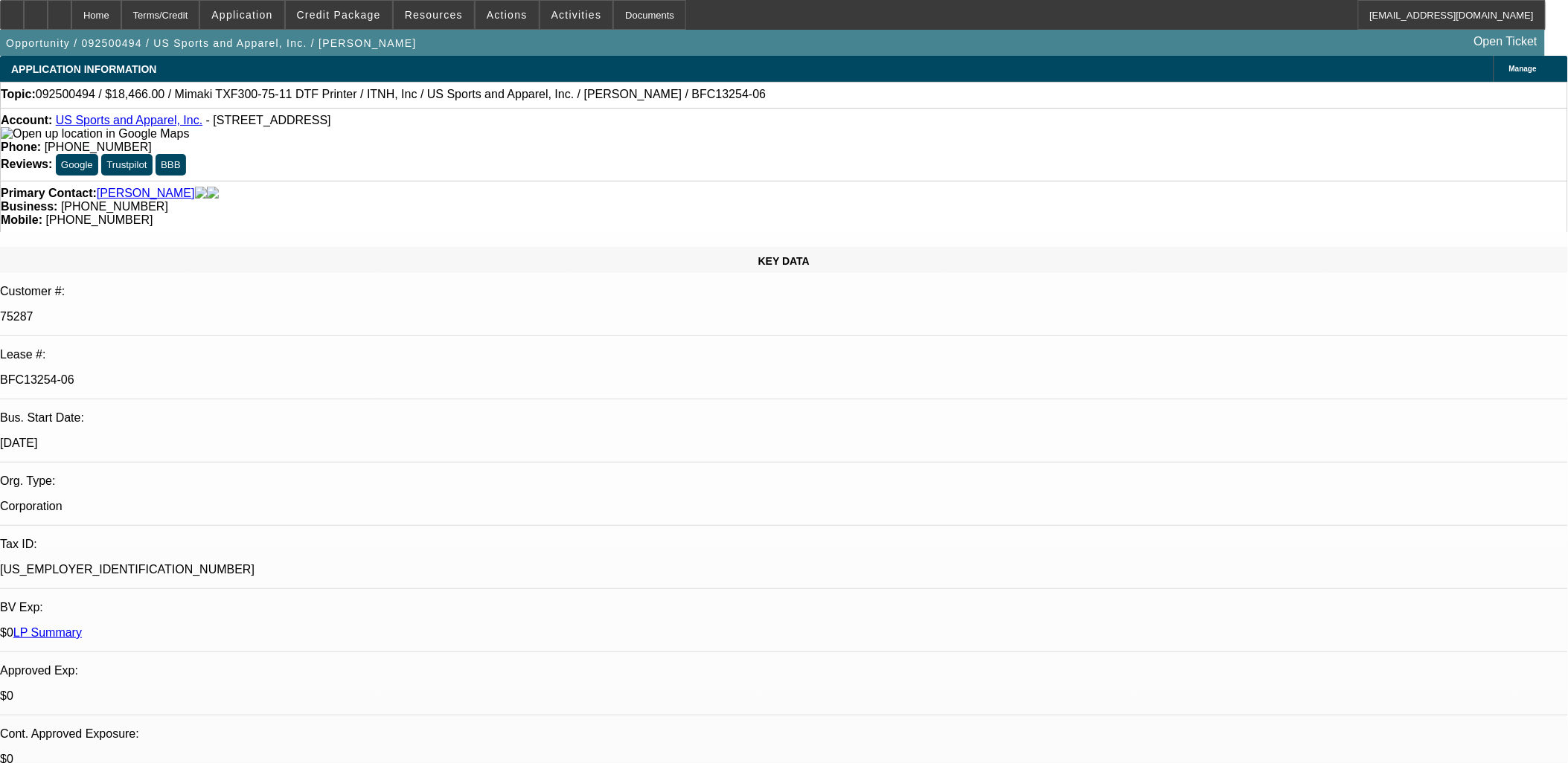
select select "1"
select select "6"
select select "1"
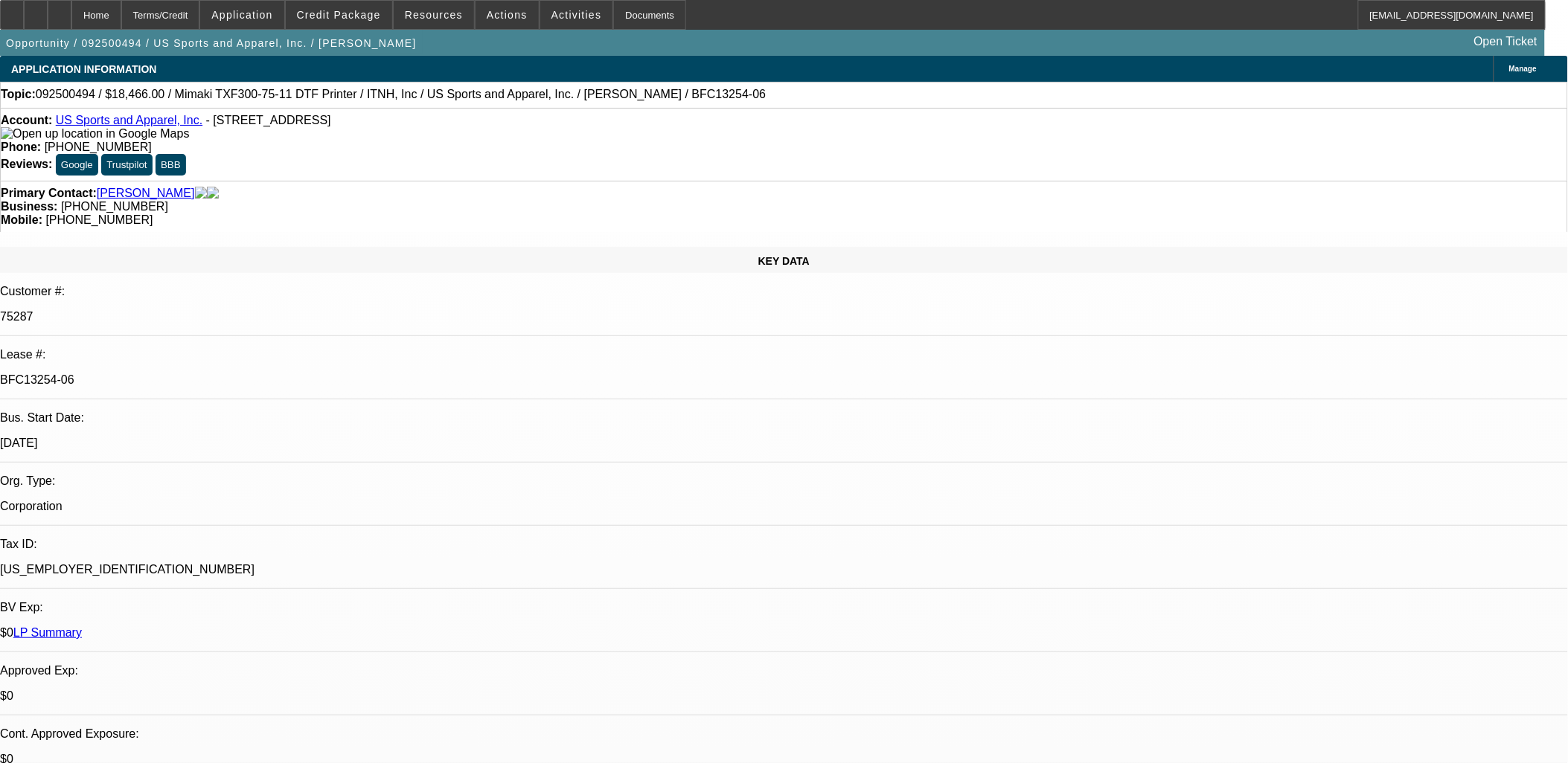
select select "6"
select select "1"
select select "2"
select select "6"
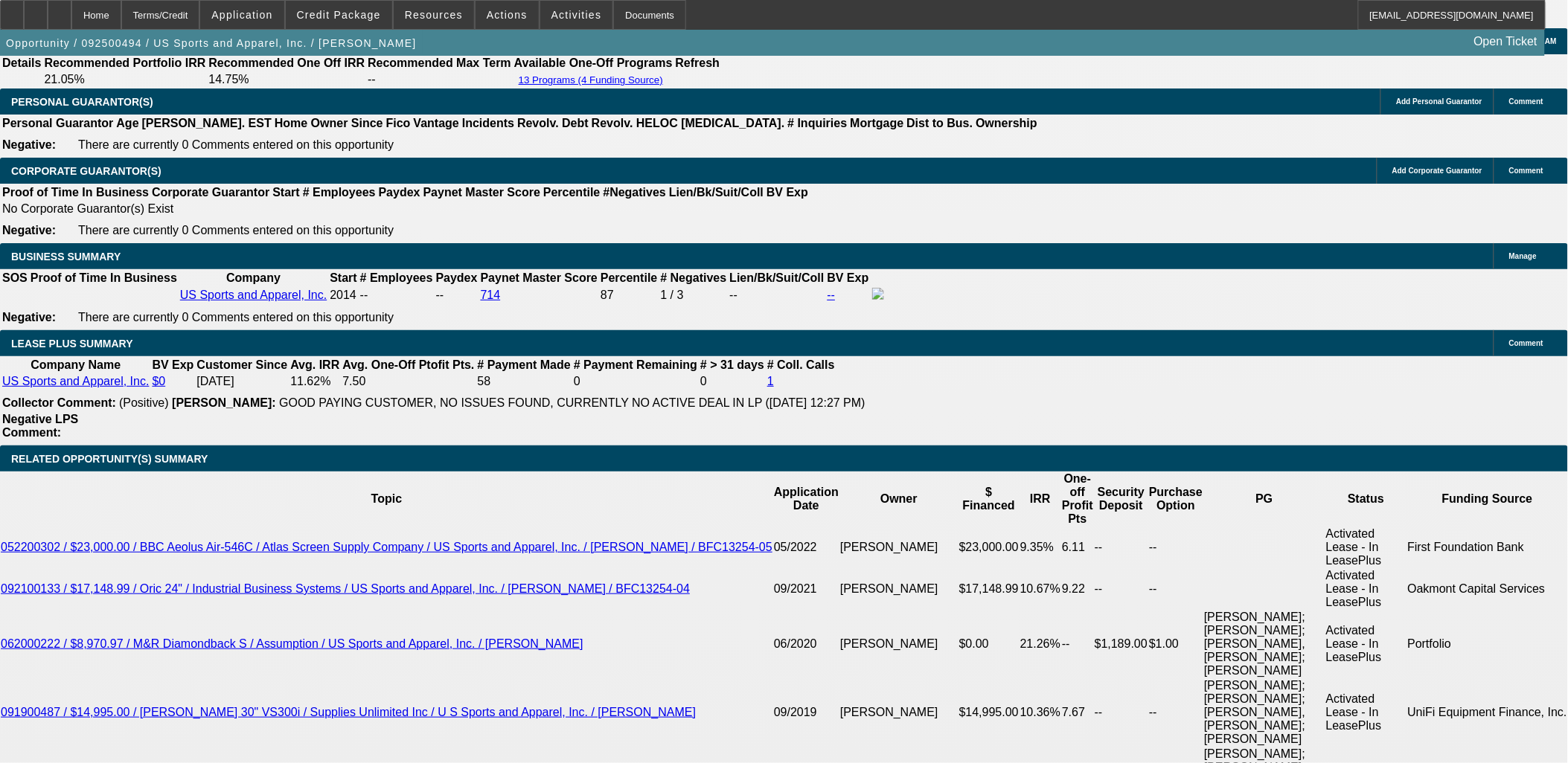
scroll to position [2643, 0]
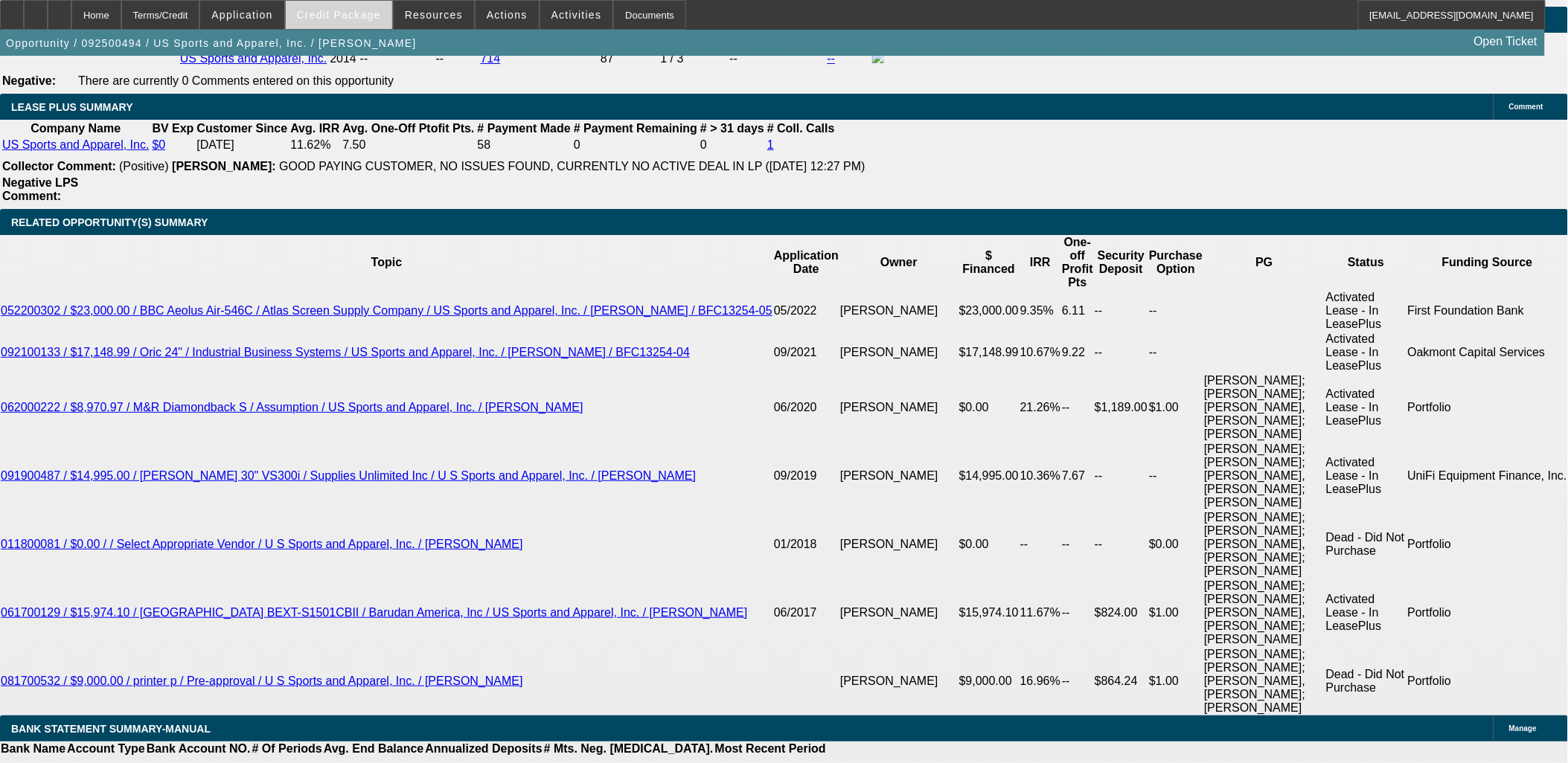
click at [375, 12] on span "Credit Package" at bounding box center [339, 15] width 84 height 12
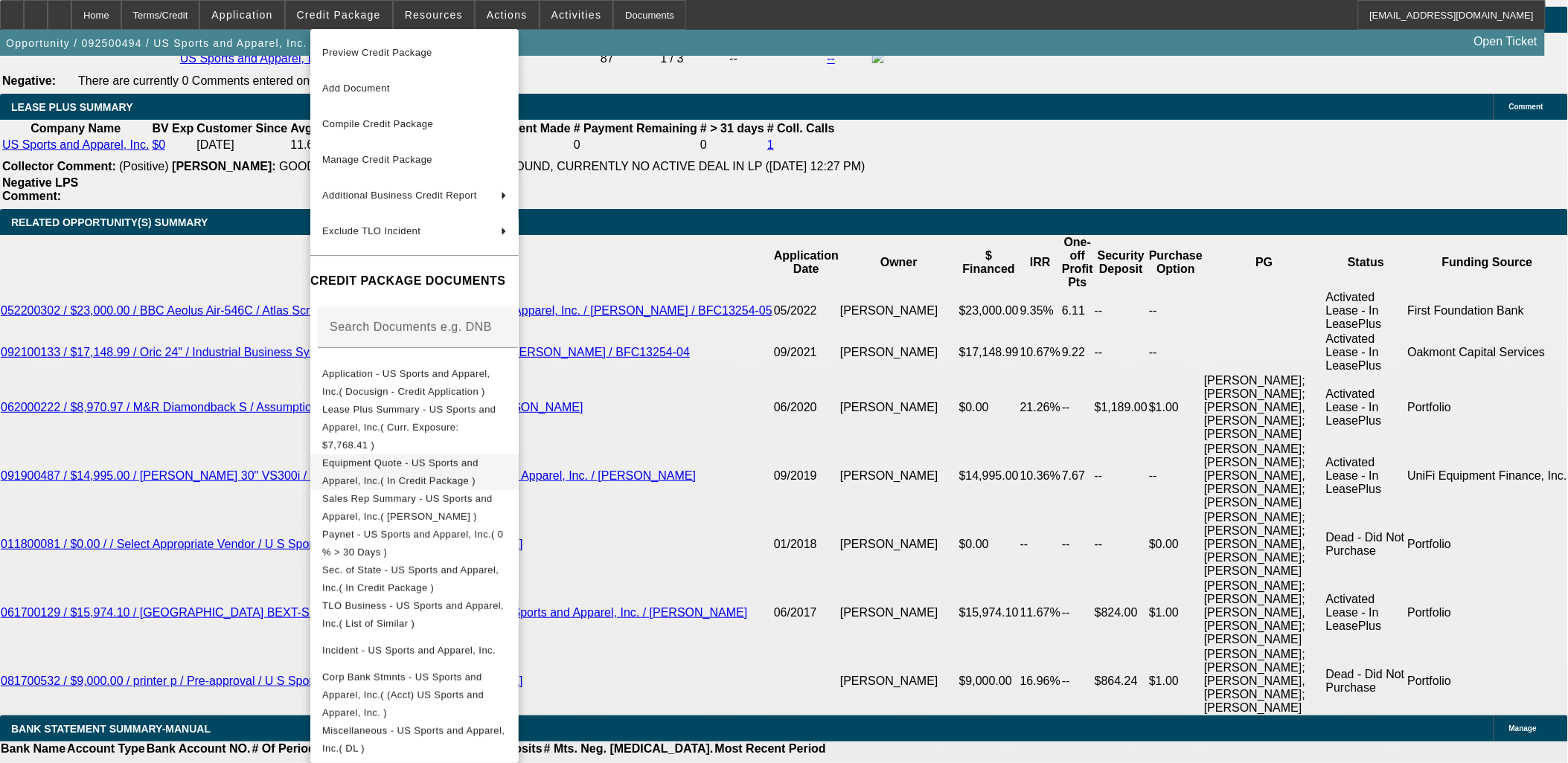
click at [419, 454] on span "Equipment Quote - US Sports and Apparel, Inc.( In Credit Package )" at bounding box center [415, 471] width 185 height 35
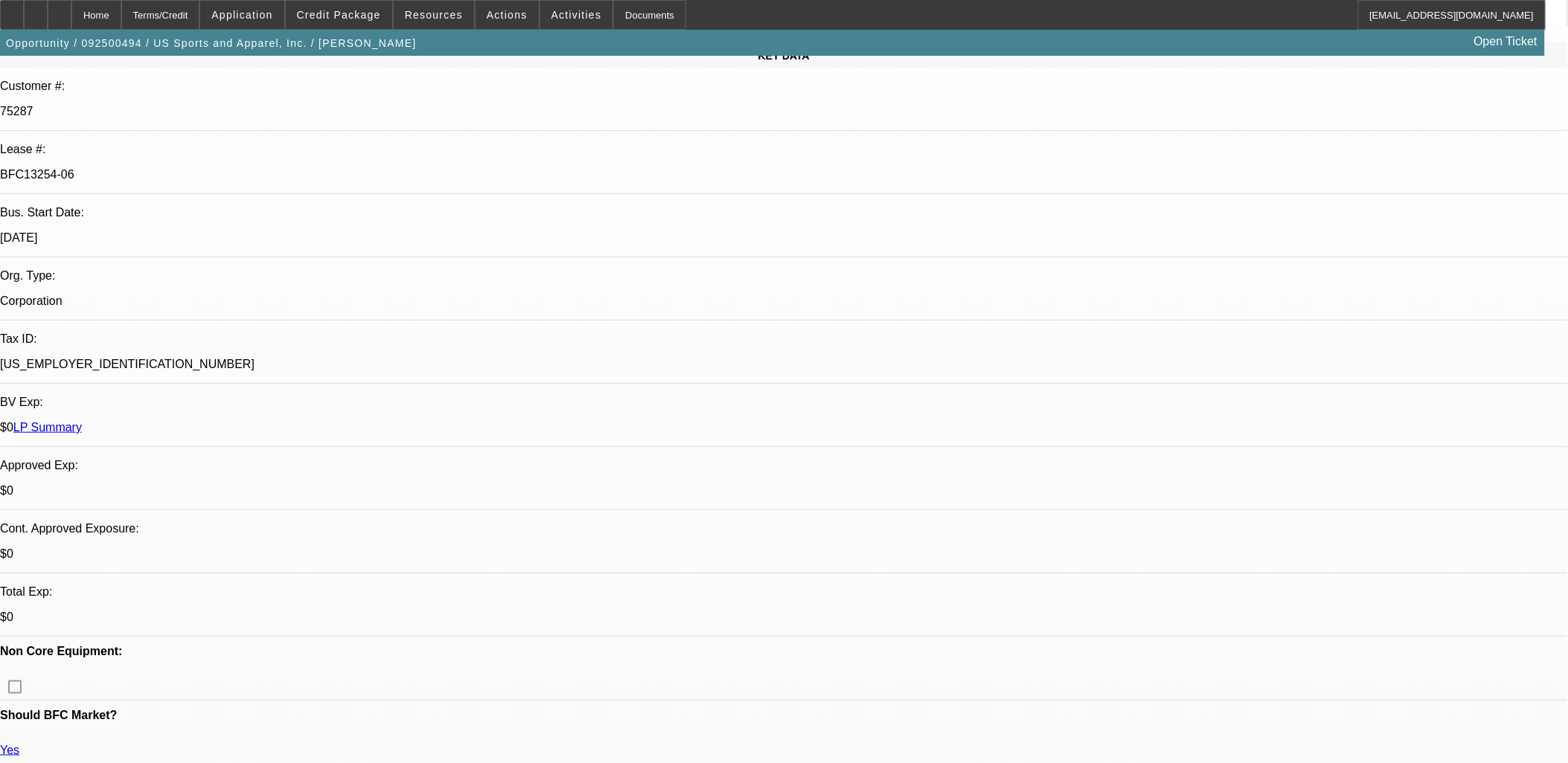
scroll to position [0, 0]
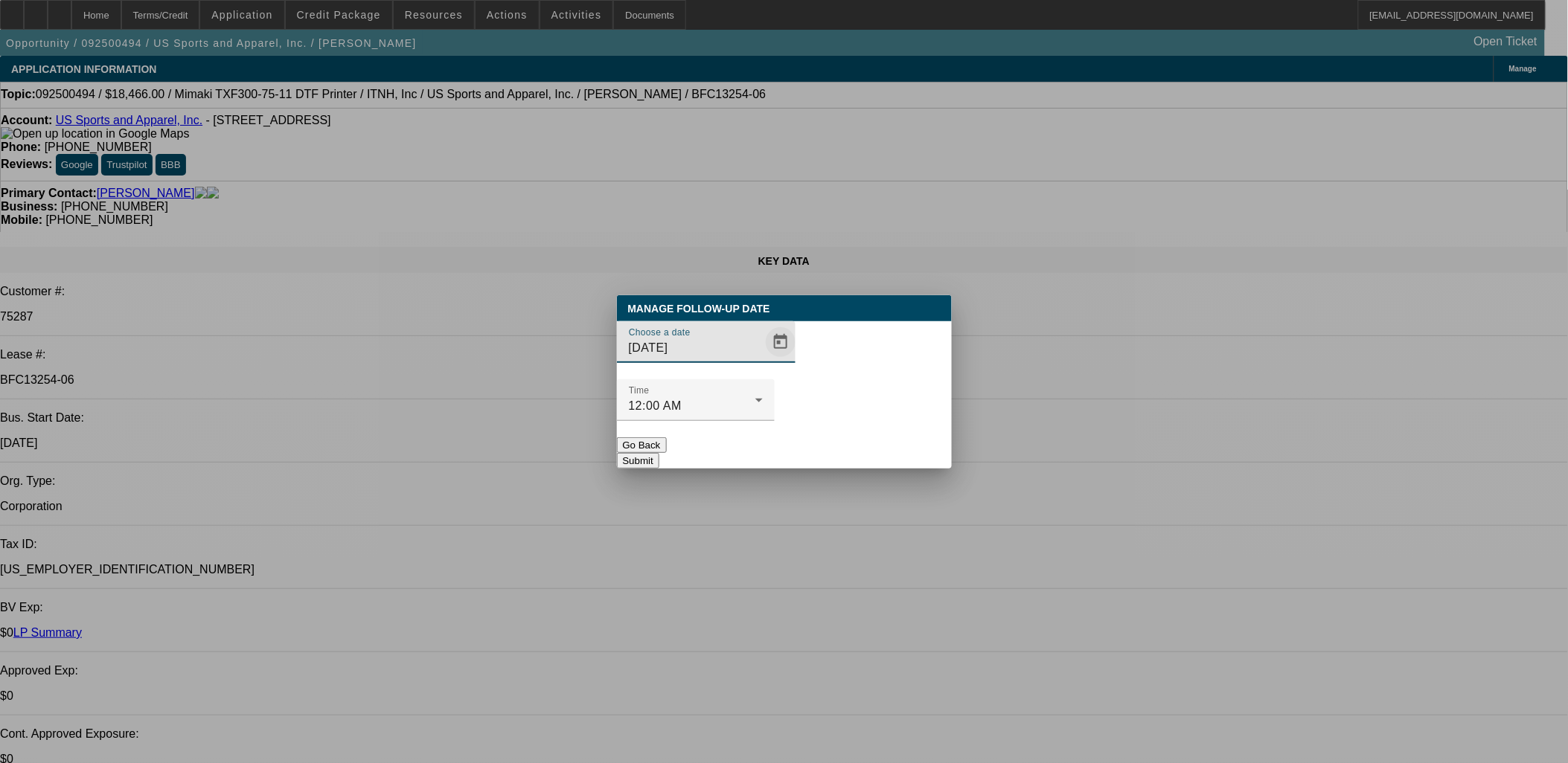
click at [762, 360] on span "Open calendar" at bounding box center [780, 342] width 35 height 35
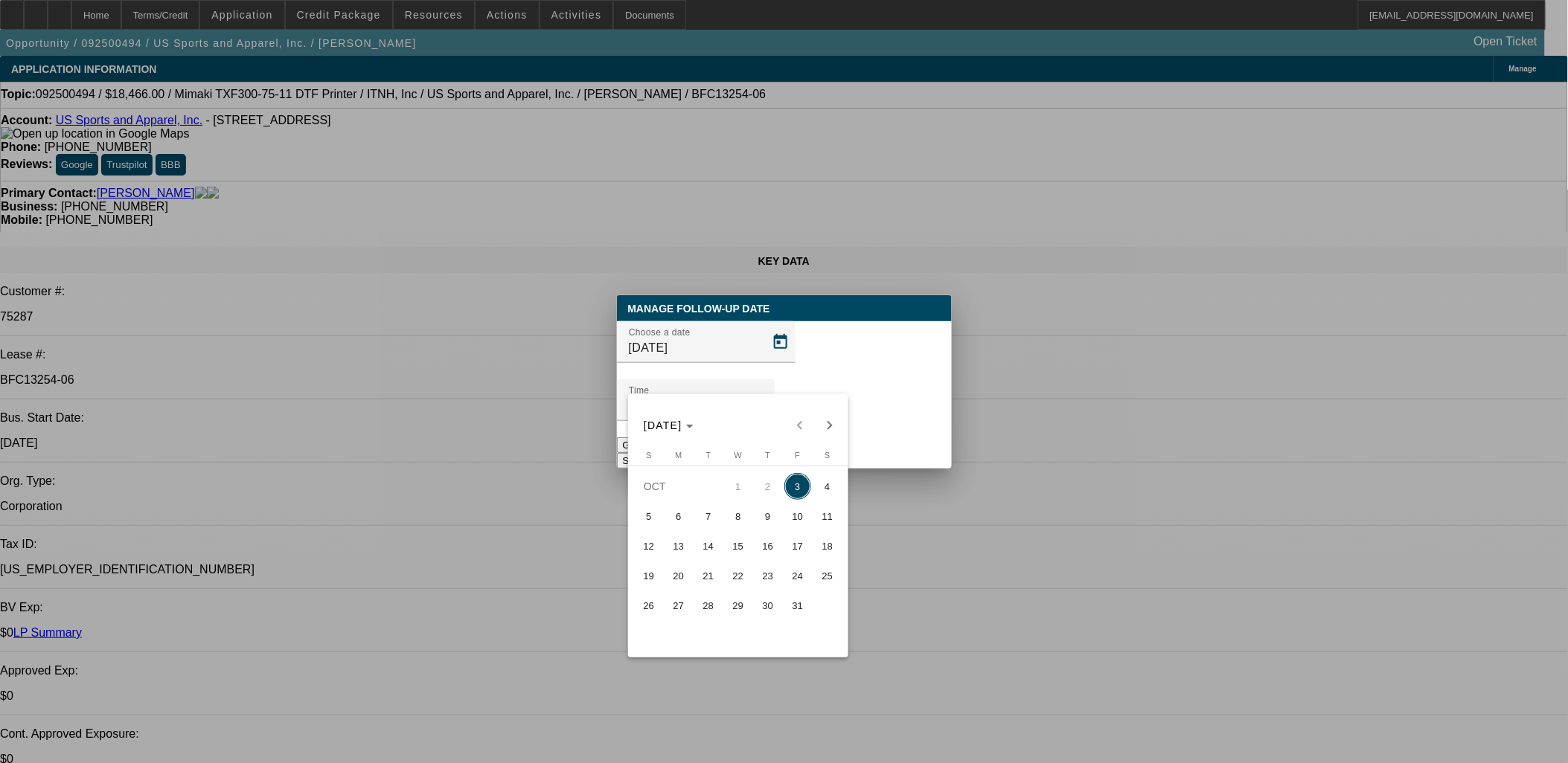
click at [732, 522] on span "8" at bounding box center [738, 516] width 27 height 27
type input "10/8/2025"
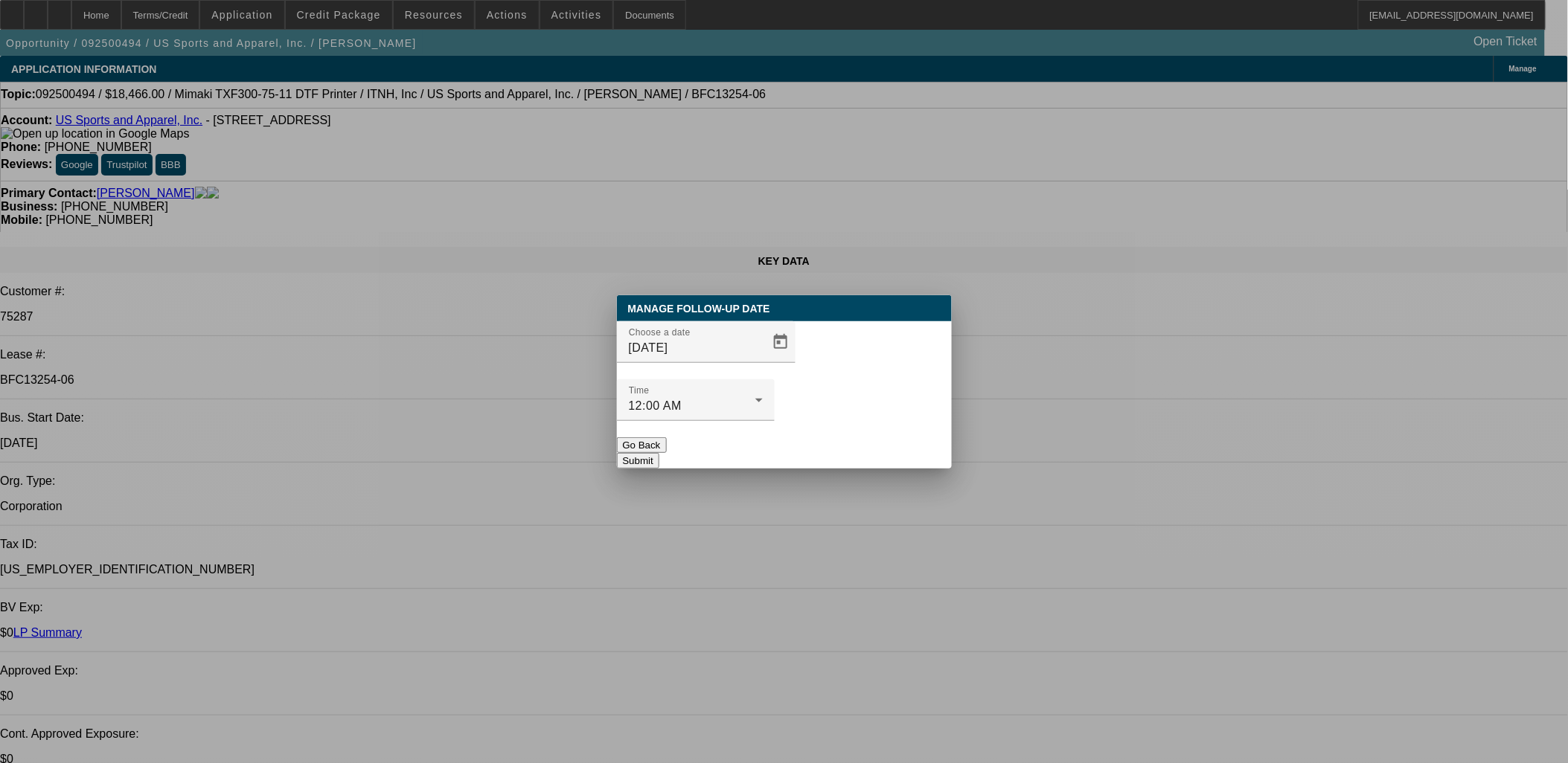
click at [659, 453] on button "Submit" at bounding box center [638, 461] width 42 height 16
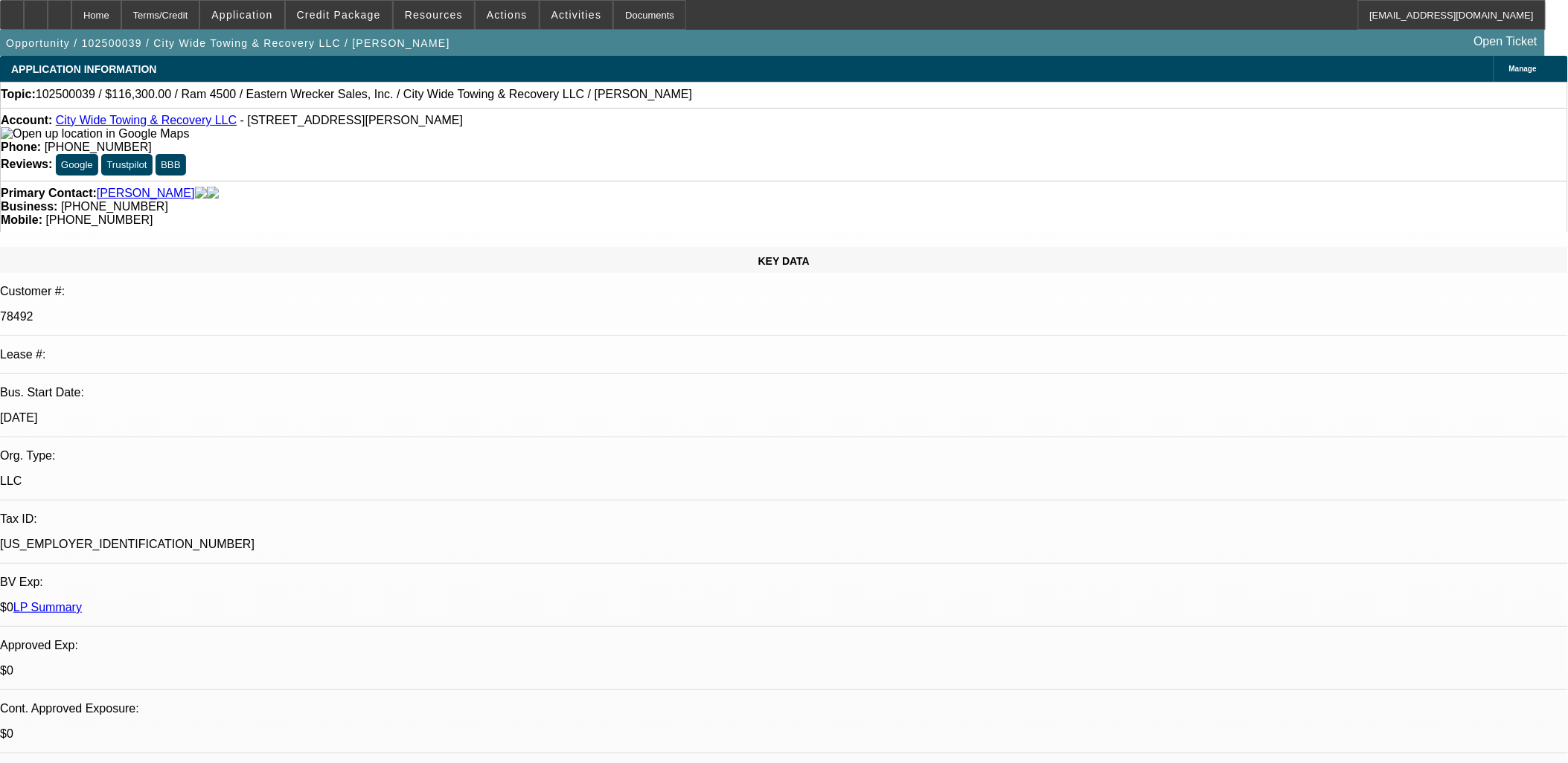
select select "0"
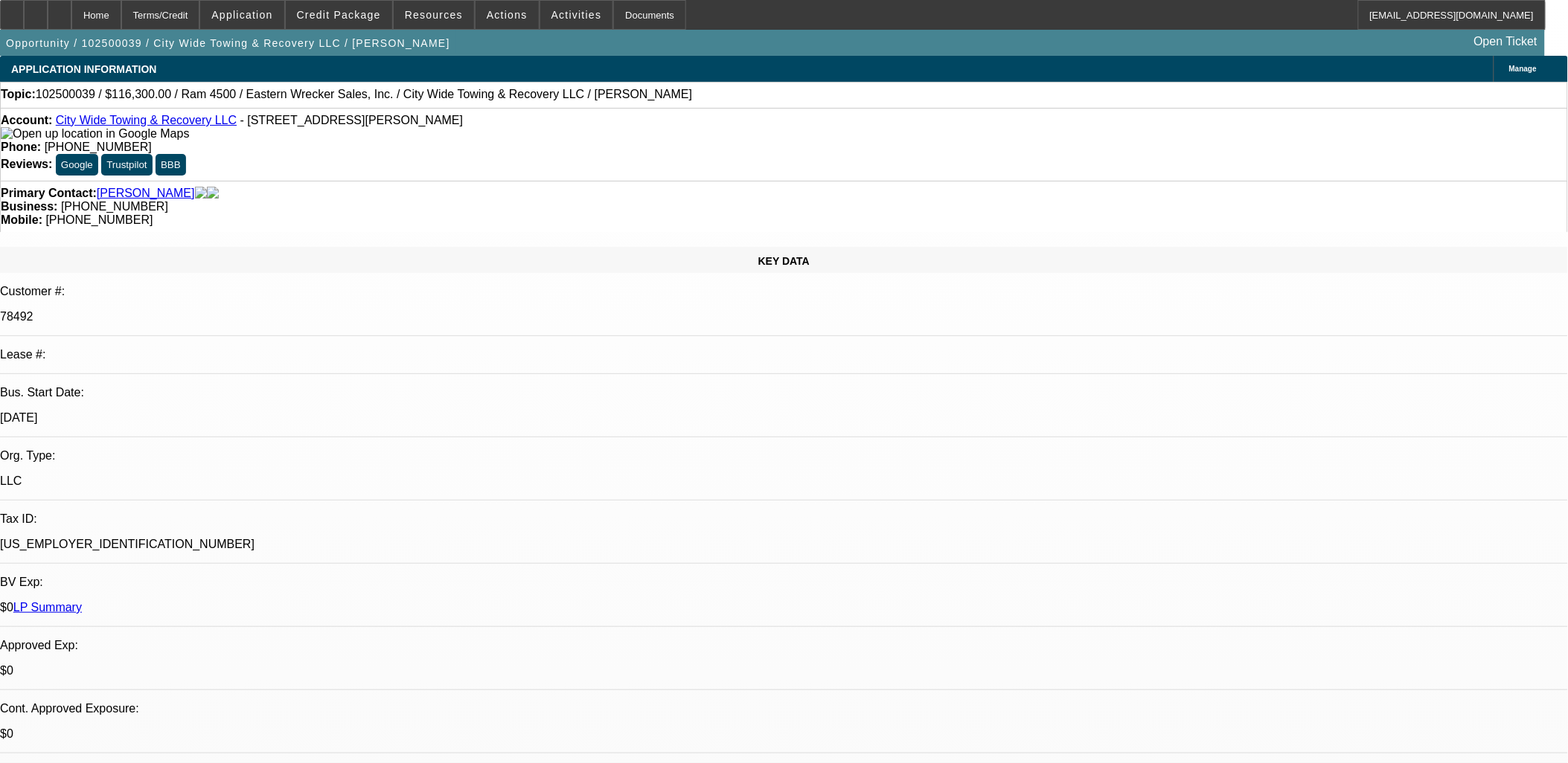
select select "0"
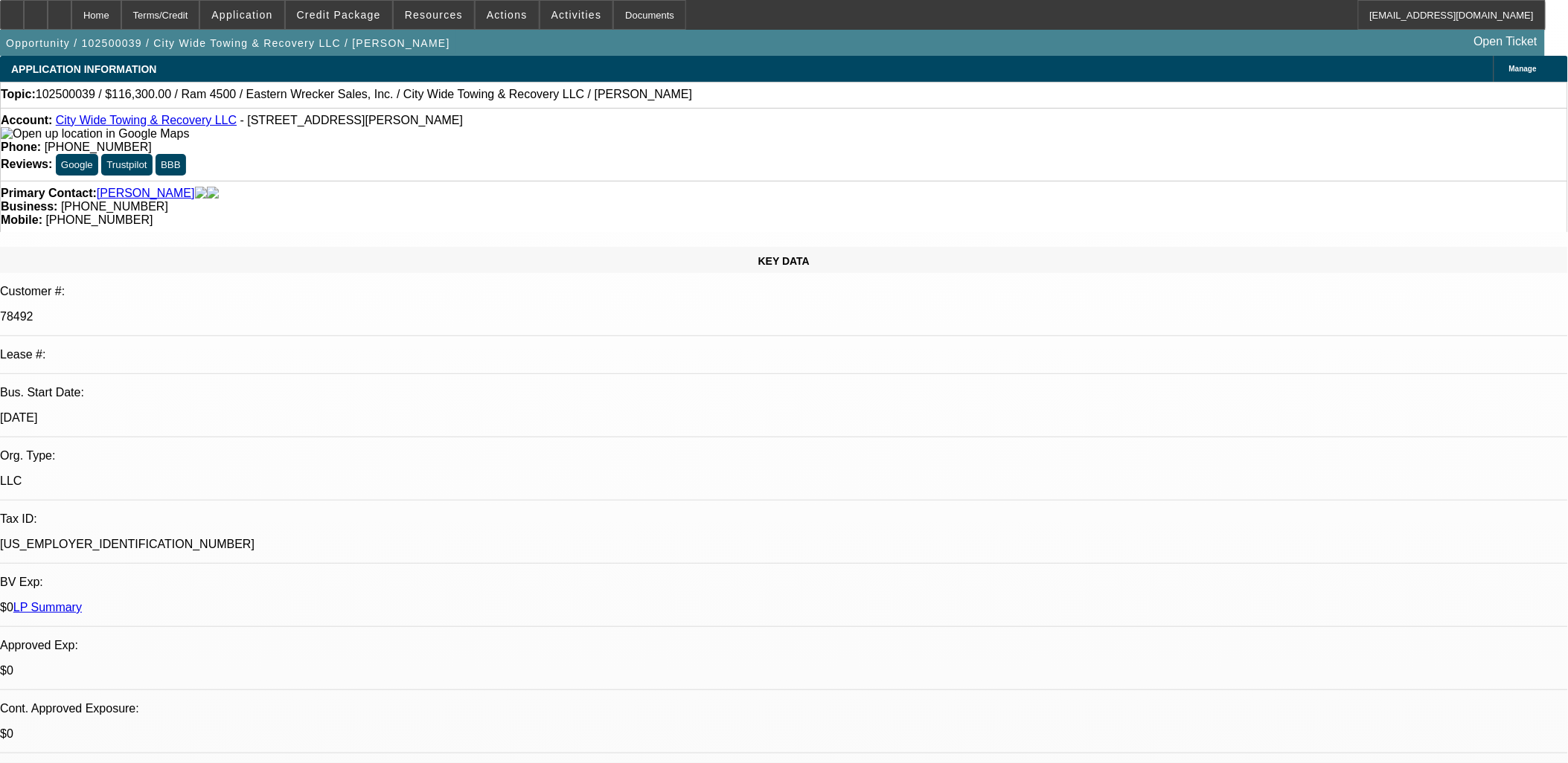
select select "0"
select select "1"
select select "2"
select select "6"
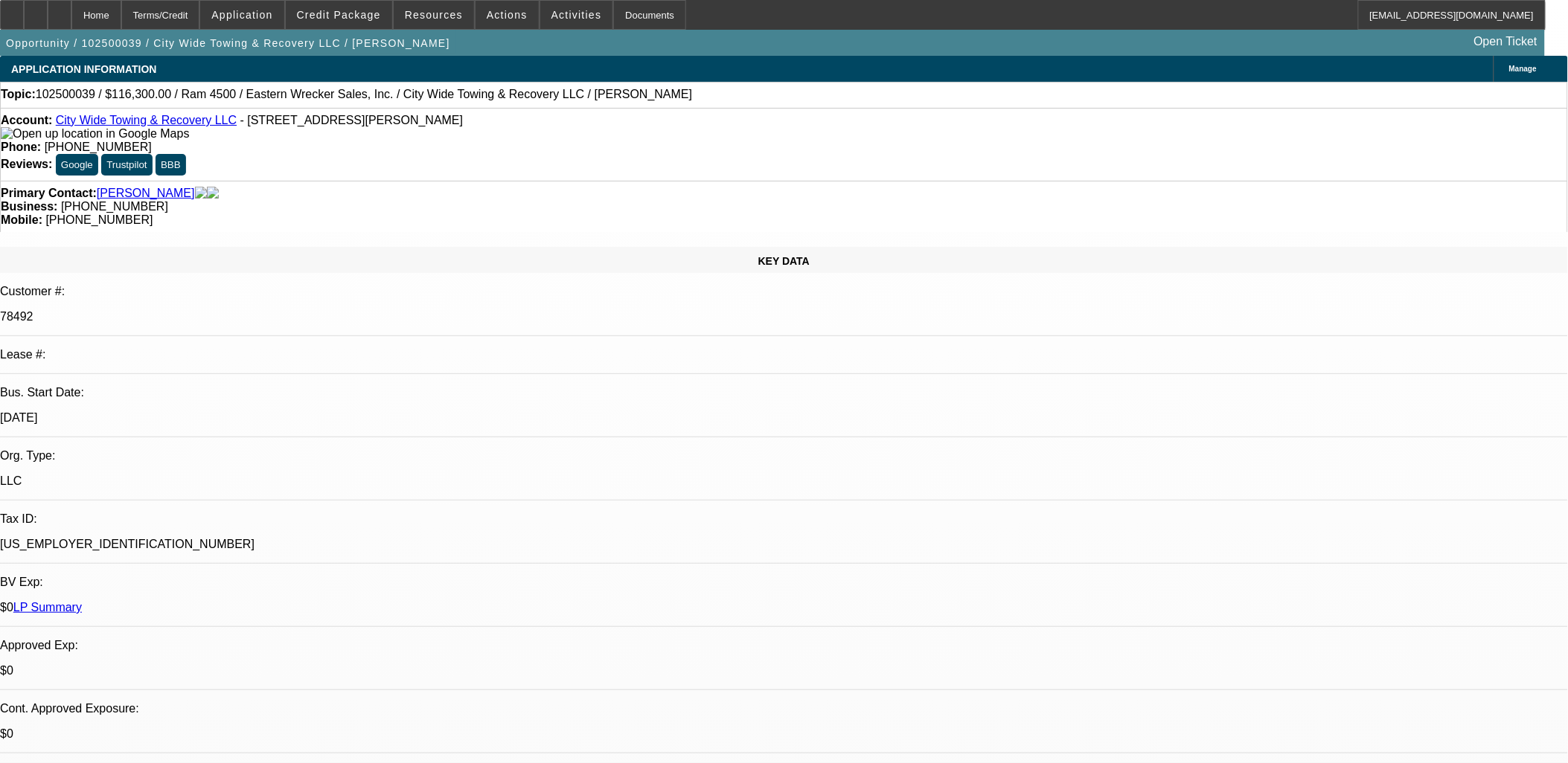
select select "1"
select select "2"
select select "6"
select select "1"
select select "2"
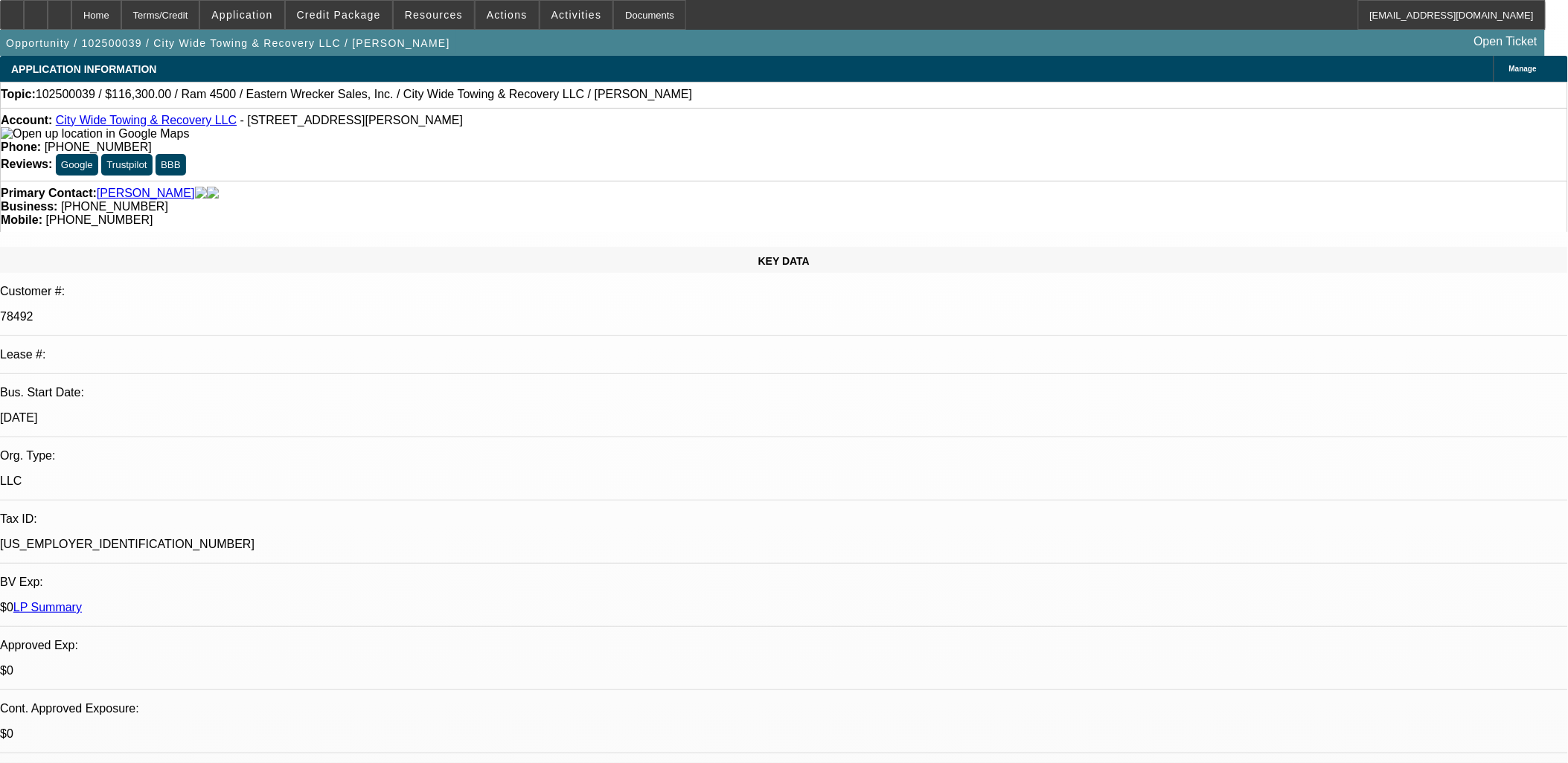
select select "6"
select select "1"
select select "2"
select select "6"
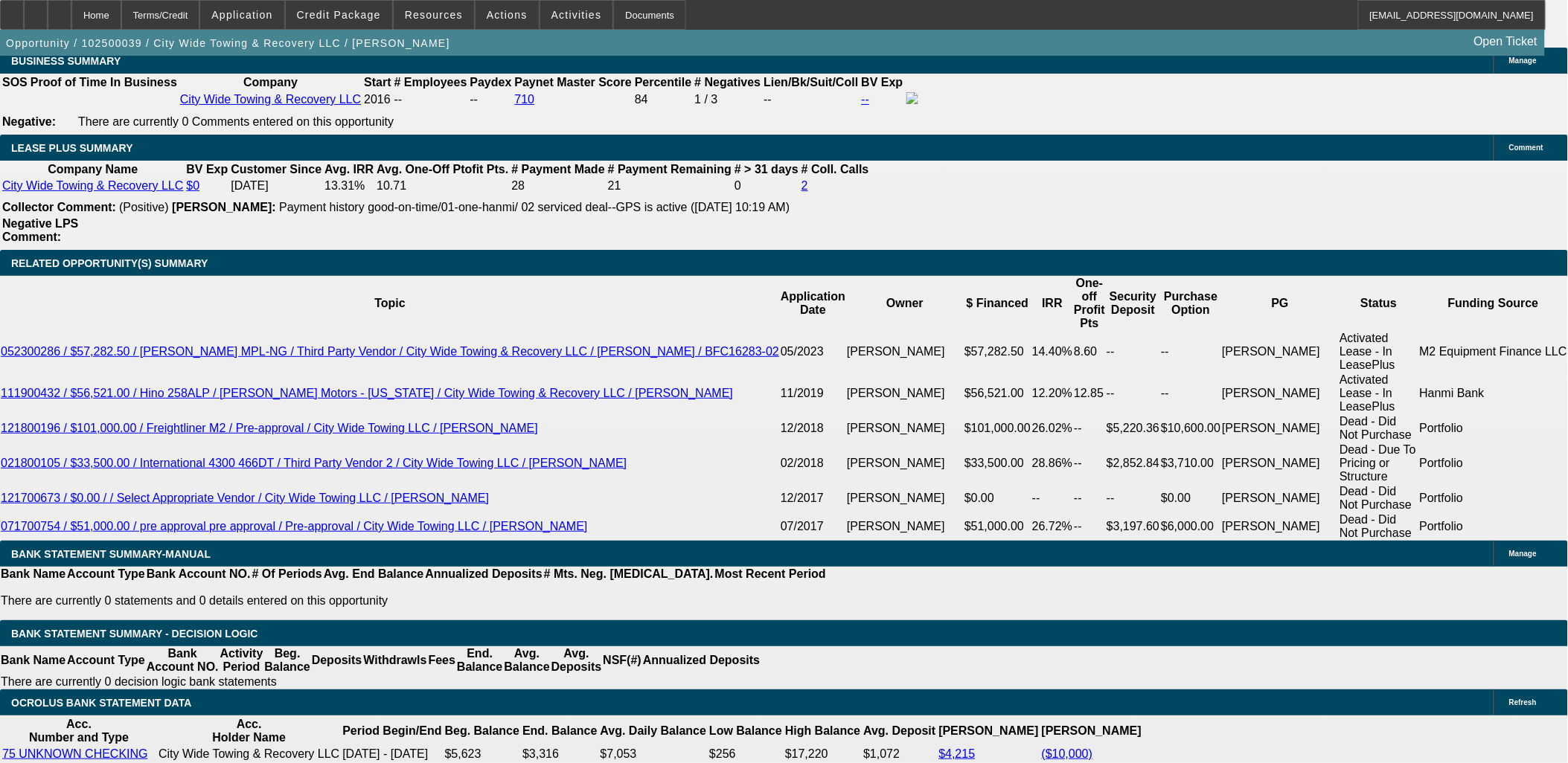
scroll to position [2479, 0]
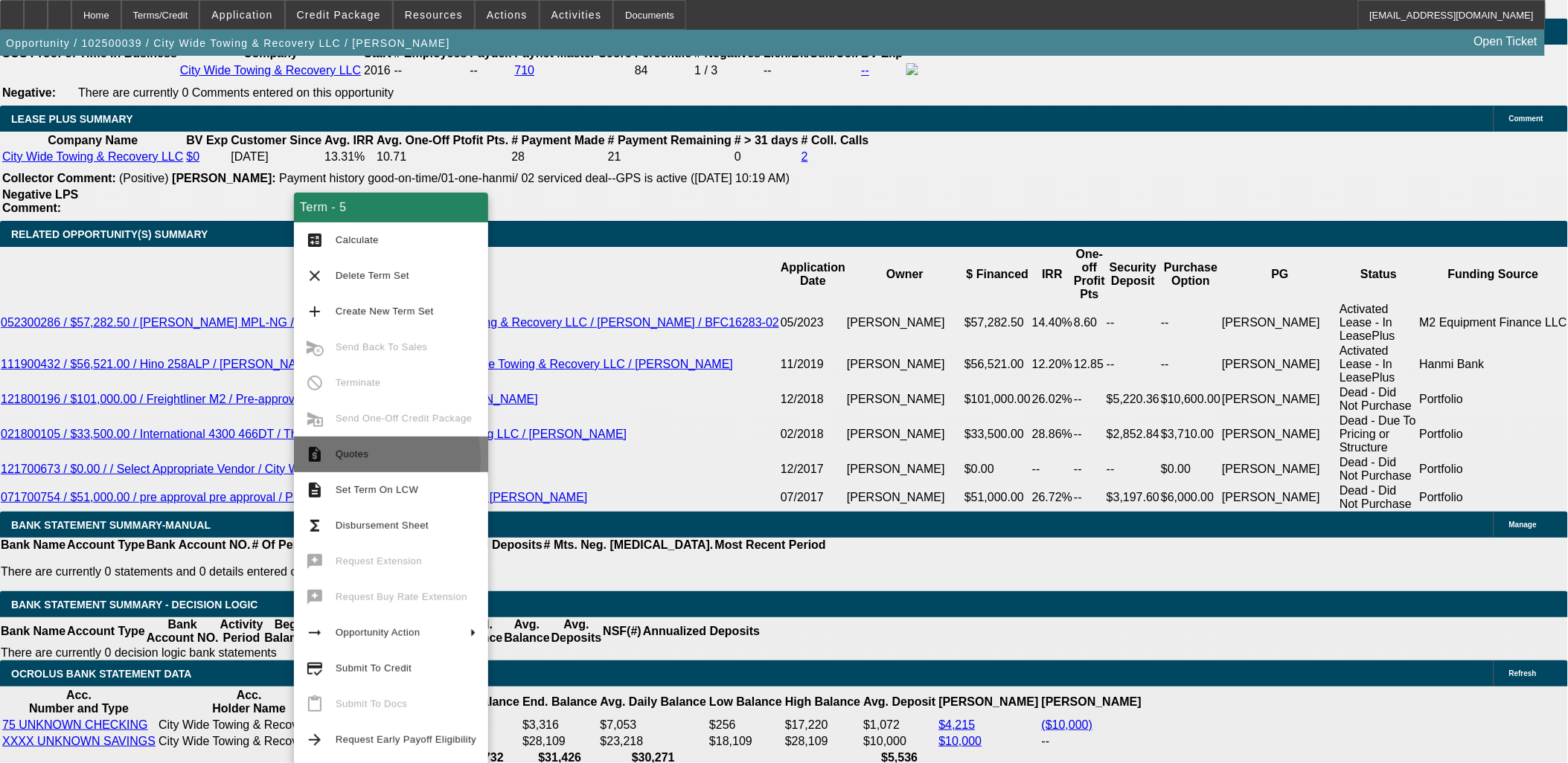
click at [348, 458] on span "Quotes" at bounding box center [406, 455] width 140 height 18
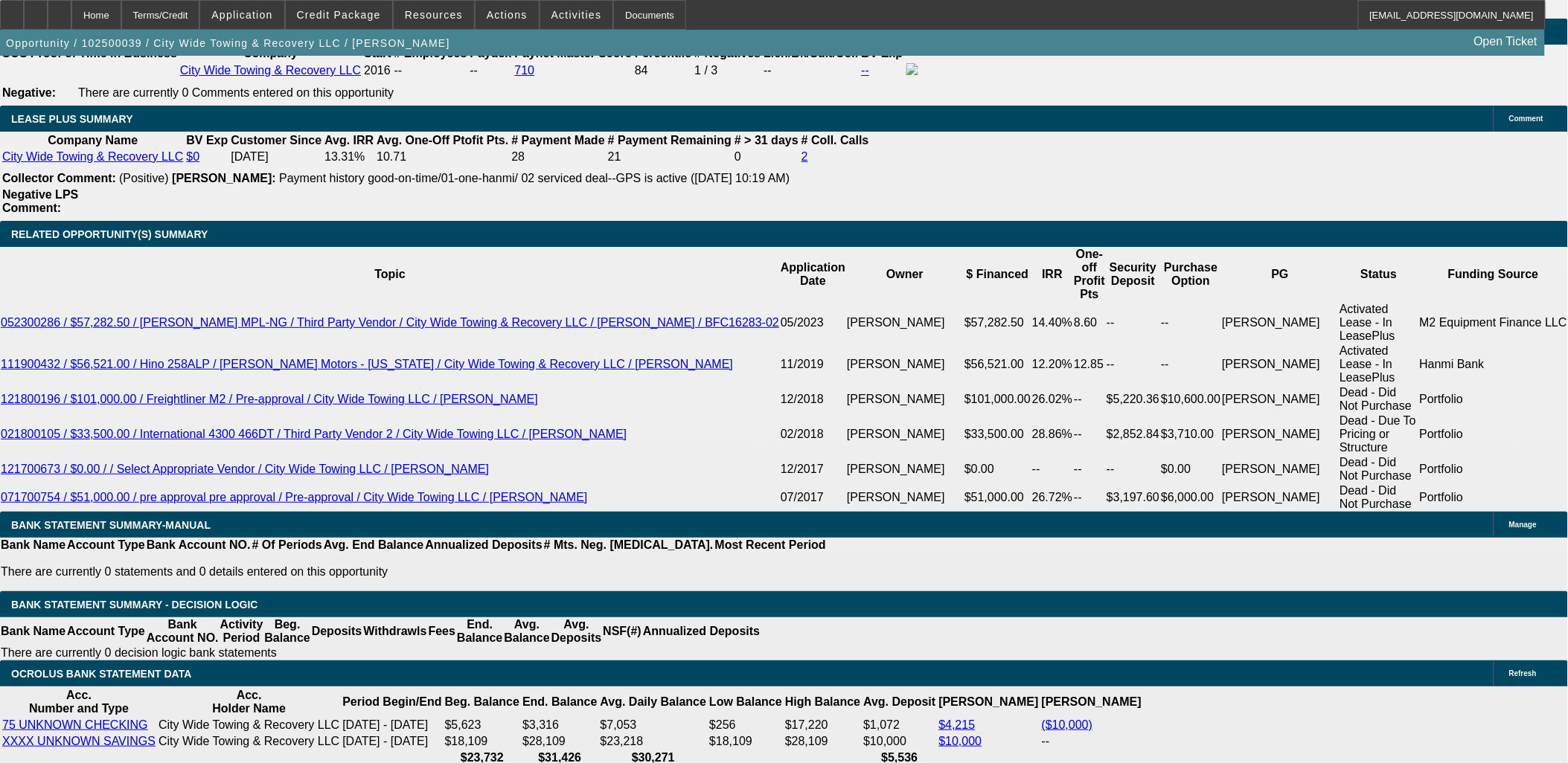
click at [364, 21] on span at bounding box center [339, 15] width 106 height 35
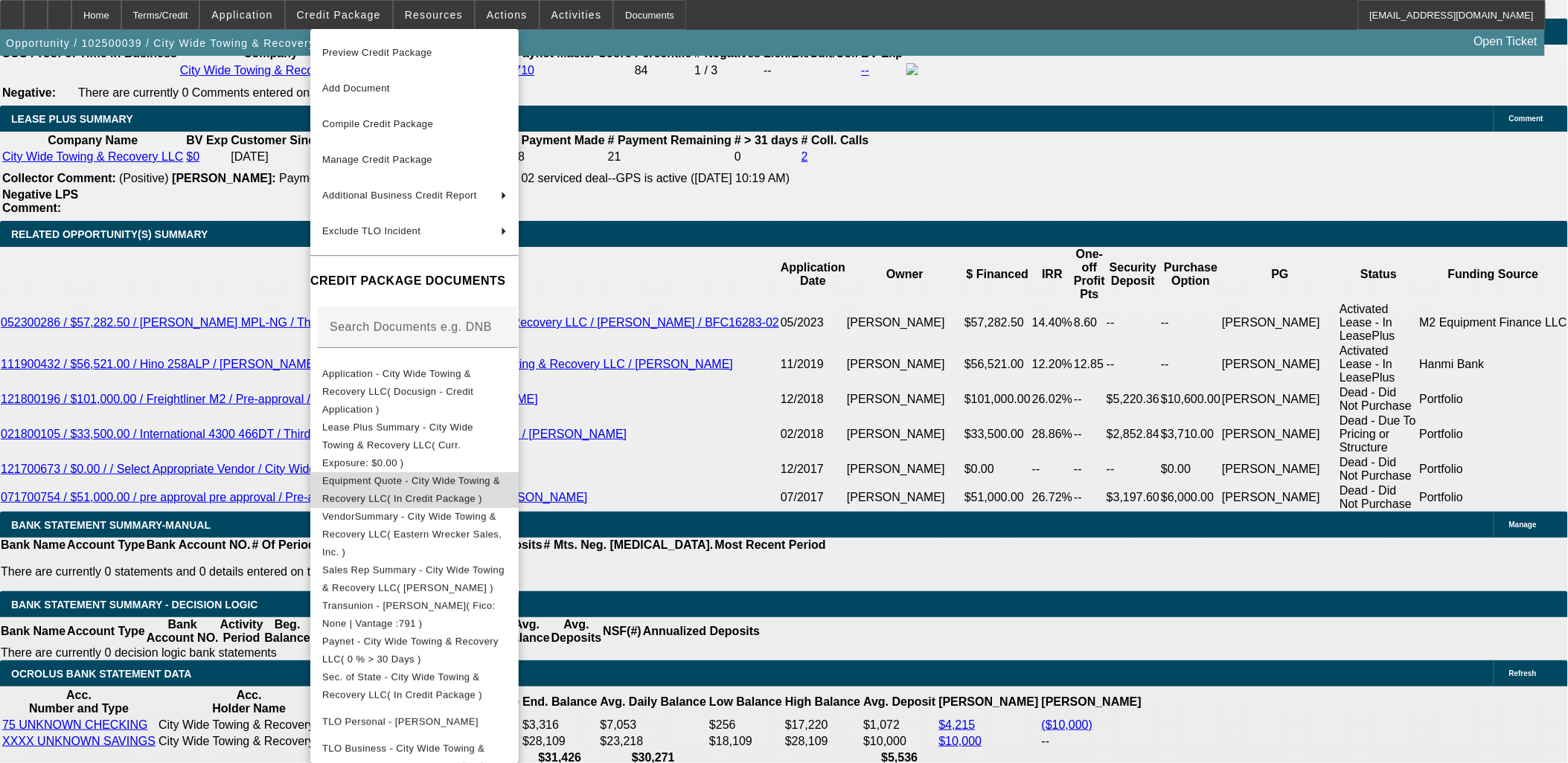
click at [428, 471] on span "Equipment Quote - City Wide Towing & Recovery LLC( In Credit Package )" at bounding box center [415, 489] width 185 height 35
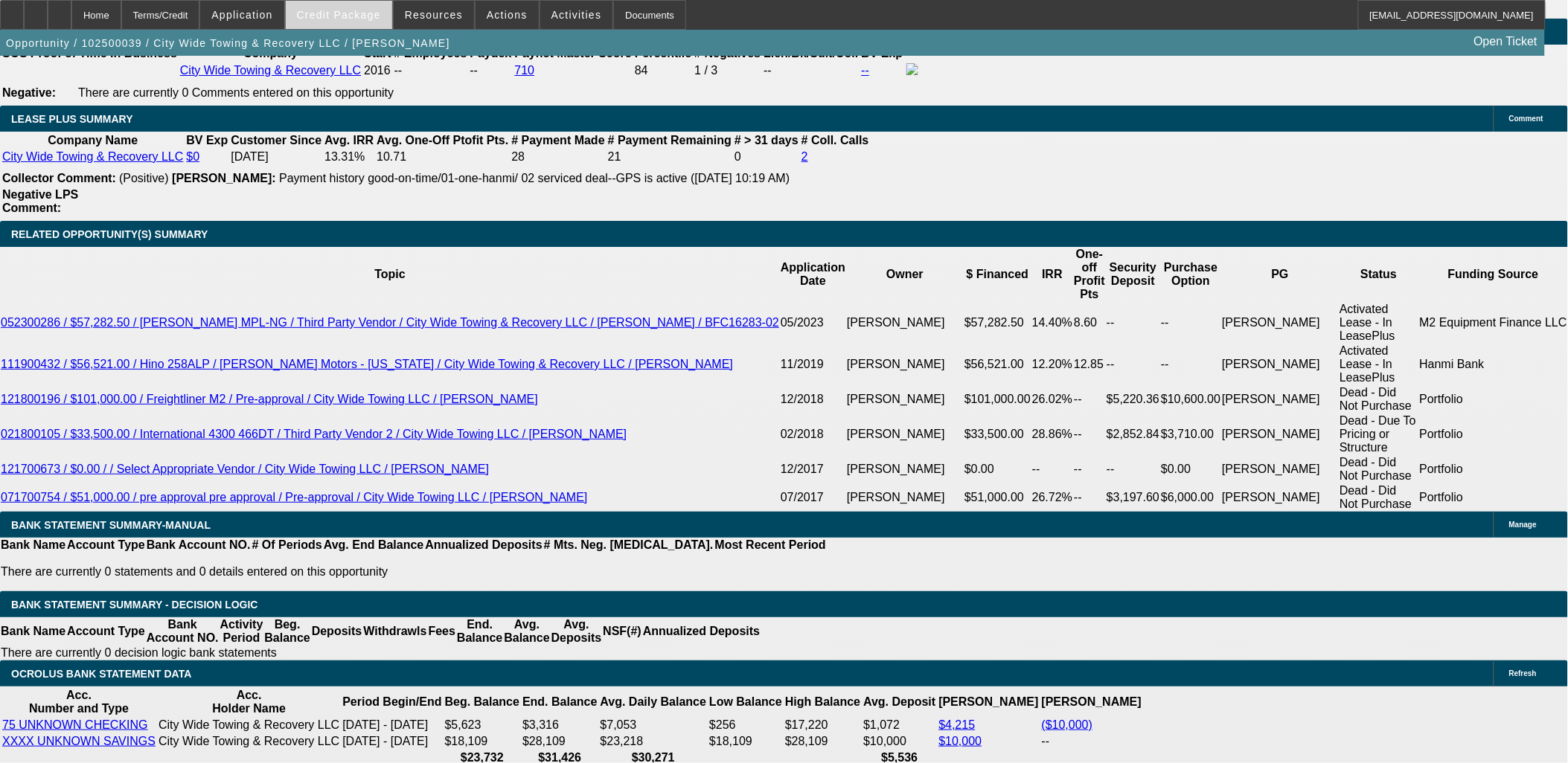
click at [378, 23] on span at bounding box center [339, 15] width 106 height 35
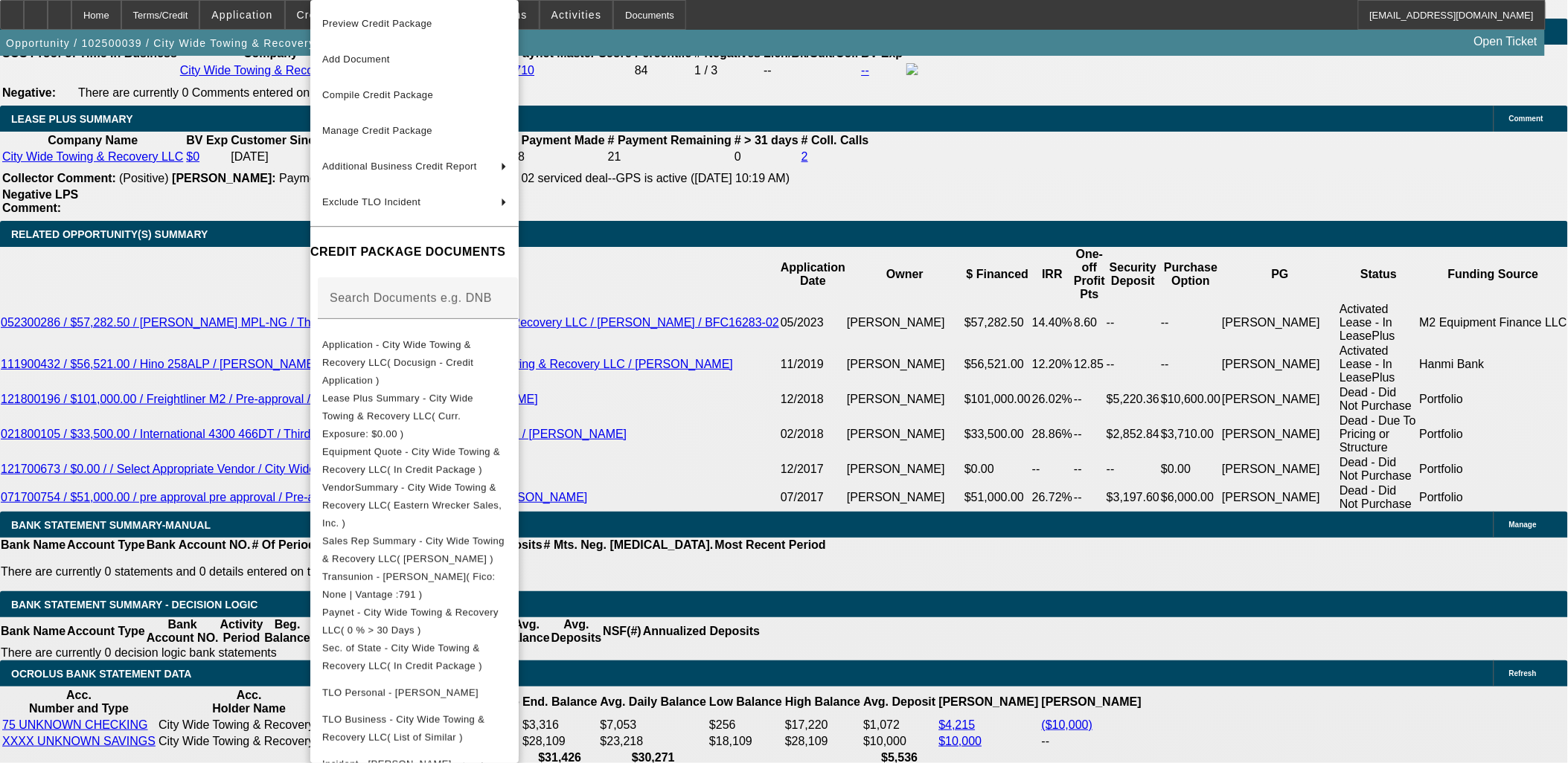
click at [183, 165] on div at bounding box center [784, 381] width 1568 height 763
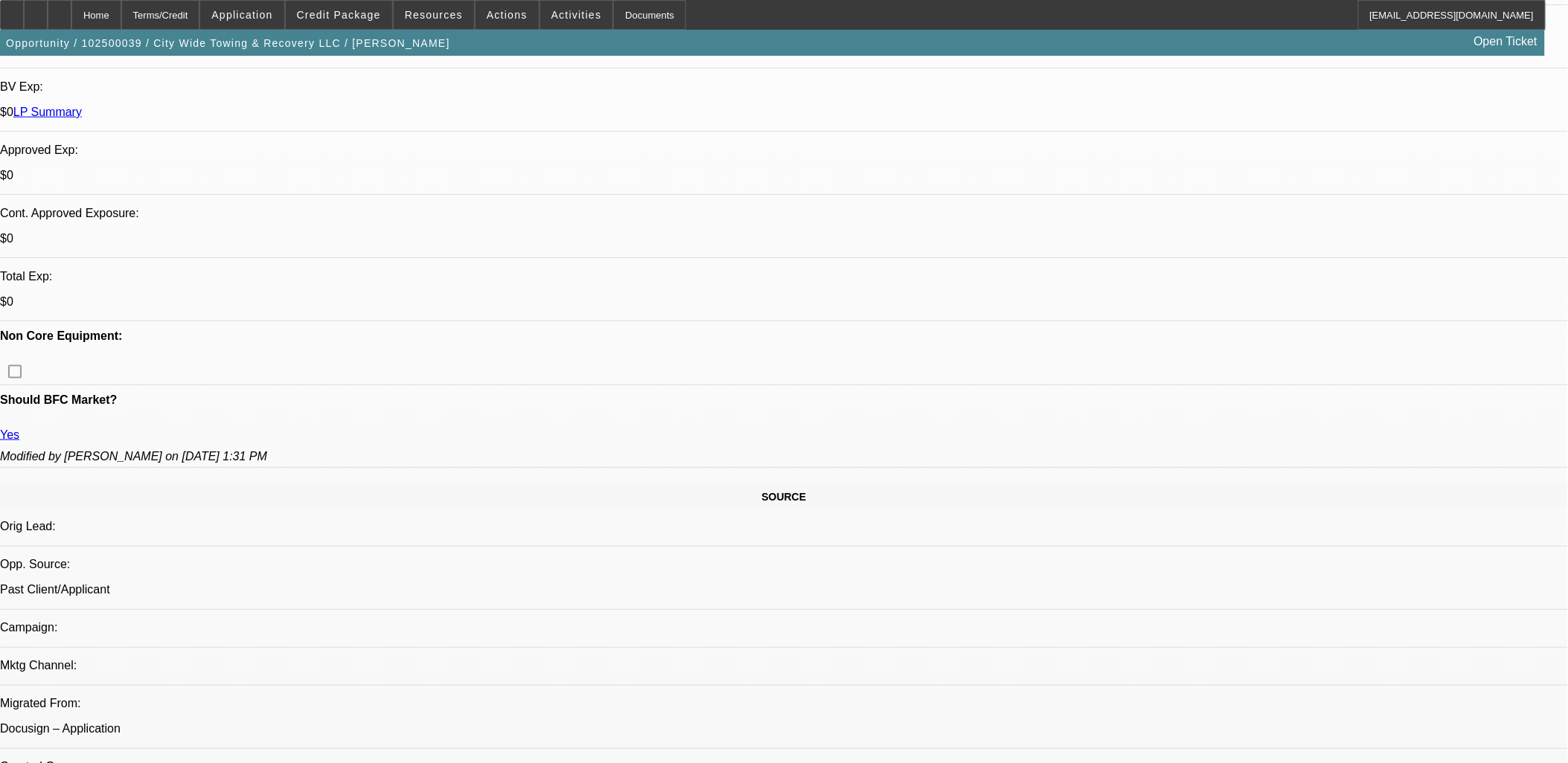
scroll to position [0, 0]
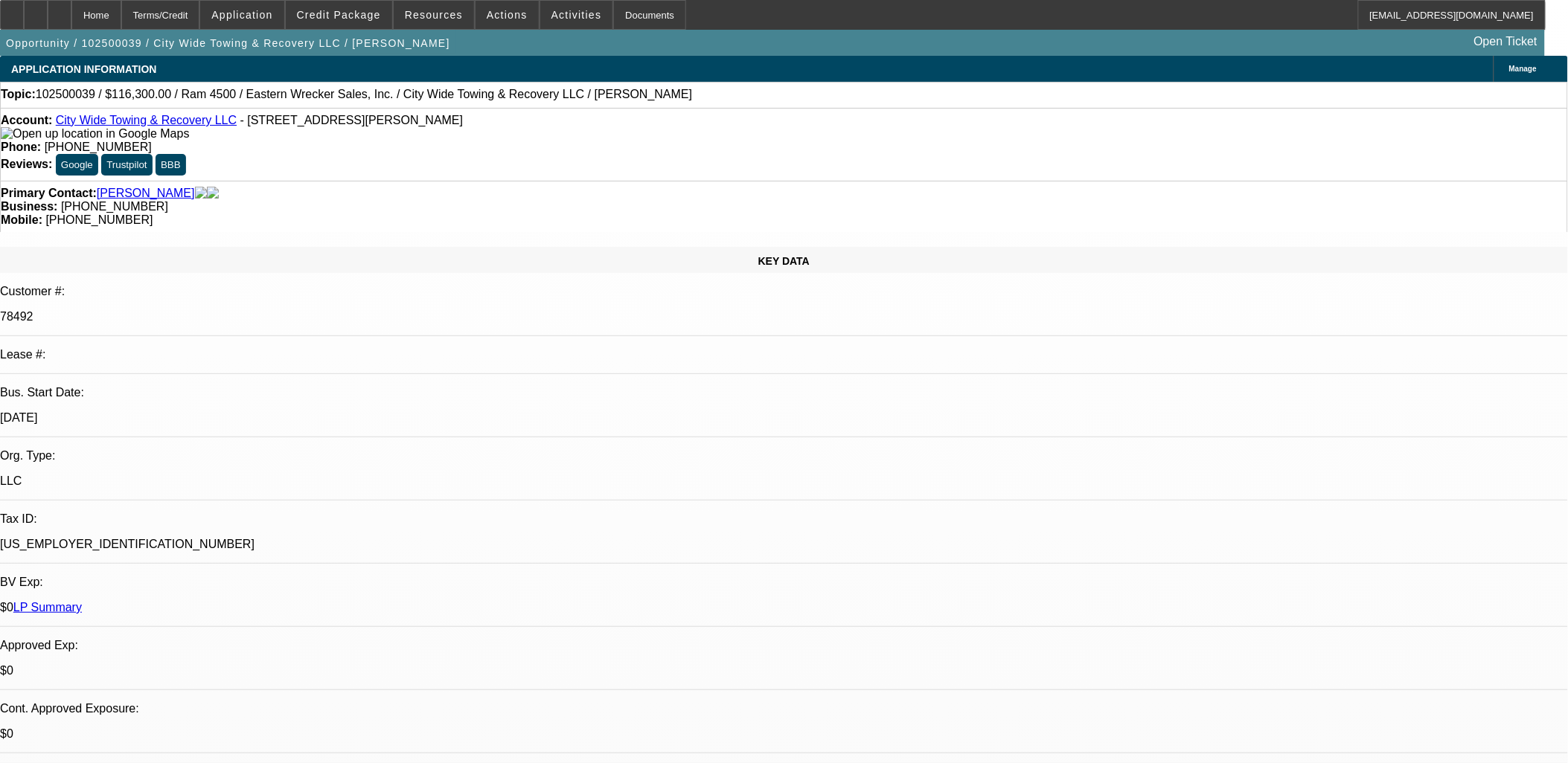
drag, startPoint x: 391, startPoint y: 125, endPoint x: 68, endPoint y: 124, distance: 323.0
click at [68, 124] on div "Account: City Wide Towing & Recovery LLC - 41 Johnson Ln, Newport News, VA 23608" at bounding box center [784, 127] width 1566 height 27
click at [392, 116] on div "Account: City Wide Towing & Recovery LLC - 41 Johnson Ln, Newport News, VA 23608" at bounding box center [784, 127] width 1566 height 27
click at [361, 17] on span "Credit Package" at bounding box center [339, 15] width 84 height 12
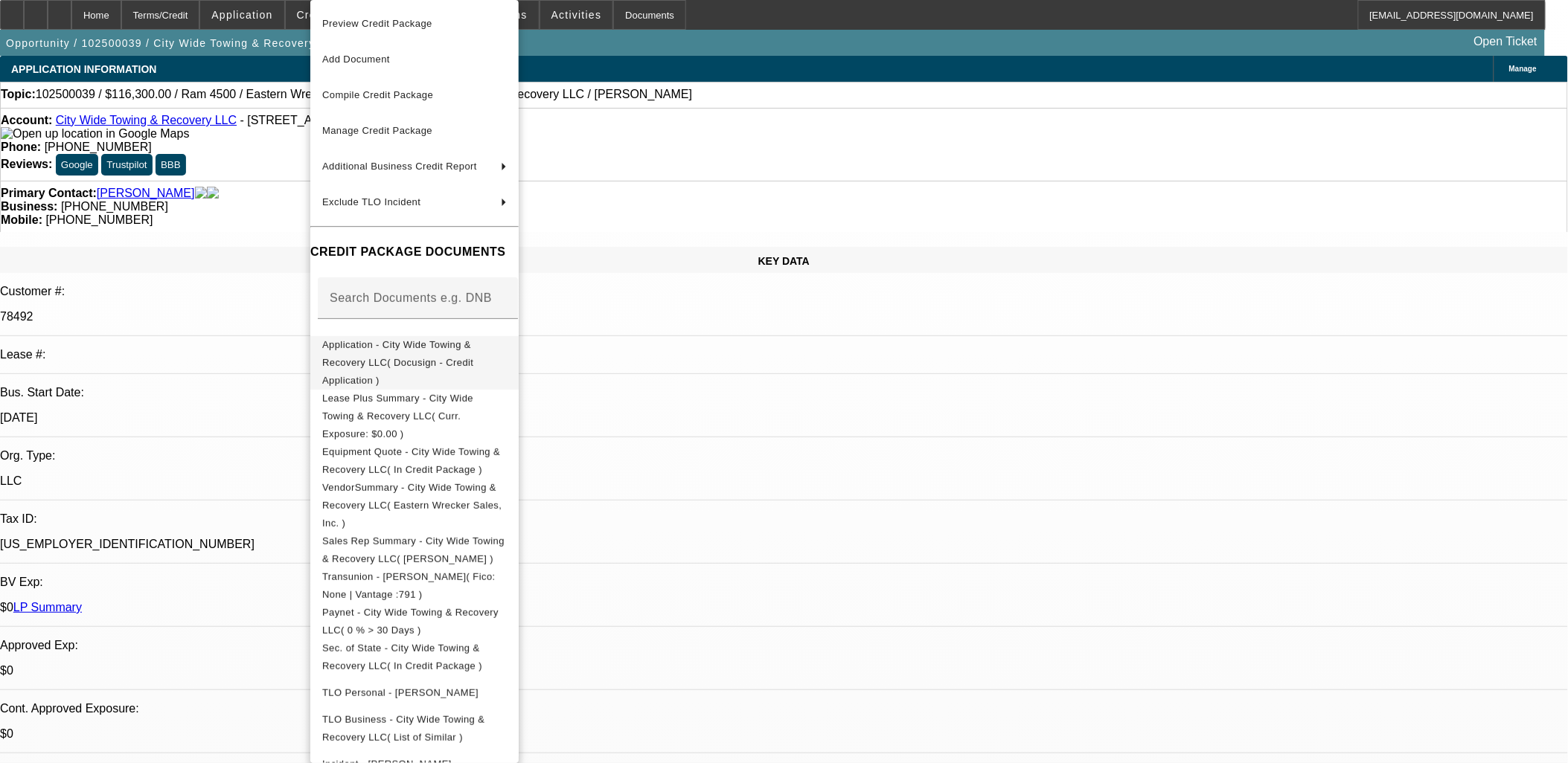
drag, startPoint x: 403, startPoint y: 417, endPoint x: 375, endPoint y: 330, distance: 91.4
click at [375, 330] on div "Preview Credit Package Add Document Compile Credit Package Manage Credit Packag…" at bounding box center [415, 420] width 208 height 842
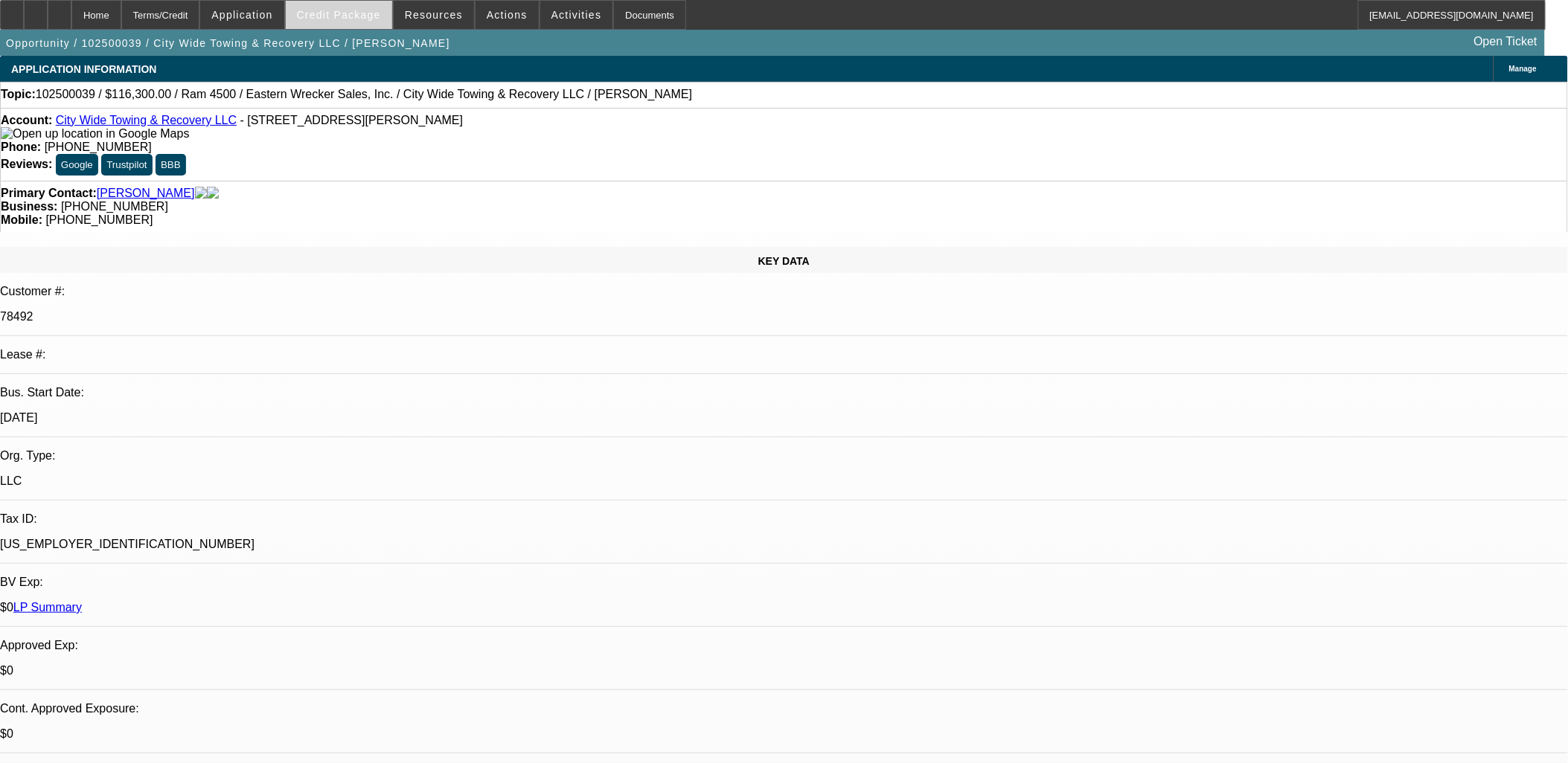
click at [344, 20] on button "Credit Package" at bounding box center [339, 15] width 106 height 28
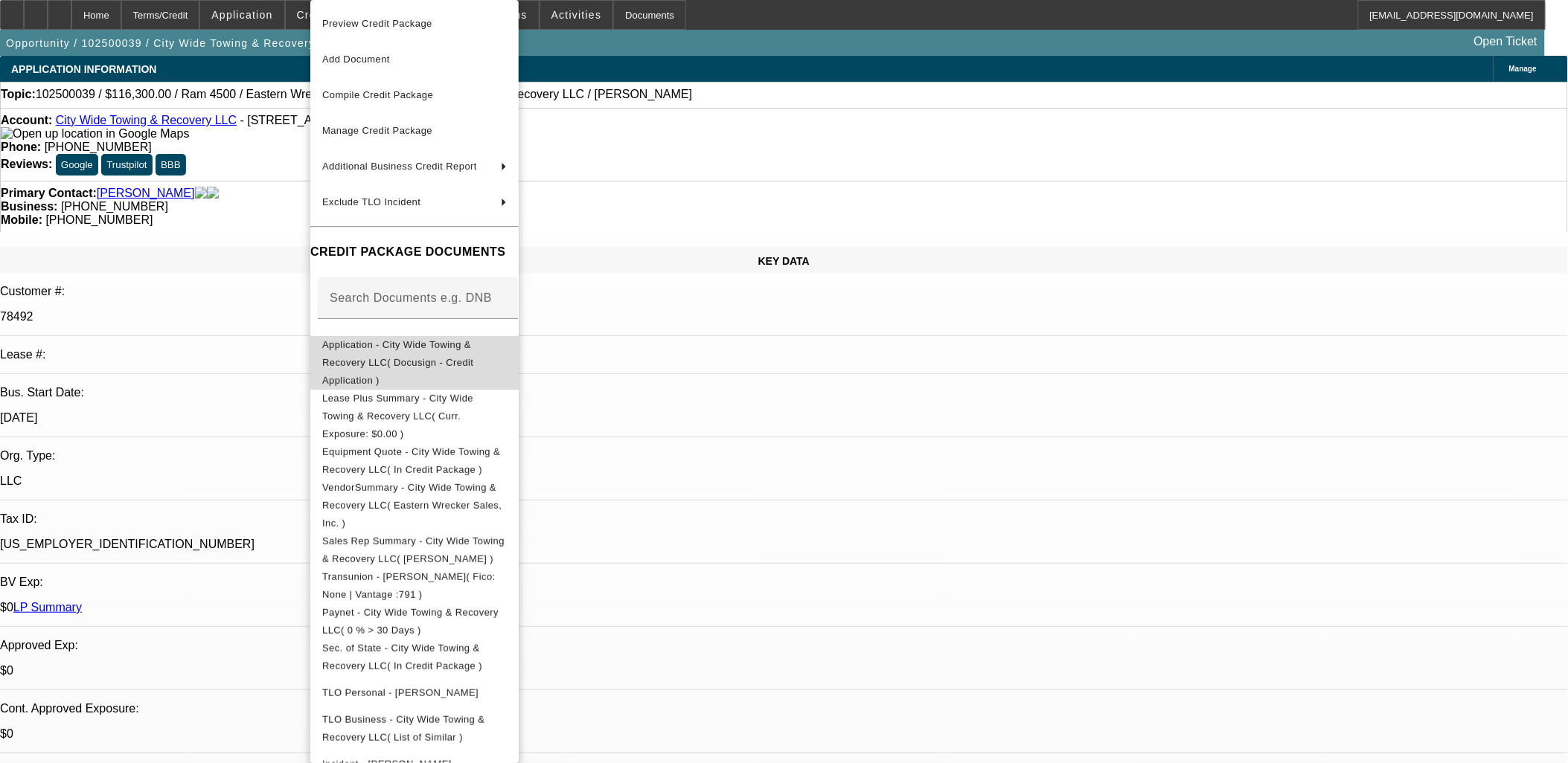
click at [397, 337] on button "Application - City Wide Towing & Recovery LLC( Docusign - Credit Application )" at bounding box center [415, 362] width 208 height 54
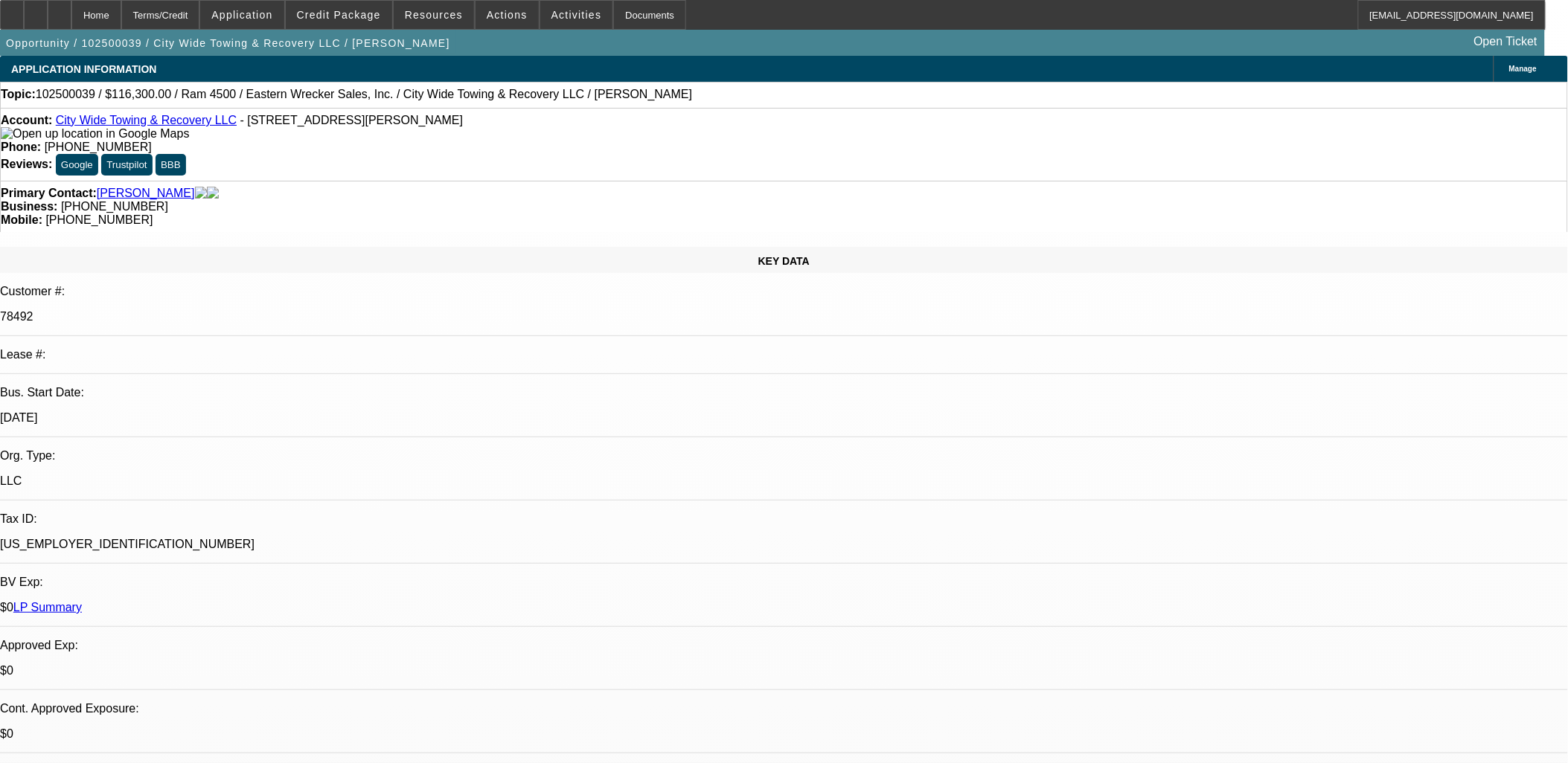
drag, startPoint x: 408, startPoint y: 122, endPoint x: 69, endPoint y: 123, distance: 339.0
click at [69, 123] on div "Account: City Wide Towing & Recovery LLC - 41 Johnson Ln, Newport News, VA 23608" at bounding box center [784, 127] width 1566 height 27
copy div "City Wide Towing & Recovery LLC - 41 Johnson Ln, Newport News, VA 23608"
click at [358, 23] on span at bounding box center [339, 15] width 106 height 35
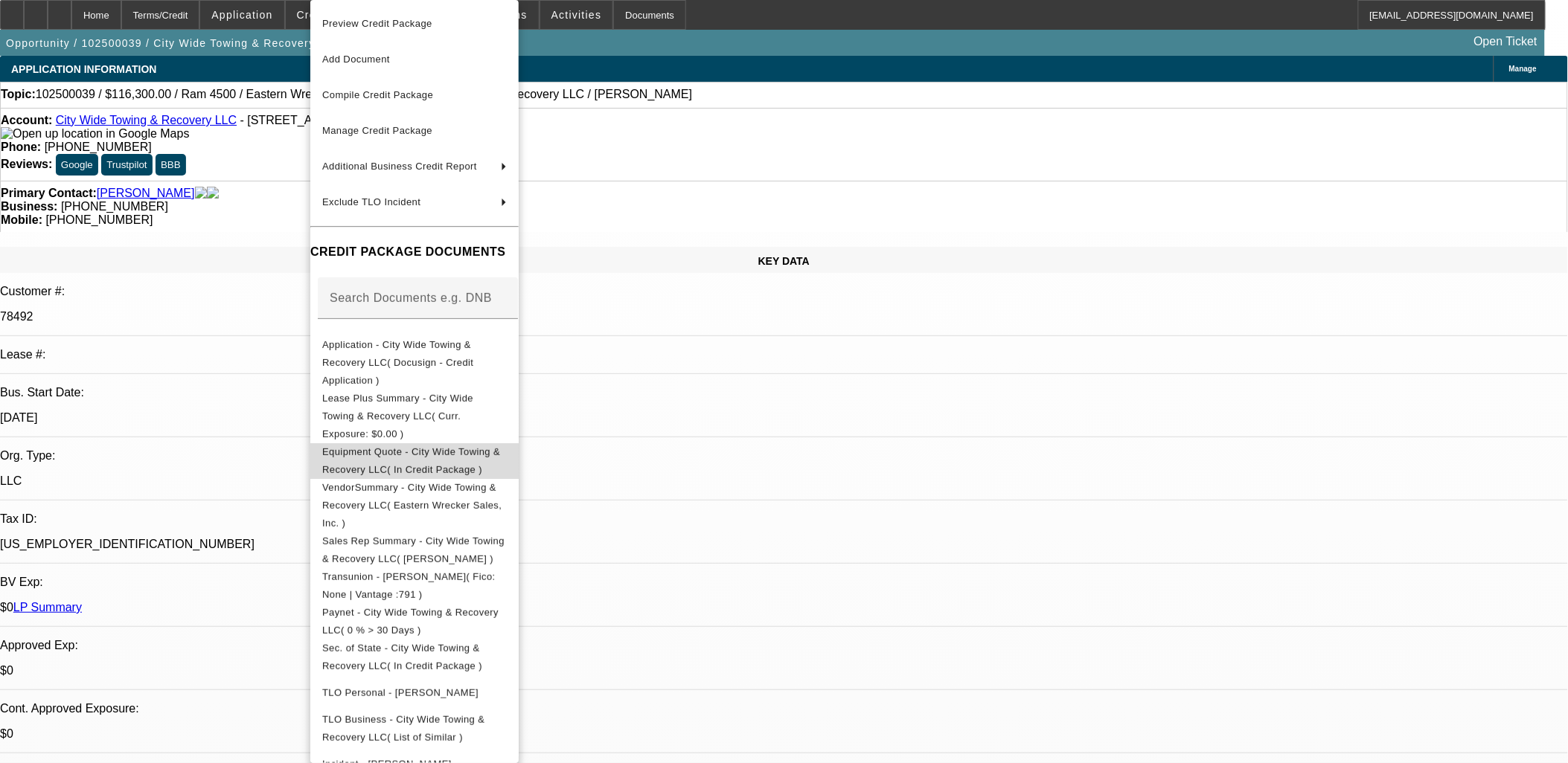
click at [390, 443] on span "Equipment Quote - City Wide Towing & Recovery LLC( In Credit Package )" at bounding box center [415, 461] width 185 height 35
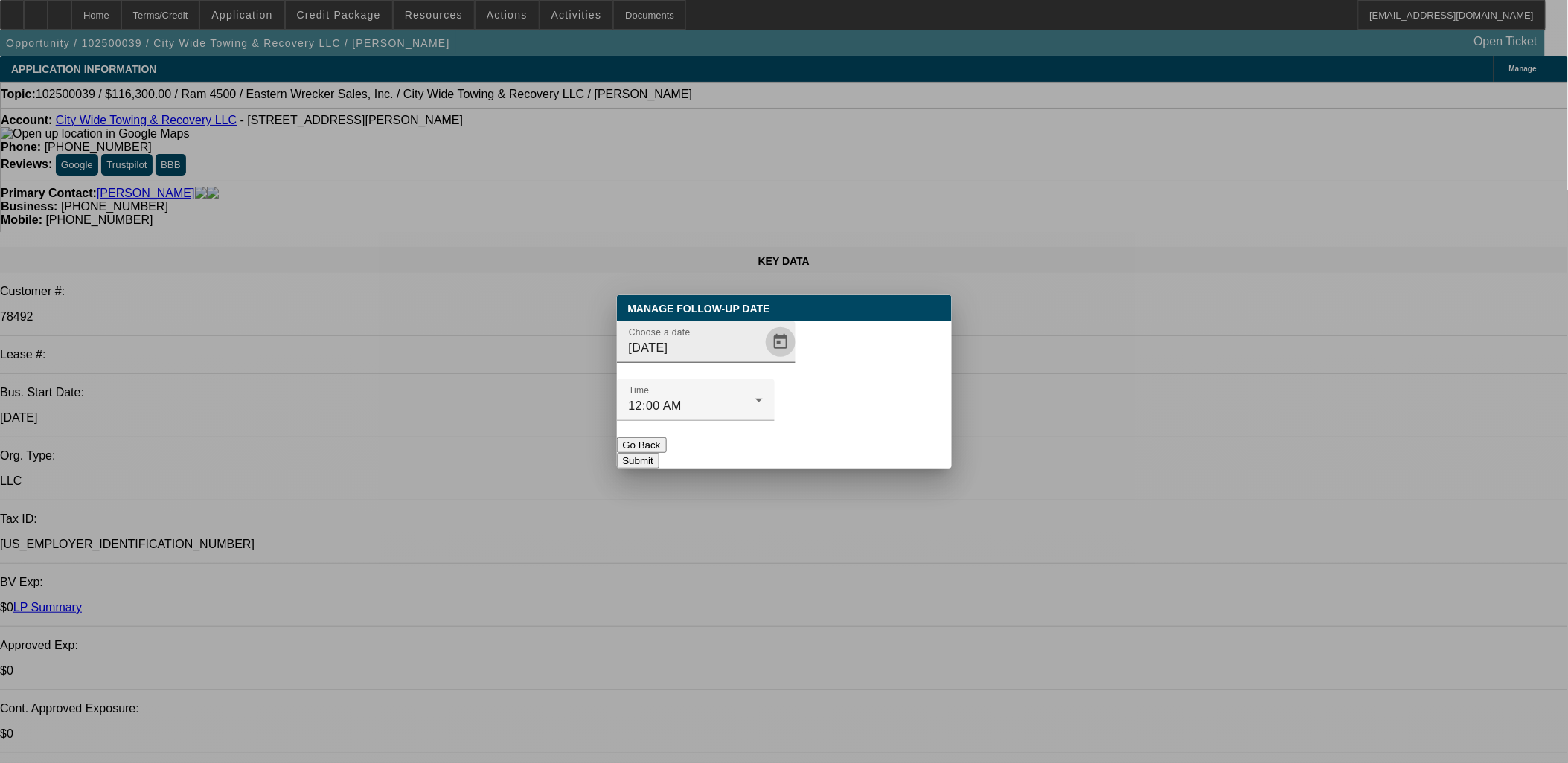
click at [762, 360] on span "Open calendar" at bounding box center [780, 342] width 35 height 35
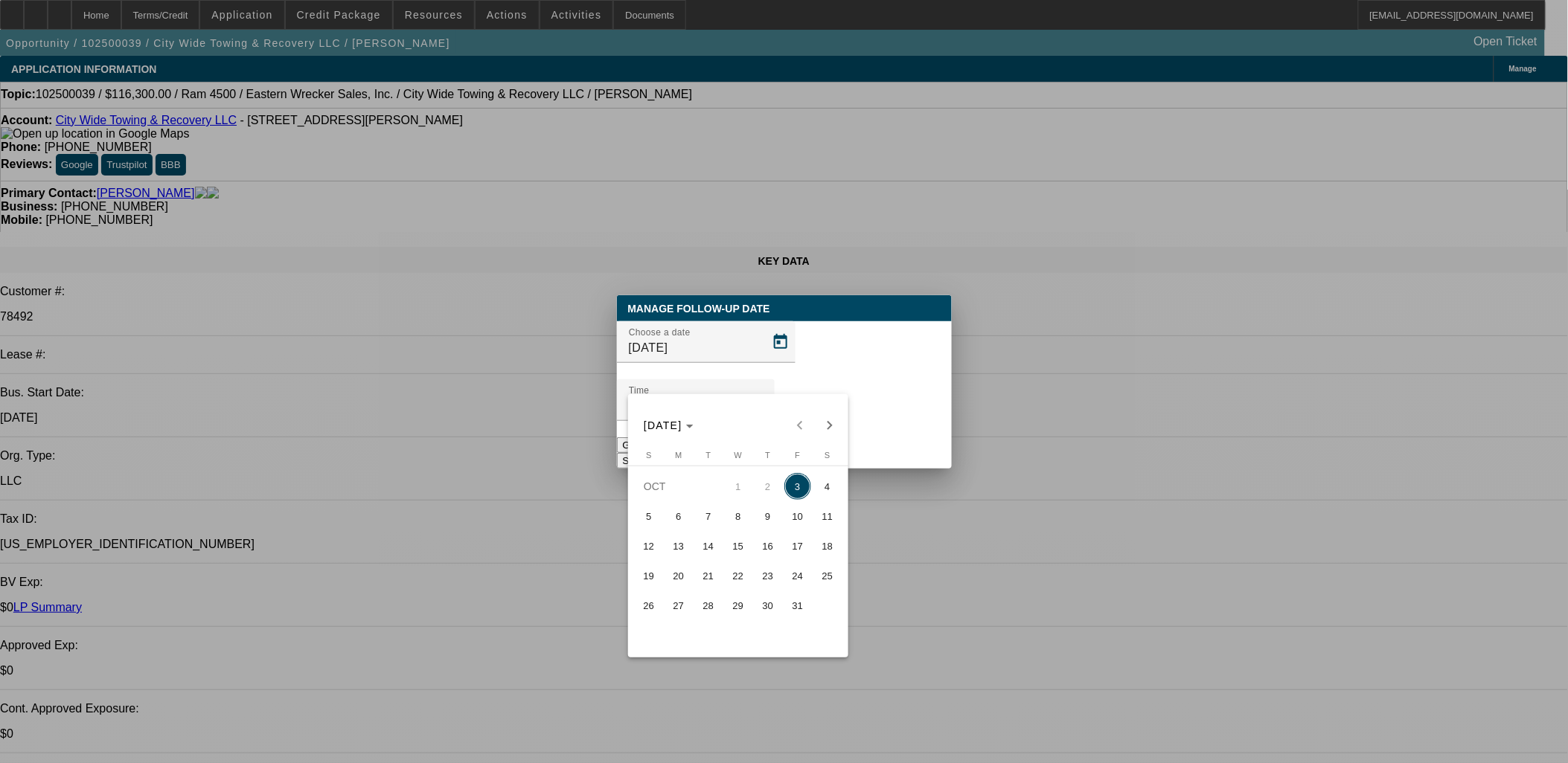
click at [676, 510] on span "6" at bounding box center [678, 516] width 27 height 27
type input "10/6/2025"
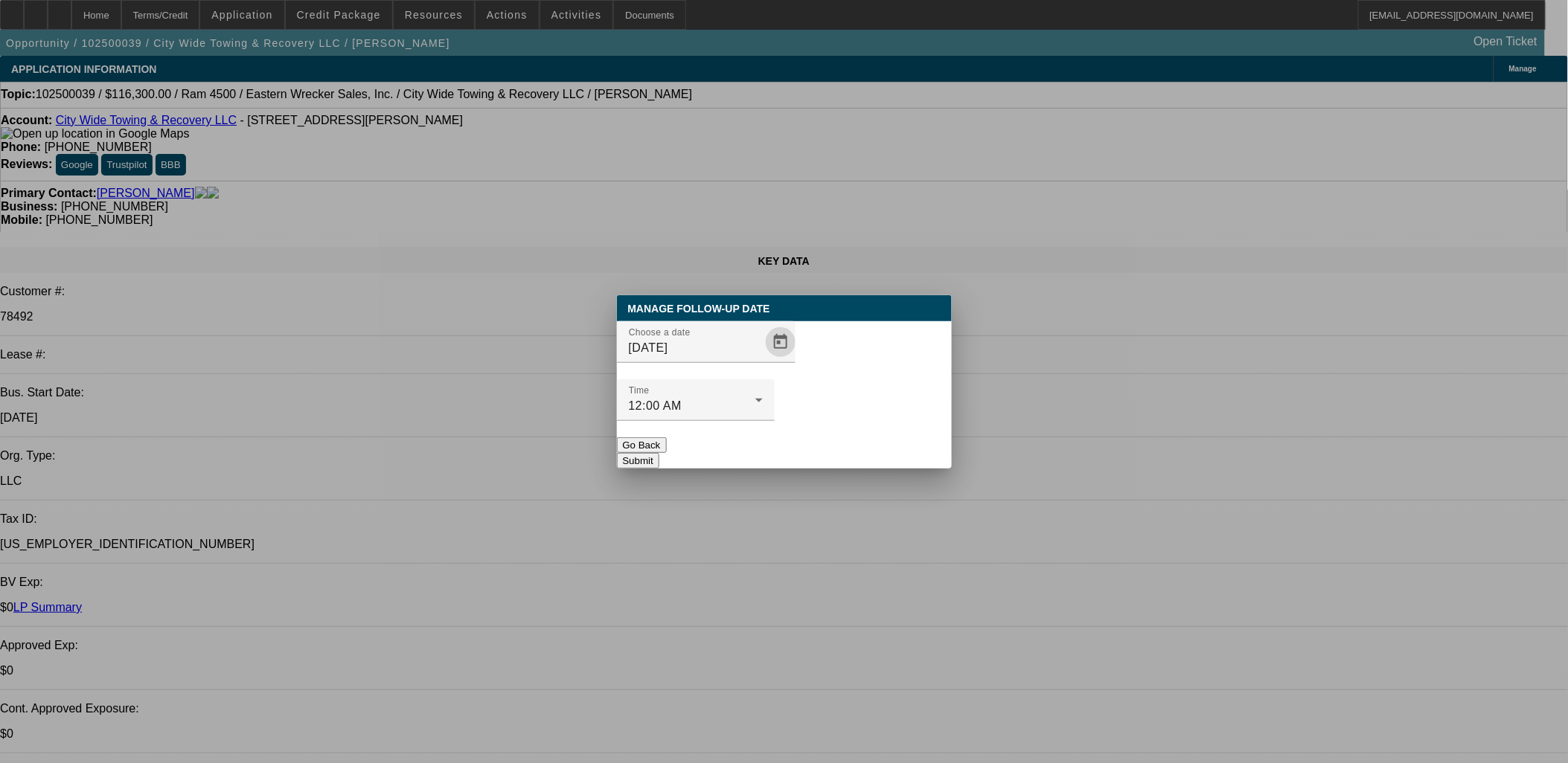
click at [659, 453] on button "Submit" at bounding box center [638, 461] width 42 height 16
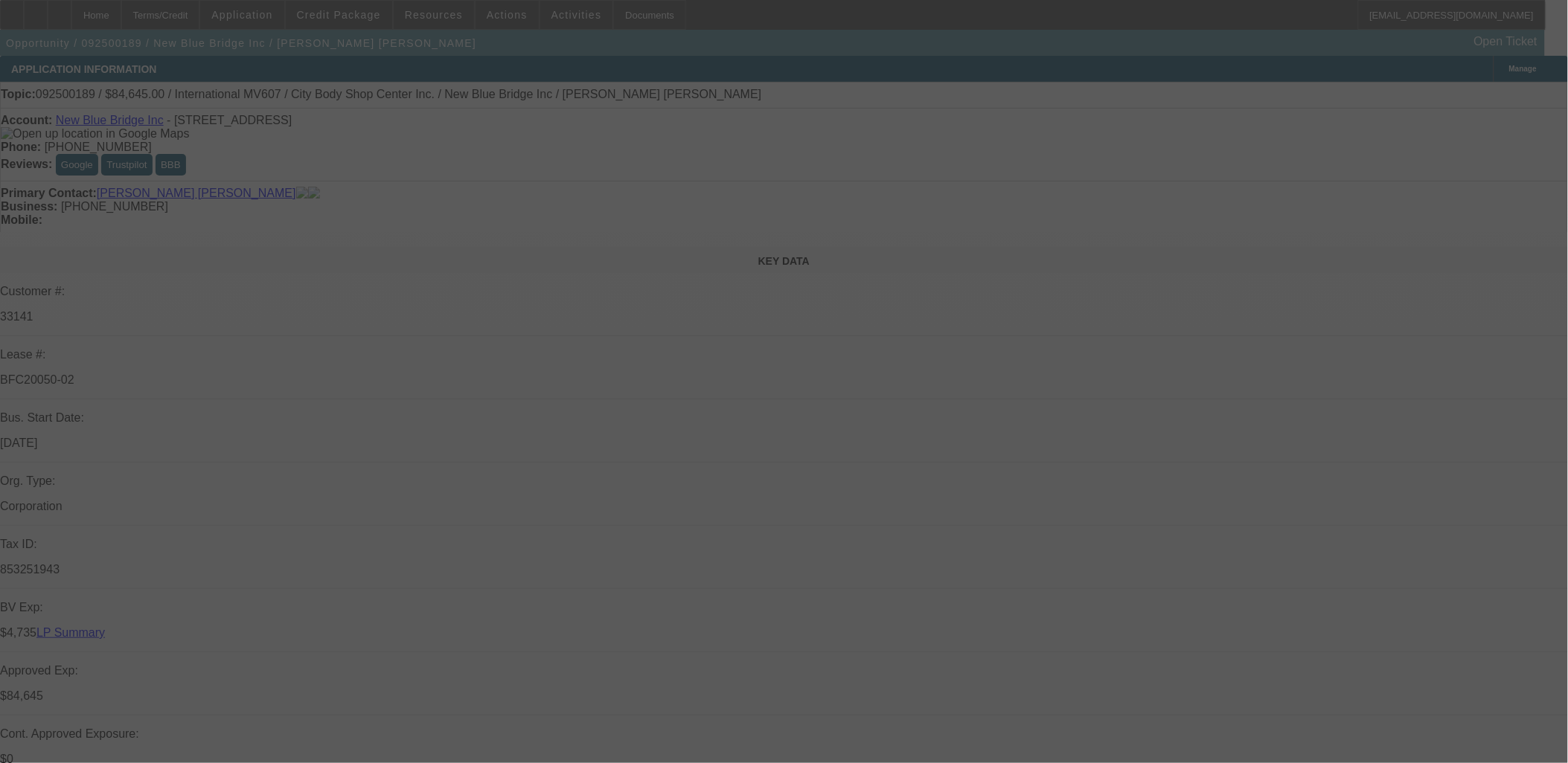
select select "0"
select select "2"
select select "0.1"
select select "2"
select select "0.1"
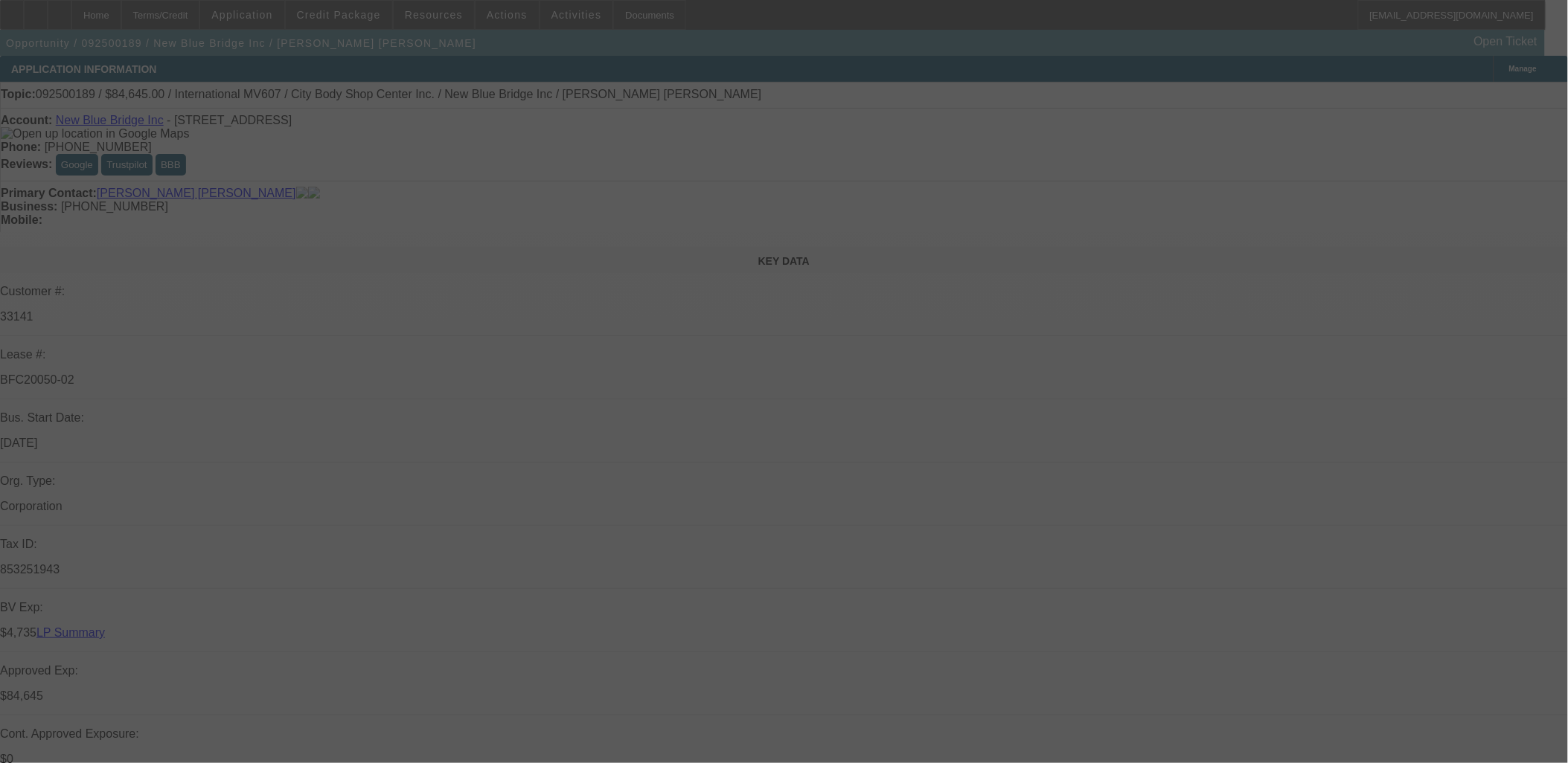
select select "0"
select select "2"
select select "0.1"
select select "0"
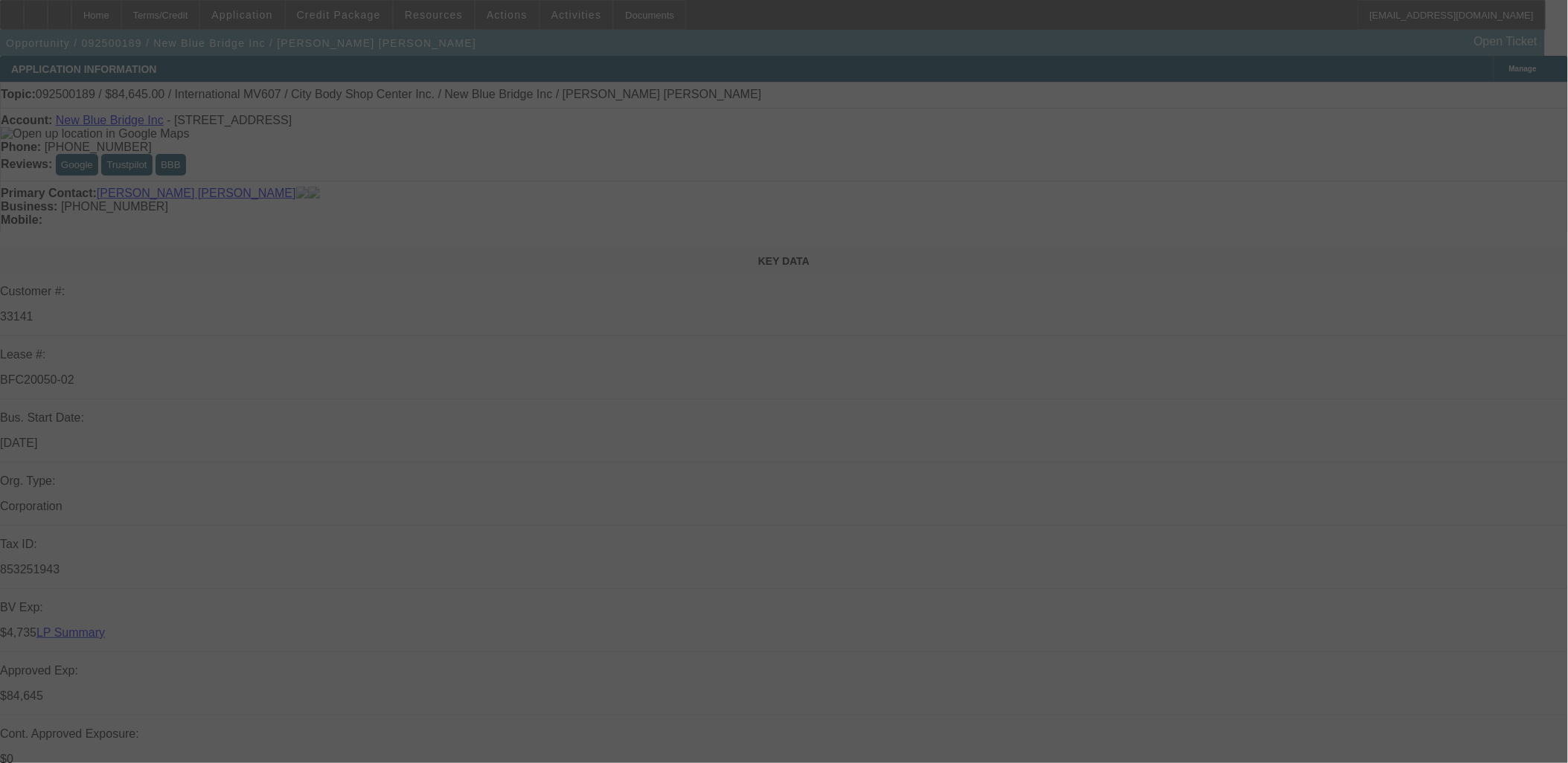
select select "0.1"
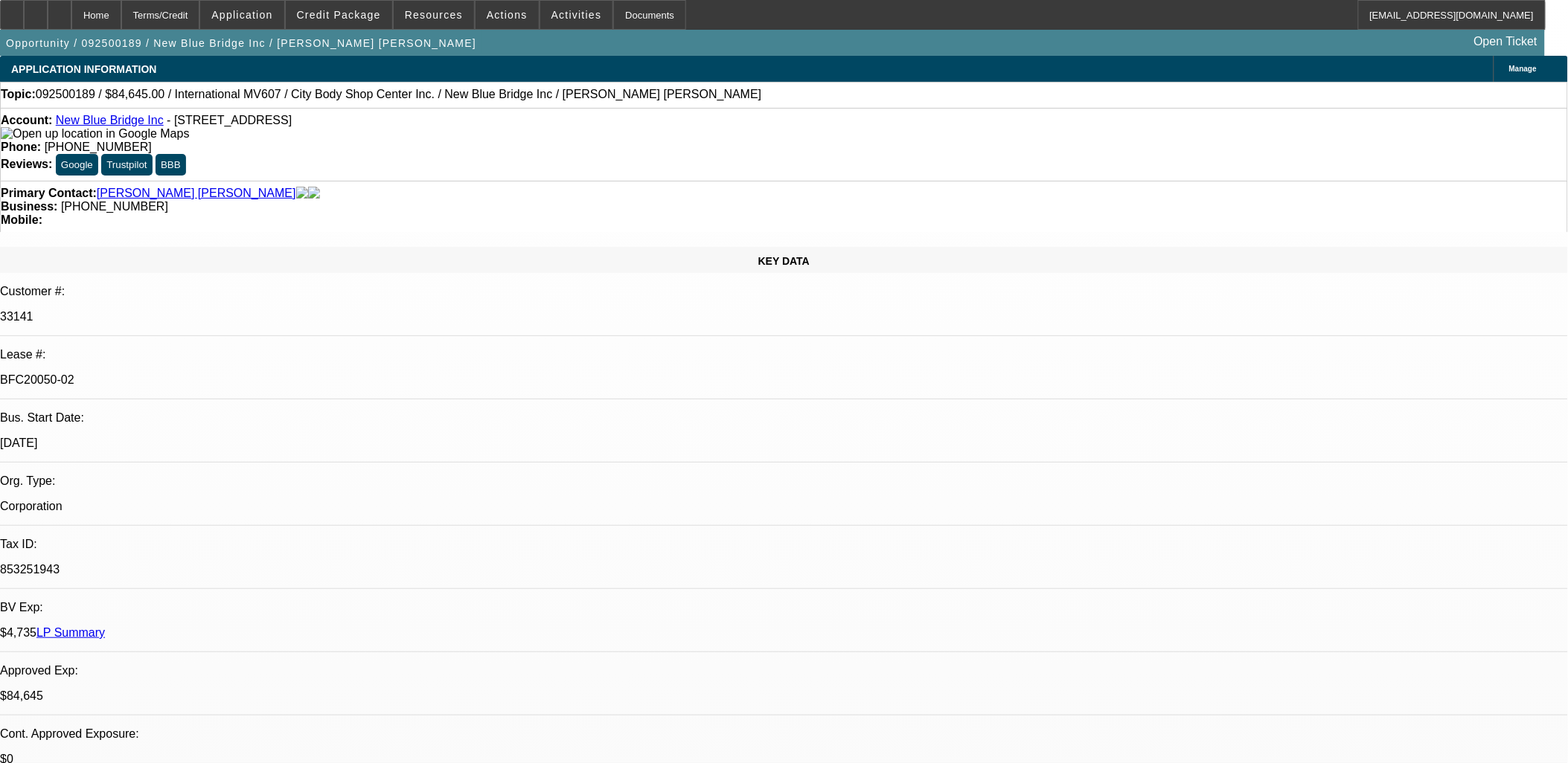
select select "1"
select select "2"
select select "4"
select select "1"
select select "2"
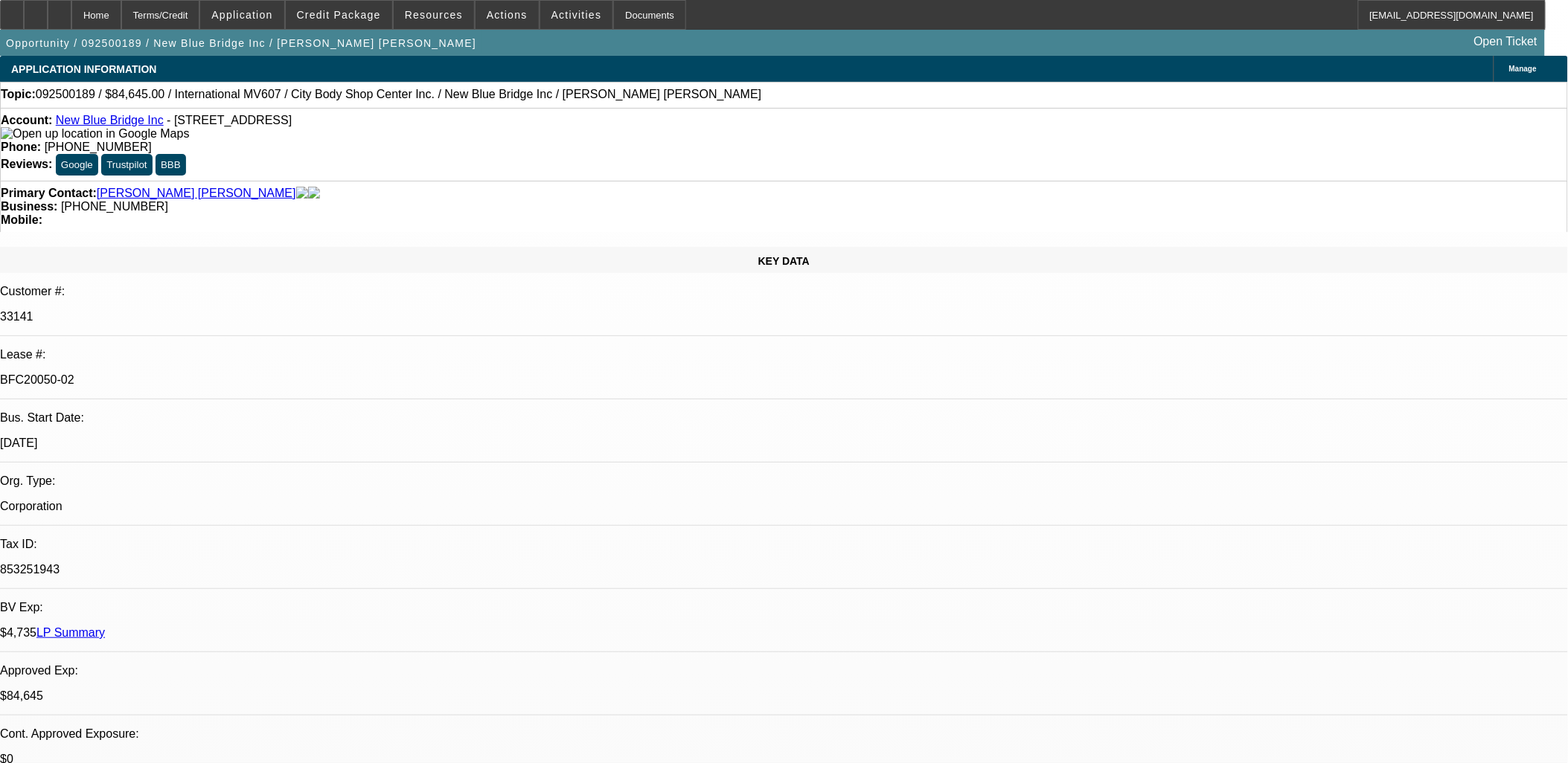
select select "4"
select select "1"
select select "2"
select select "4"
select select "1"
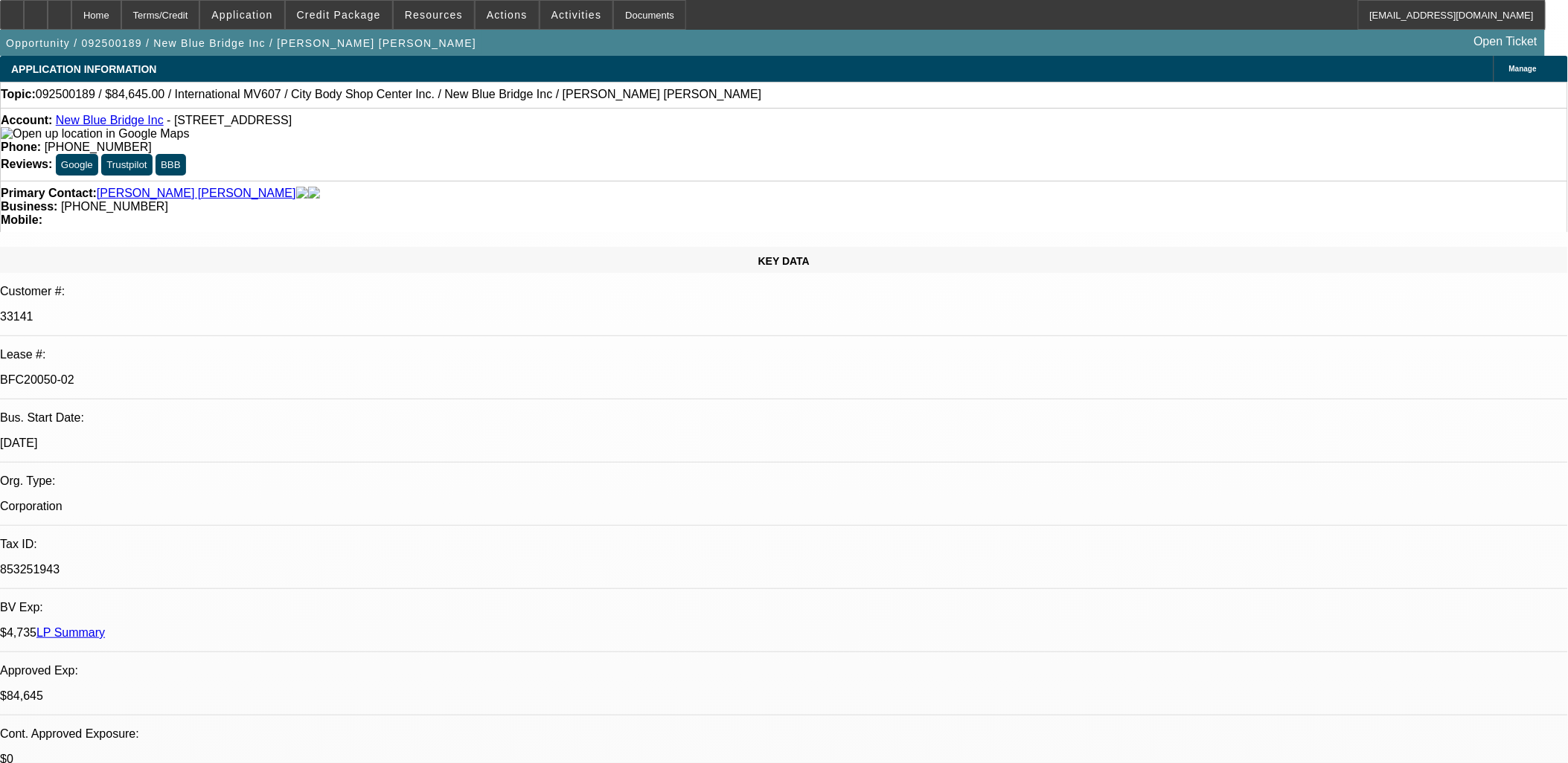
select select "2"
select select "4"
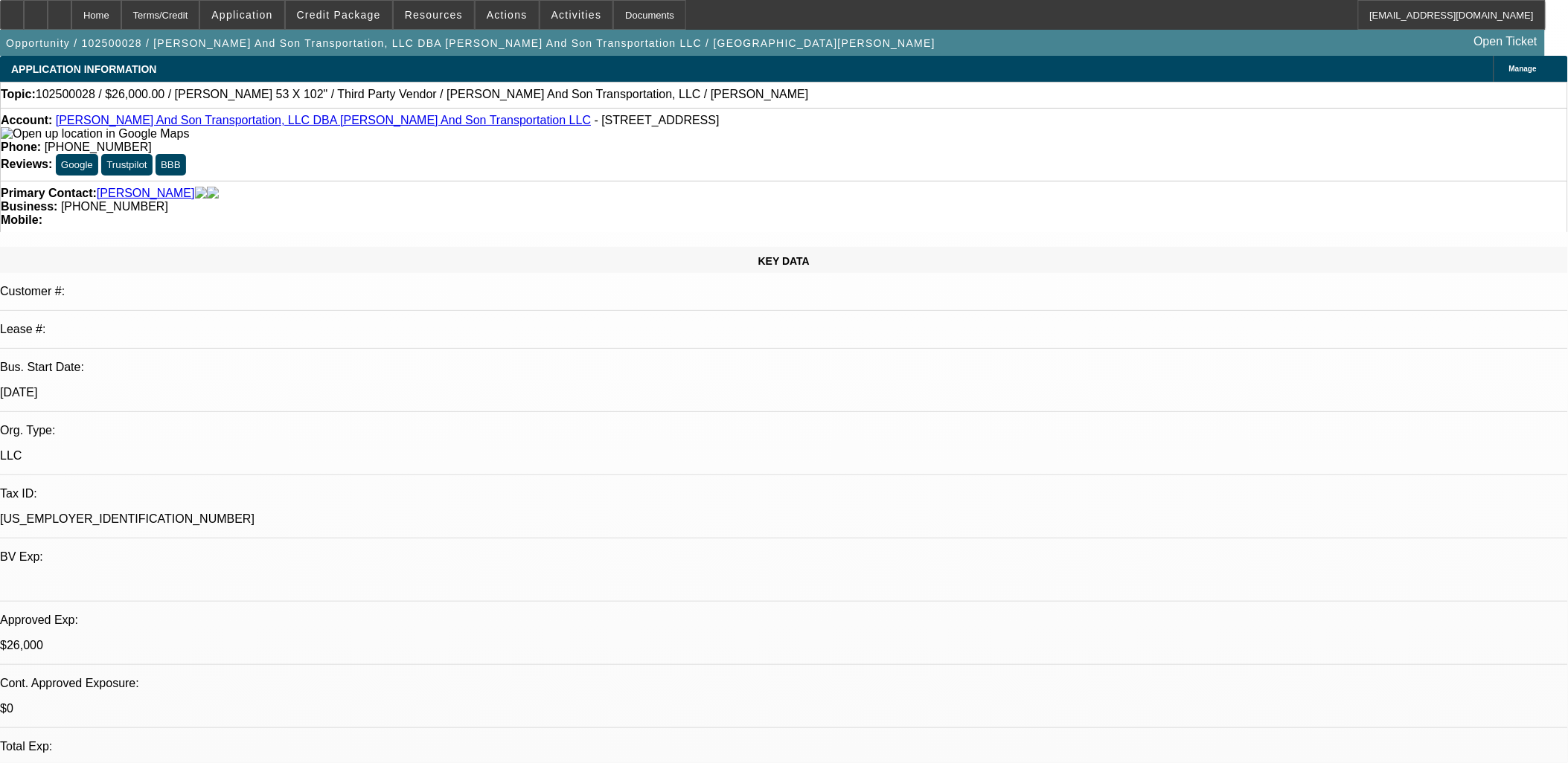
select select "0"
select select "2"
select select "0"
select select "0.1"
select select "2"
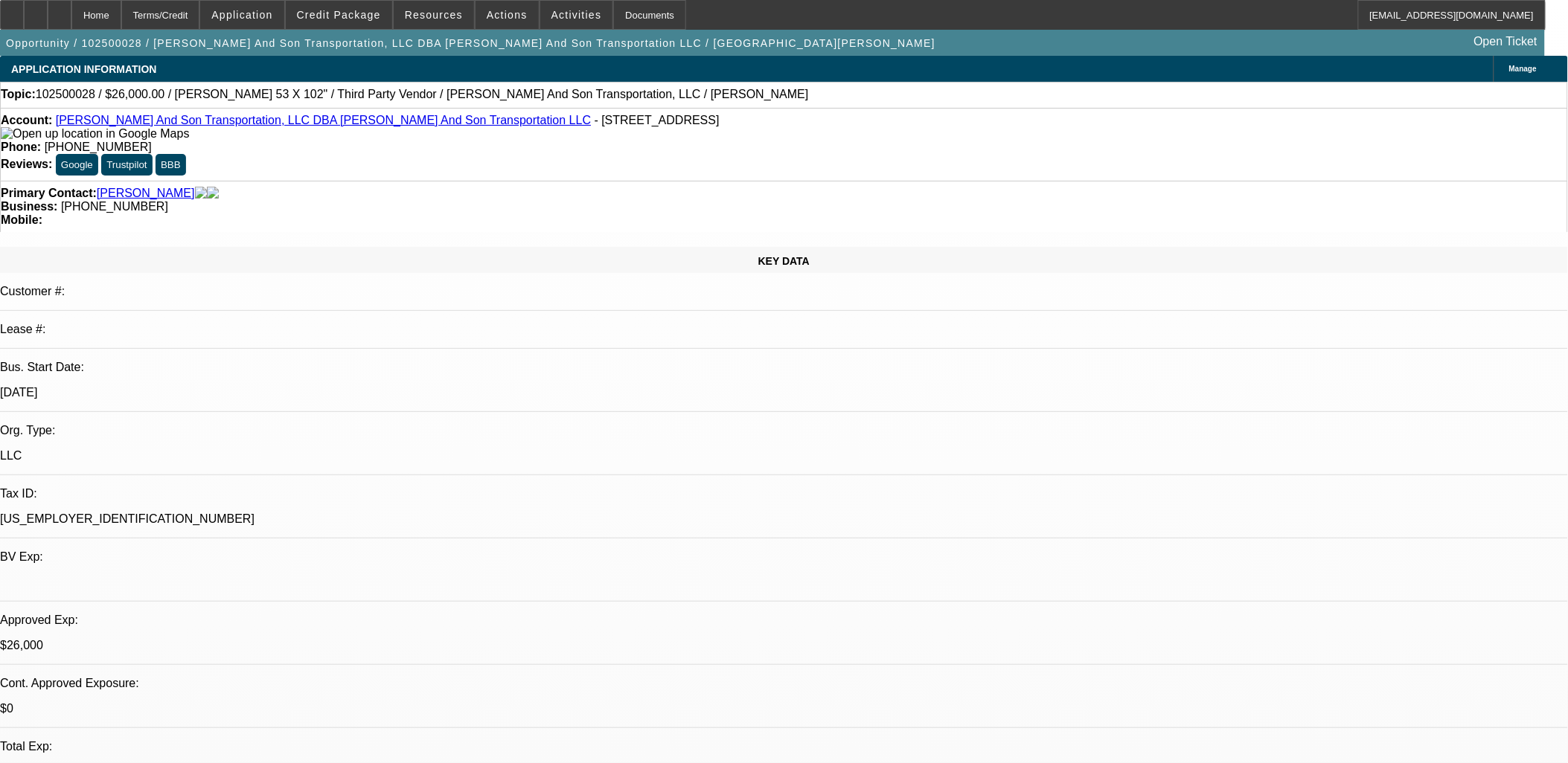
select select "0"
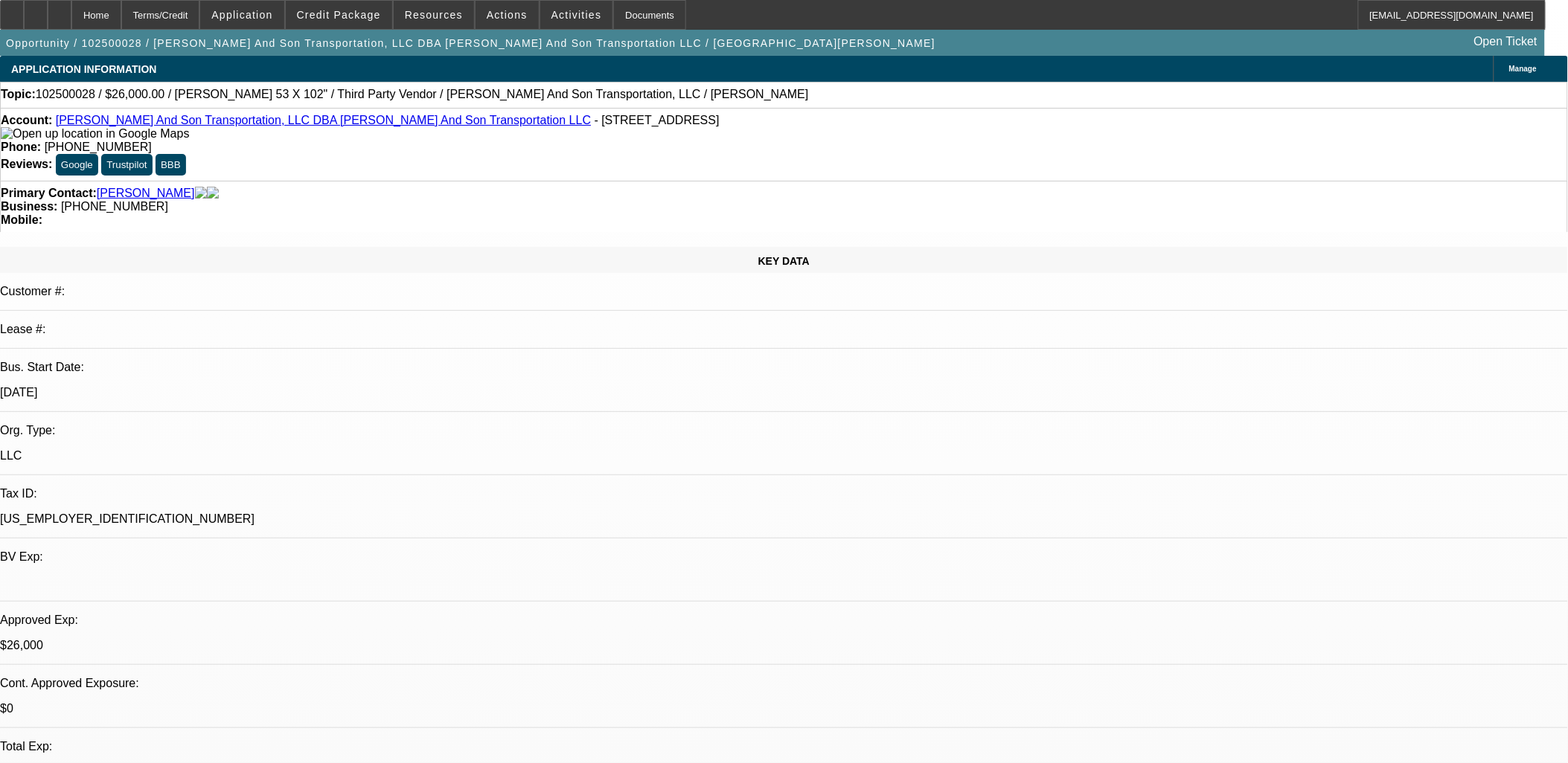
select select "0"
select select "1"
select select "2"
select select "6"
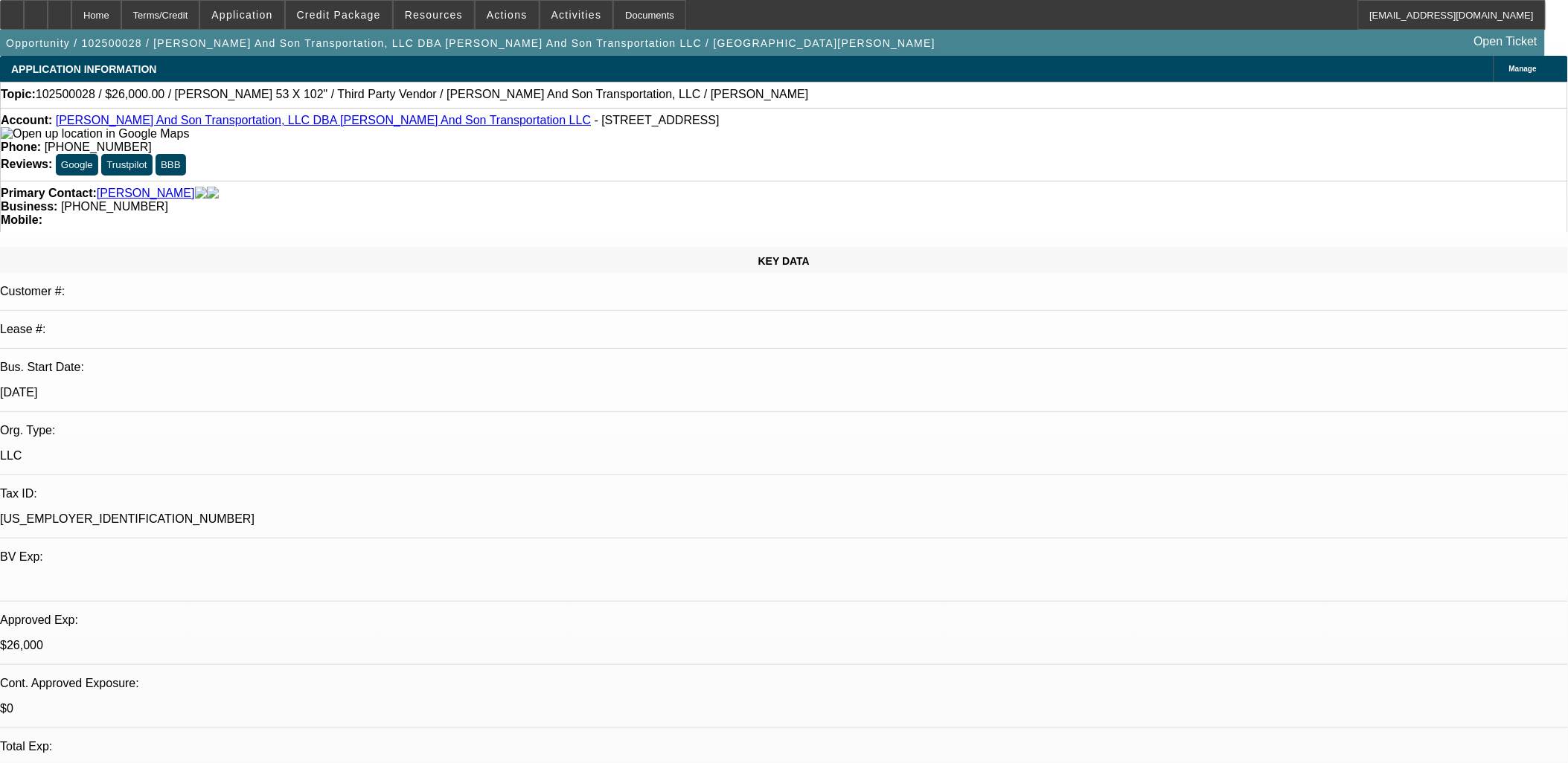
select select "1"
select select "2"
select select "6"
select select "1"
select select "3"
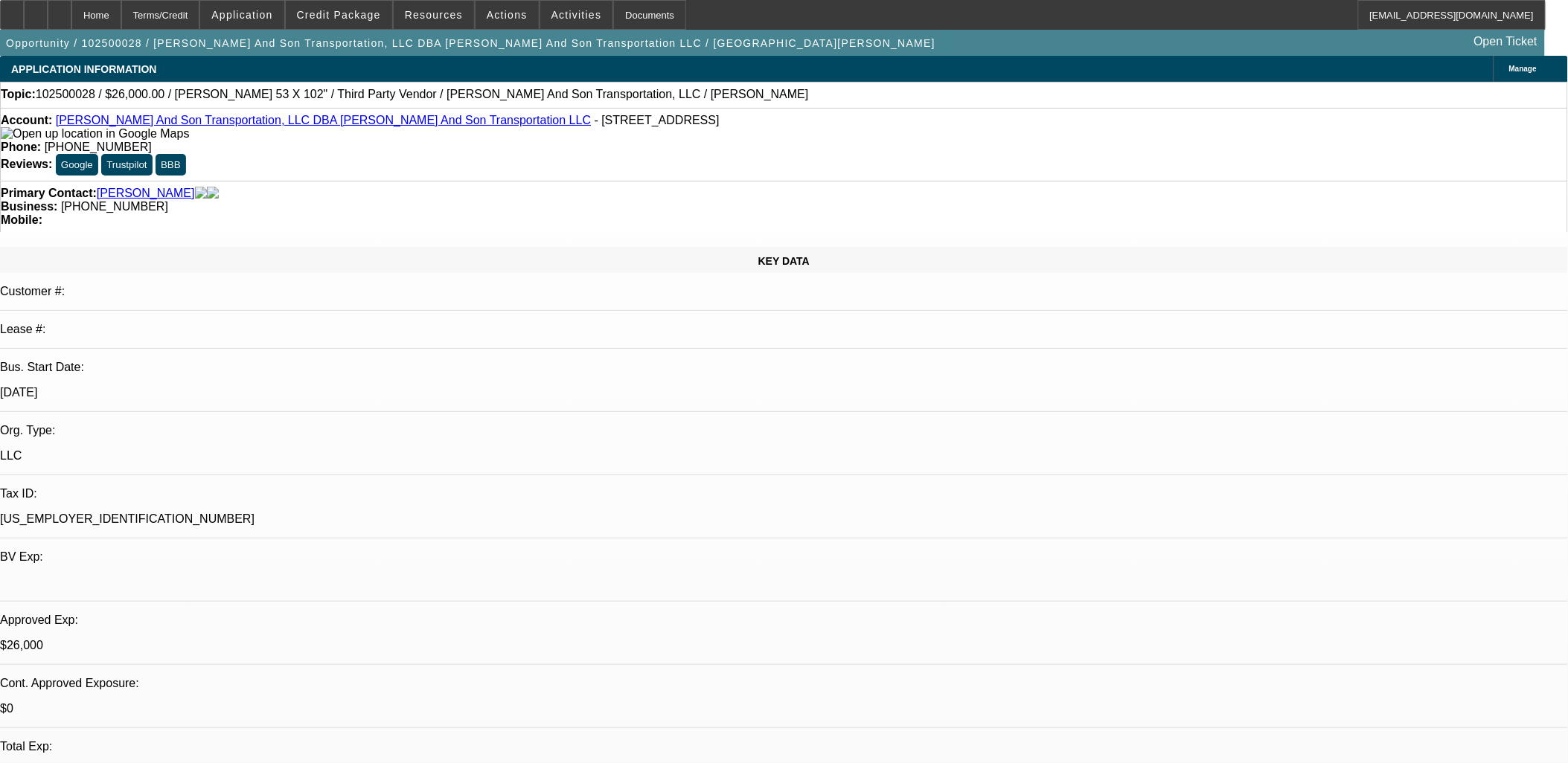
select select "6"
select select "1"
select select "2"
select select "6"
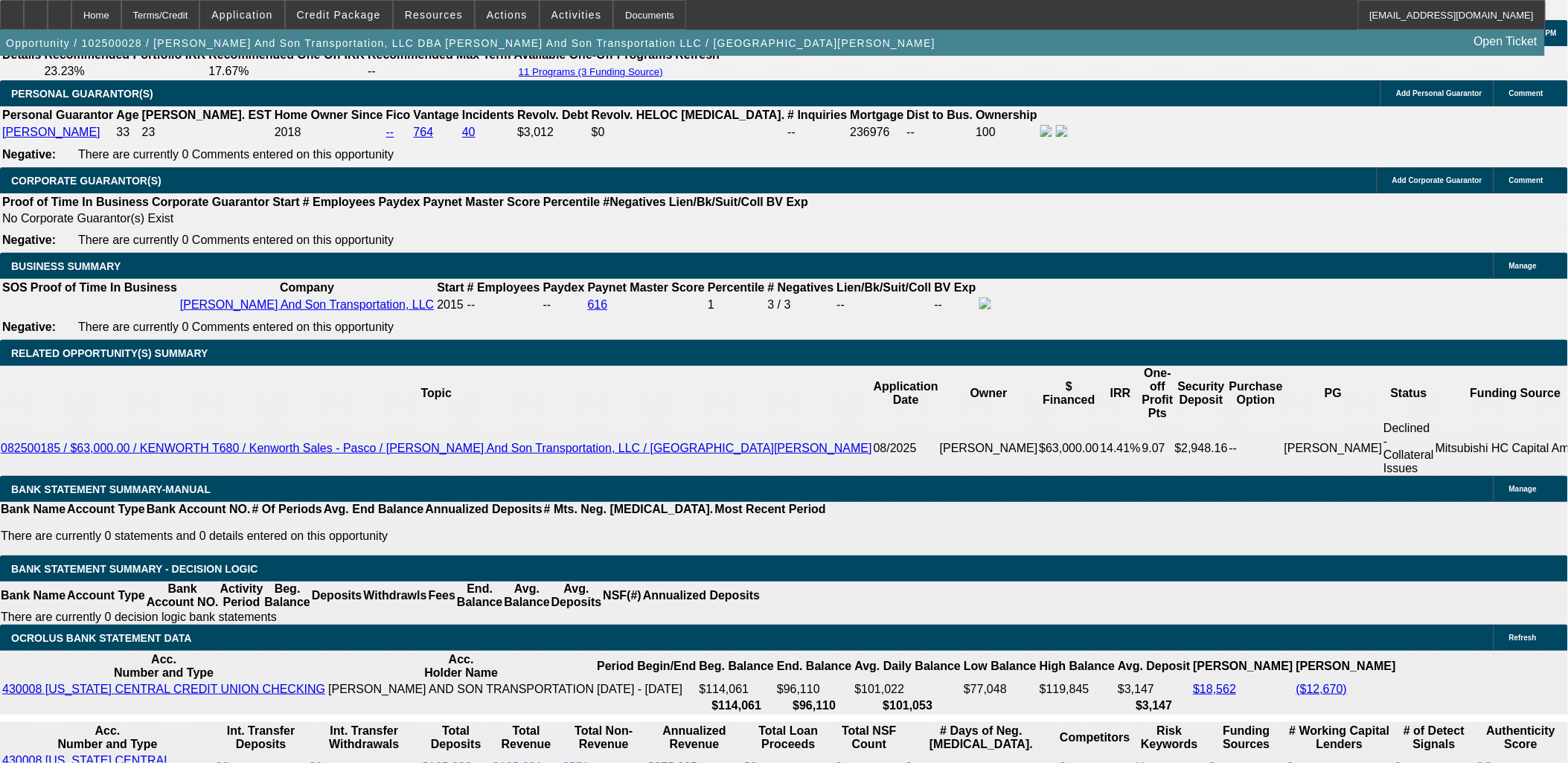
scroll to position [2231, 0]
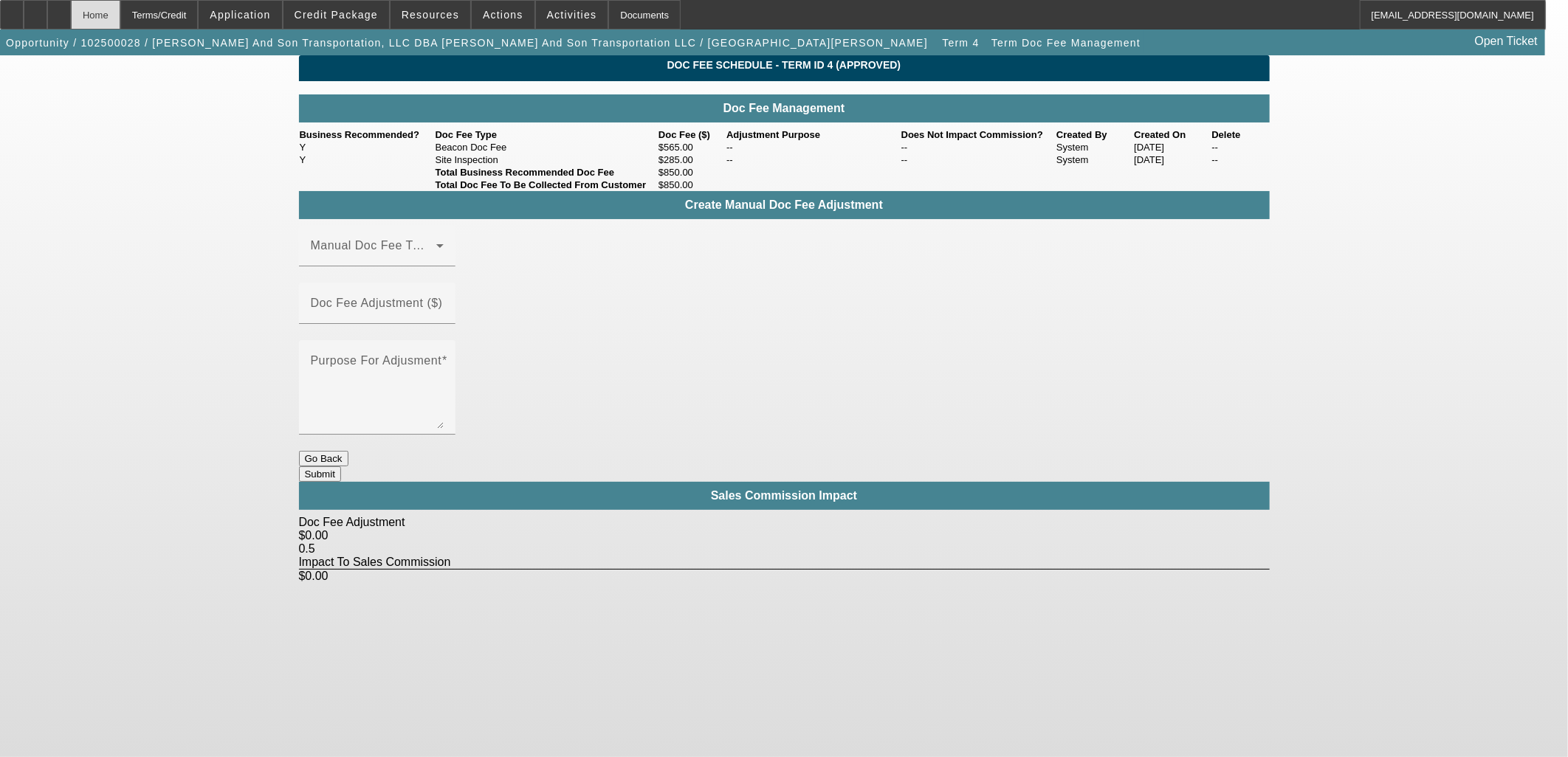
click at [120, 9] on div "Home" at bounding box center [96, 15] width 50 height 29
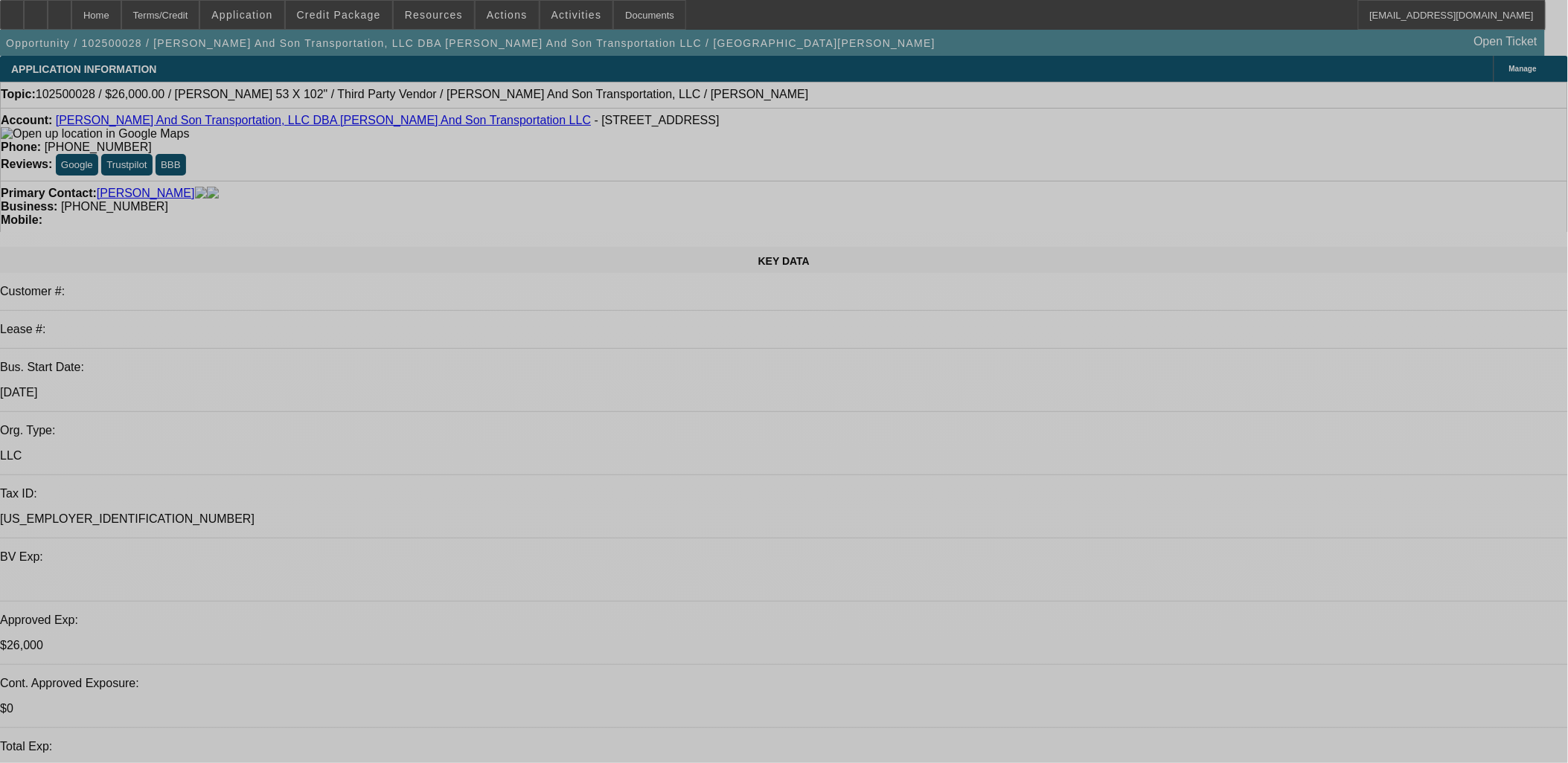
select select "0"
select select "2"
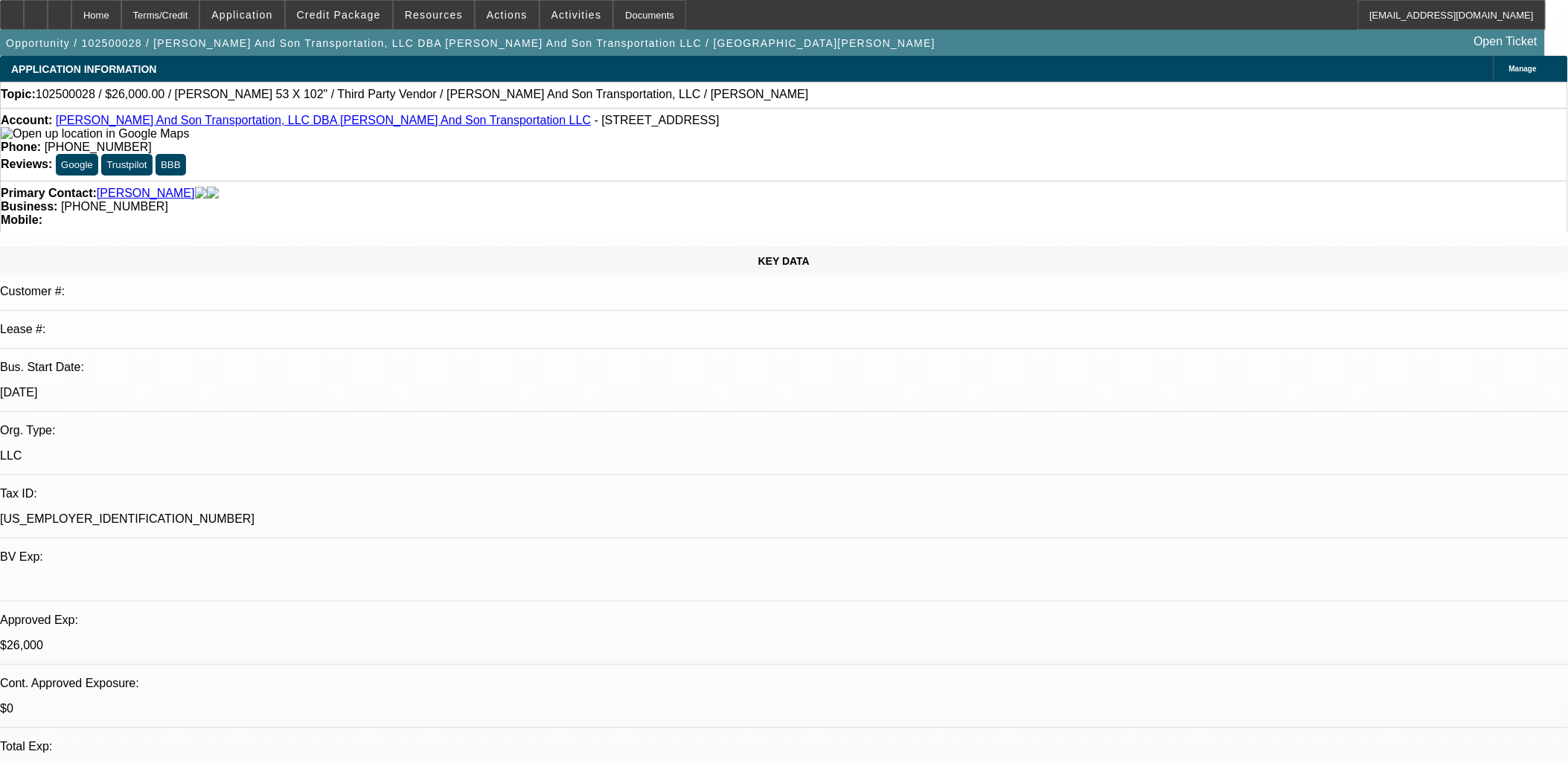
select select "2"
select select "0"
select select "6"
select select "0.1"
select select "2"
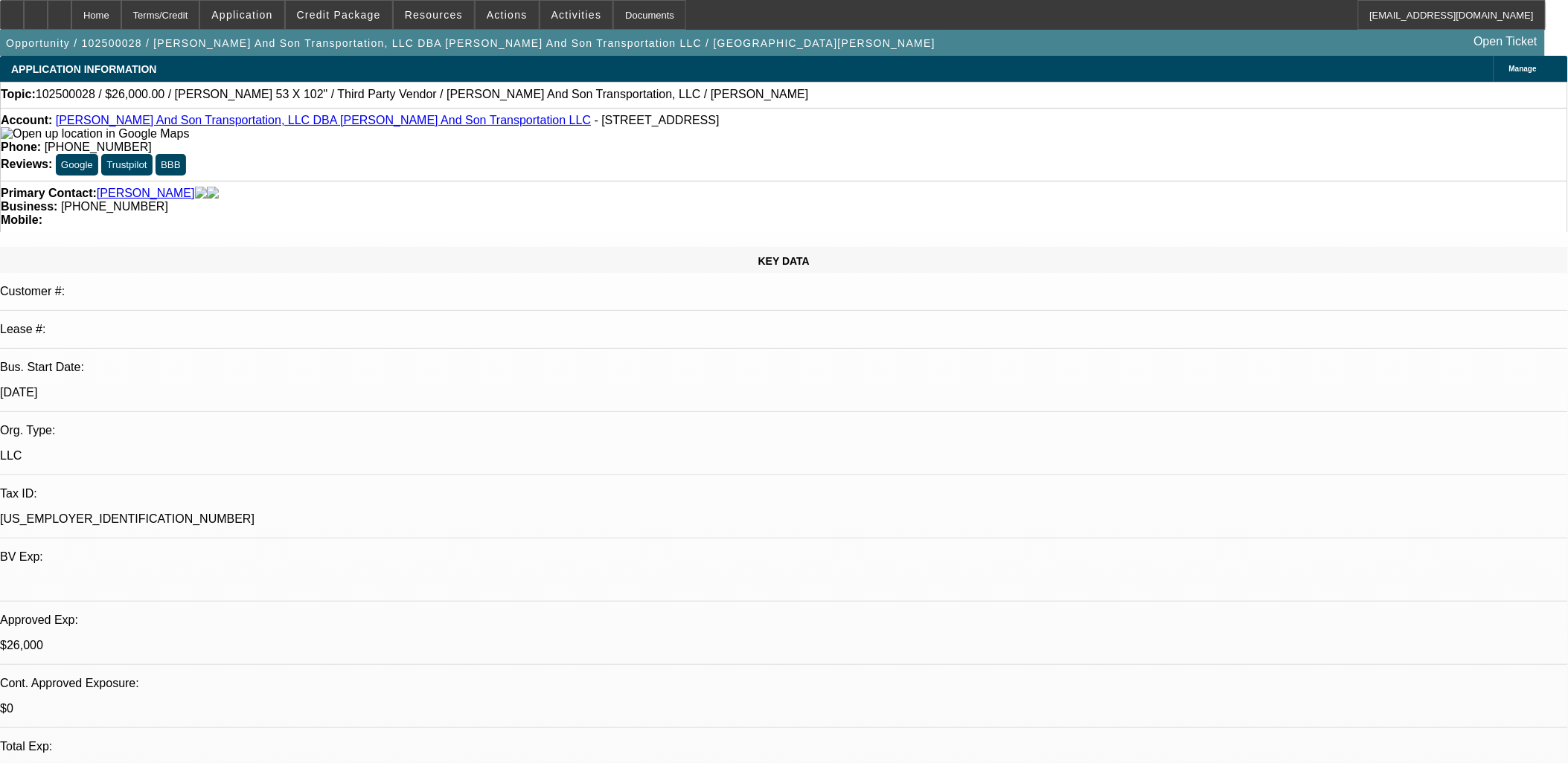
select select "2"
select select "0"
select select "6"
select select "0"
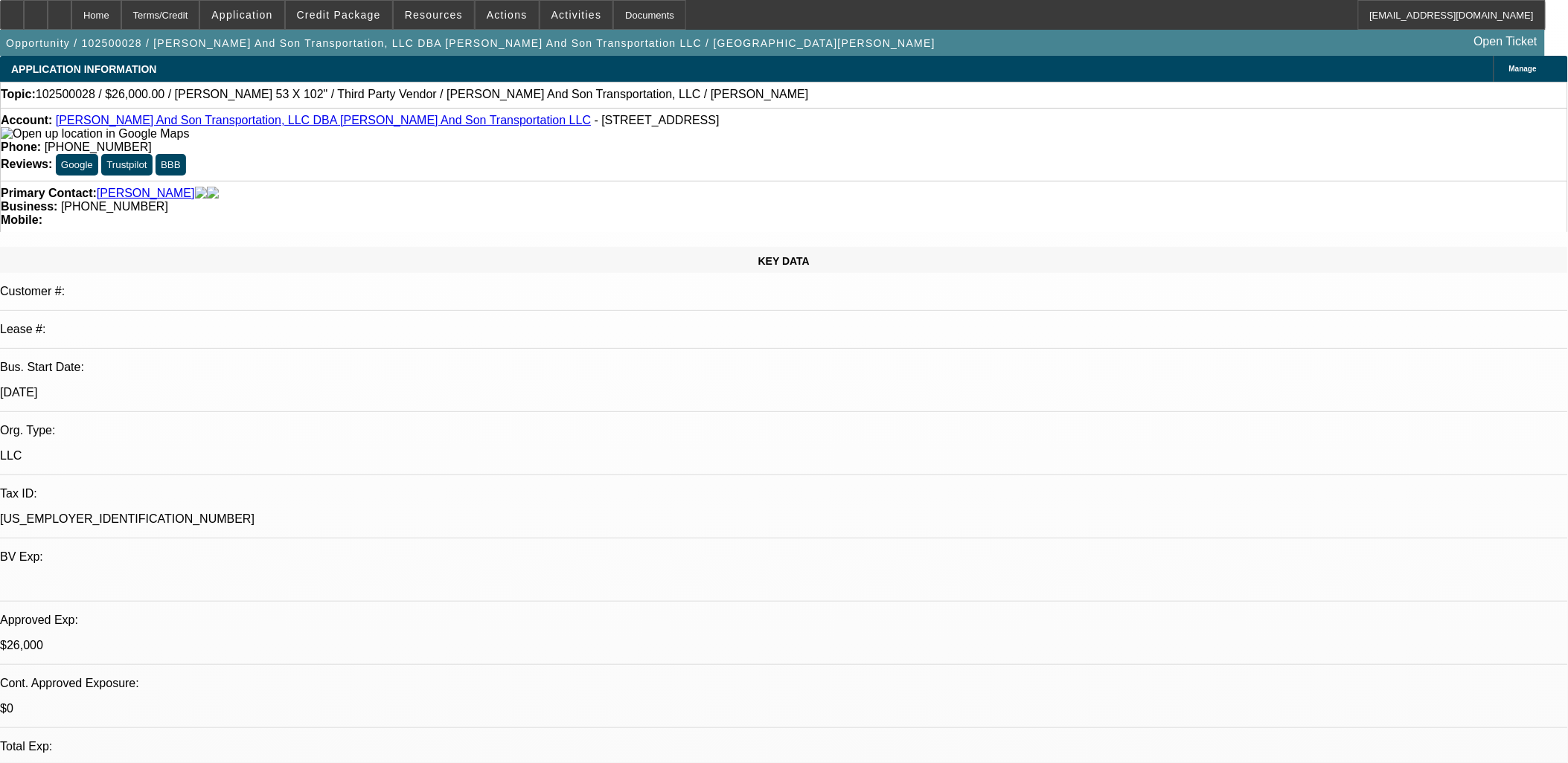
select select "3"
select select "0"
select select "6"
select select "0"
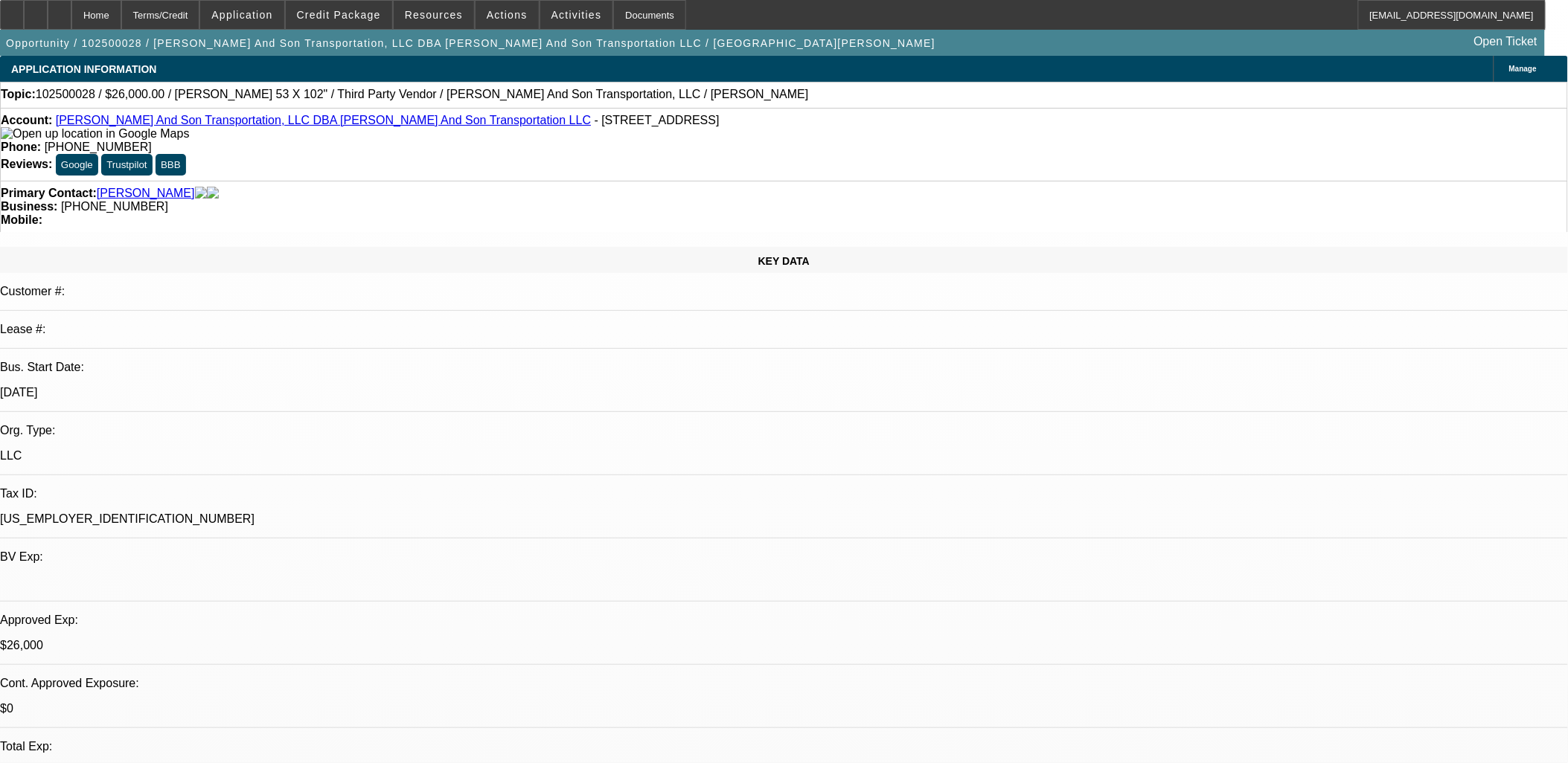
select select "2"
select select "0"
select select "6"
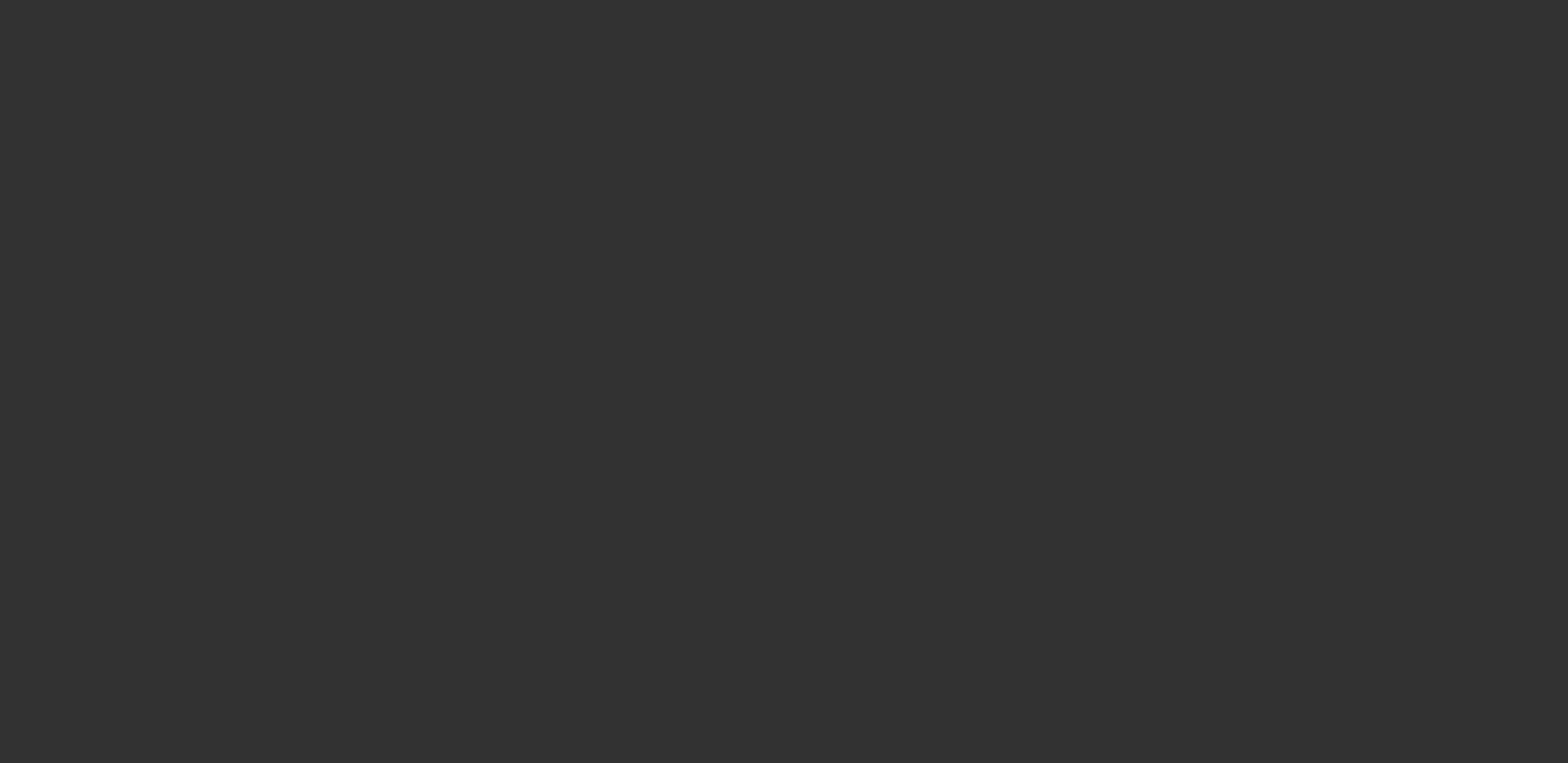
select select "0"
select select "2"
select select "0"
select select "6"
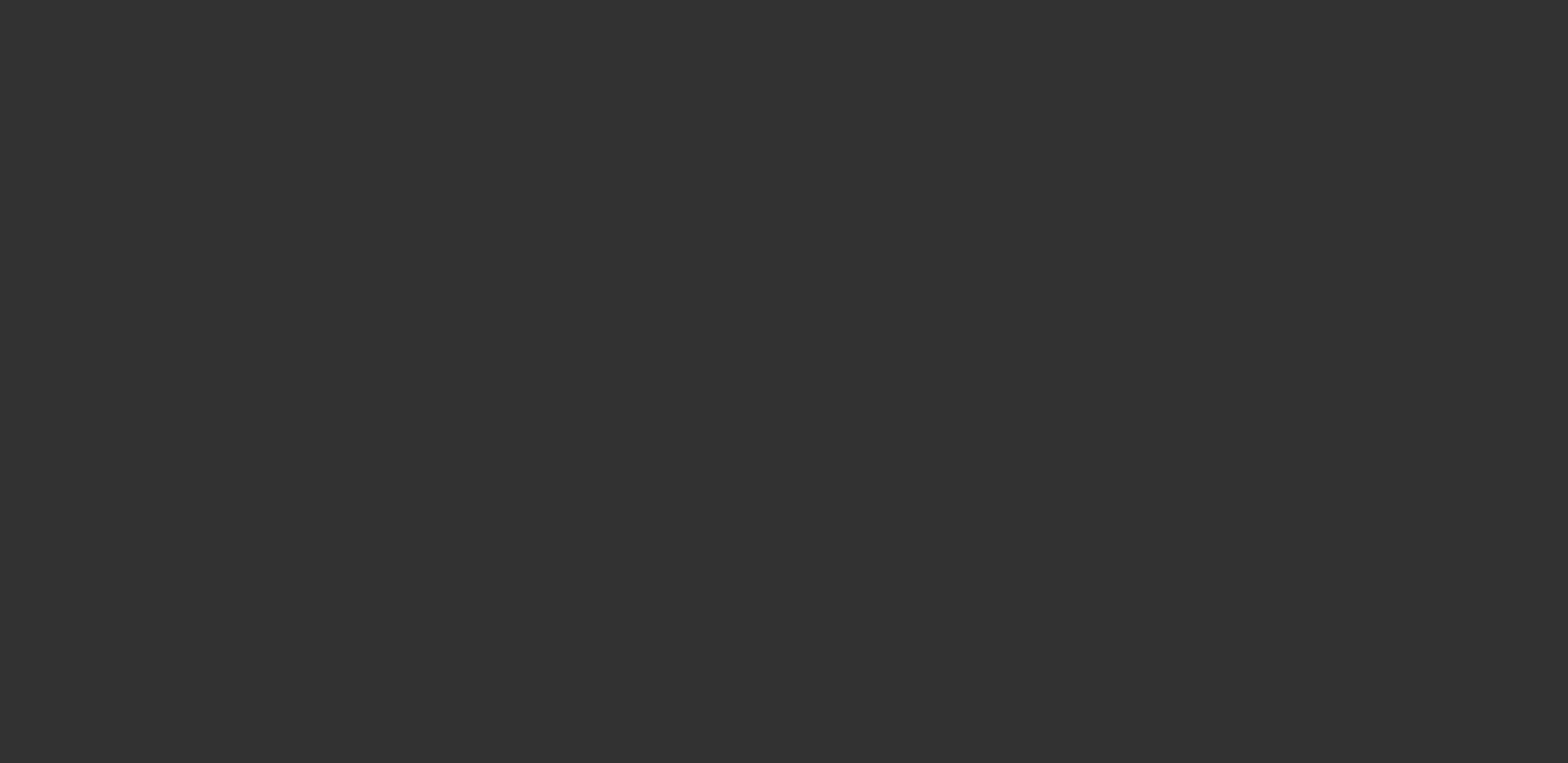
select select "0.1"
select select "2"
select select "0"
select select "6"
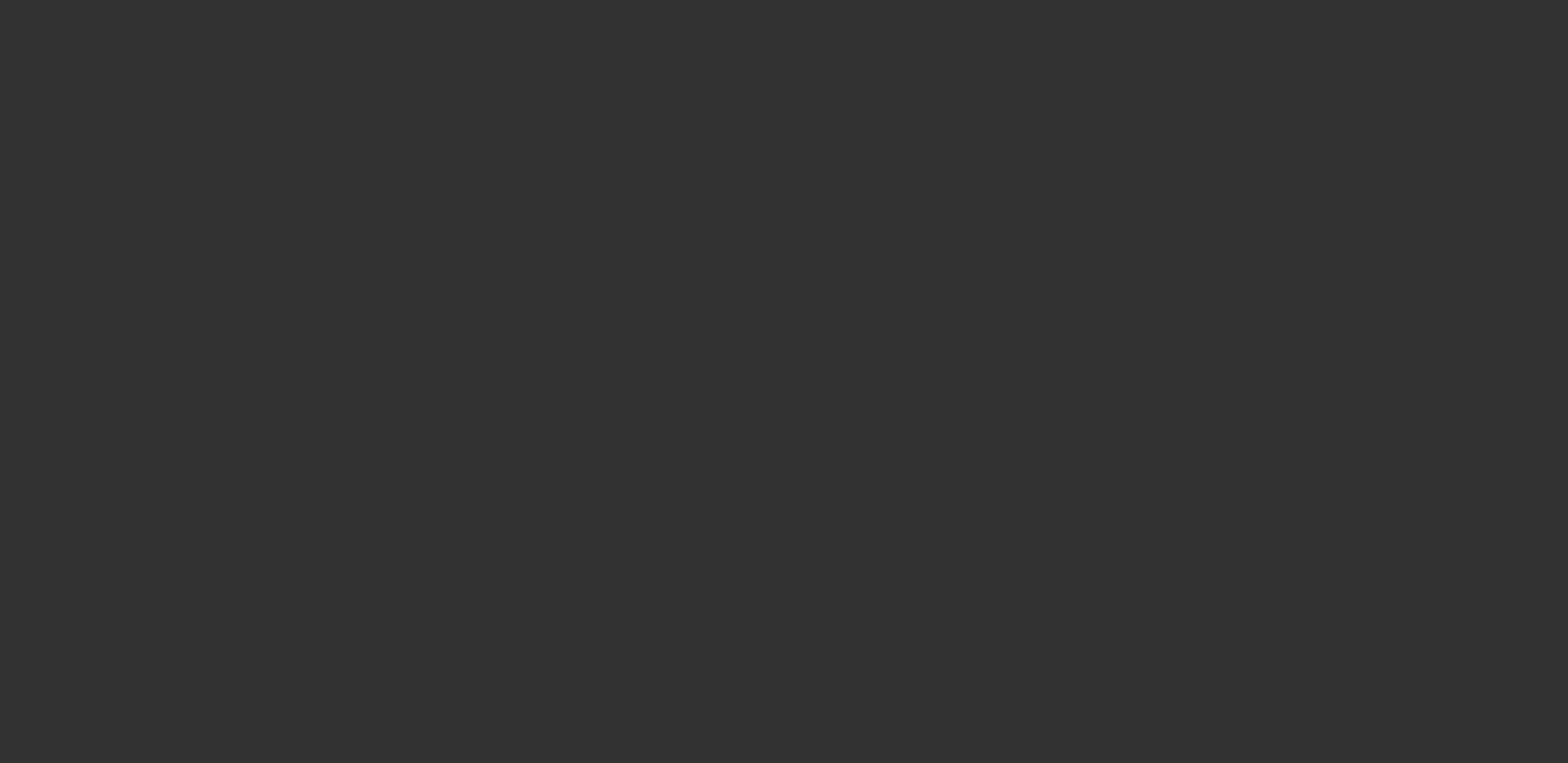
select select "0"
select select "3"
select select "0"
select select "6"
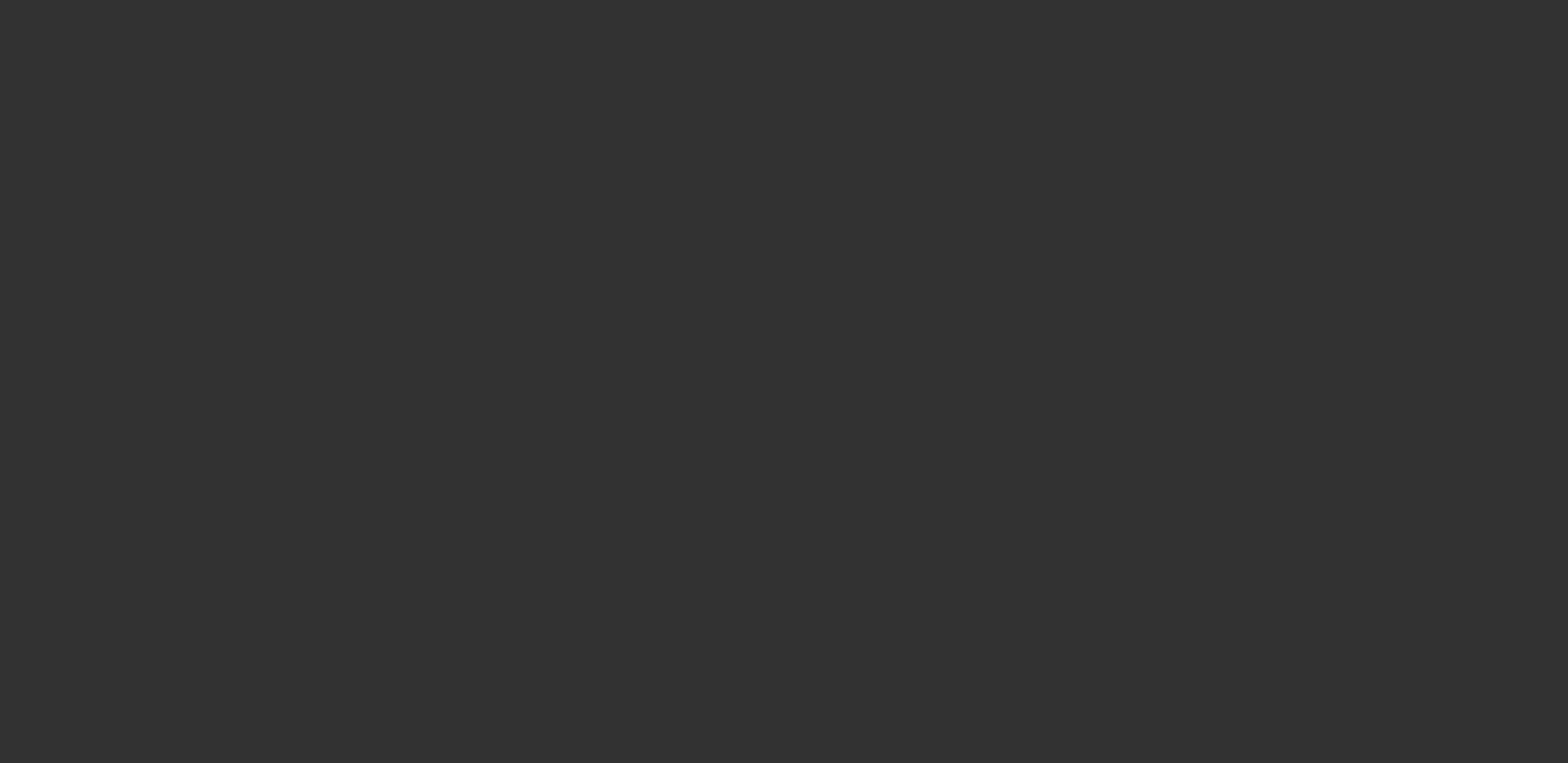
select select "0"
select select "2"
select select "0"
select select "6"
